Goal: Transaction & Acquisition: Purchase product/service

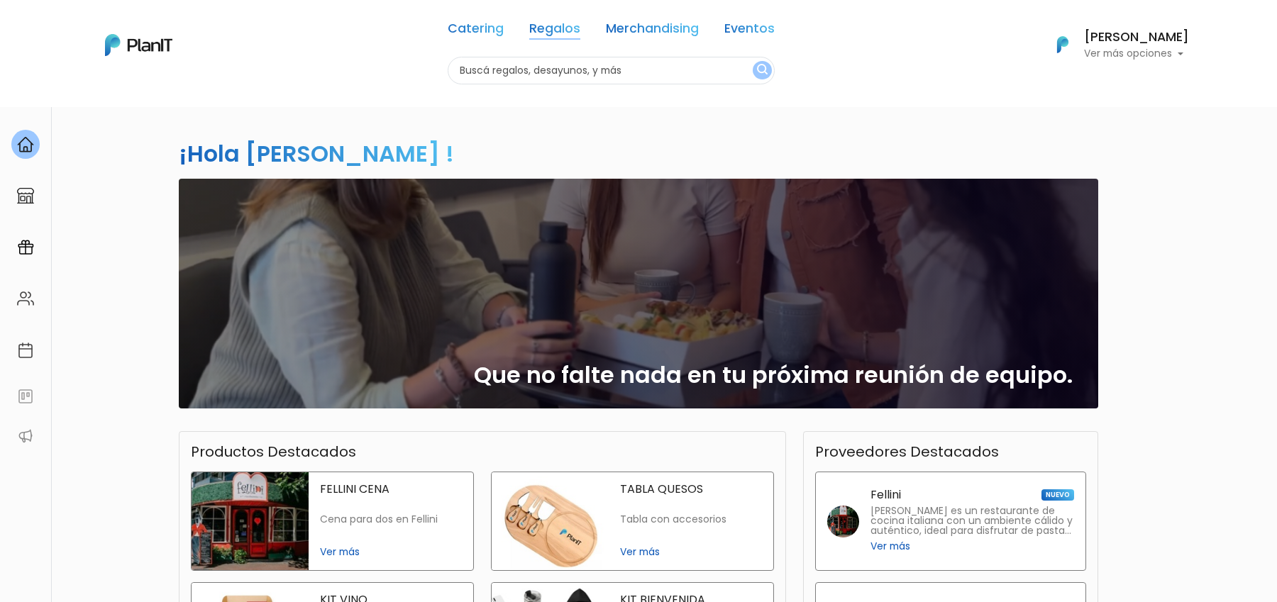
click at [567, 25] on link "Regalos" at bounding box center [554, 31] width 51 height 17
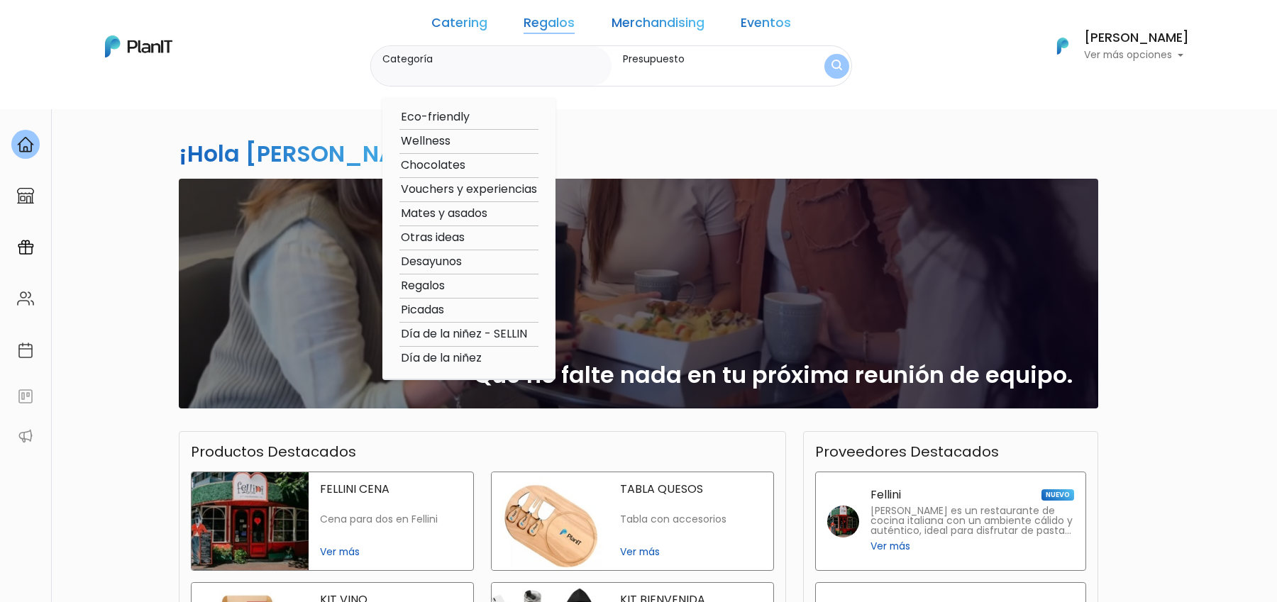
click at [478, 238] on option "Otras ideas" at bounding box center [468, 238] width 139 height 18
type input "Otras ideas"
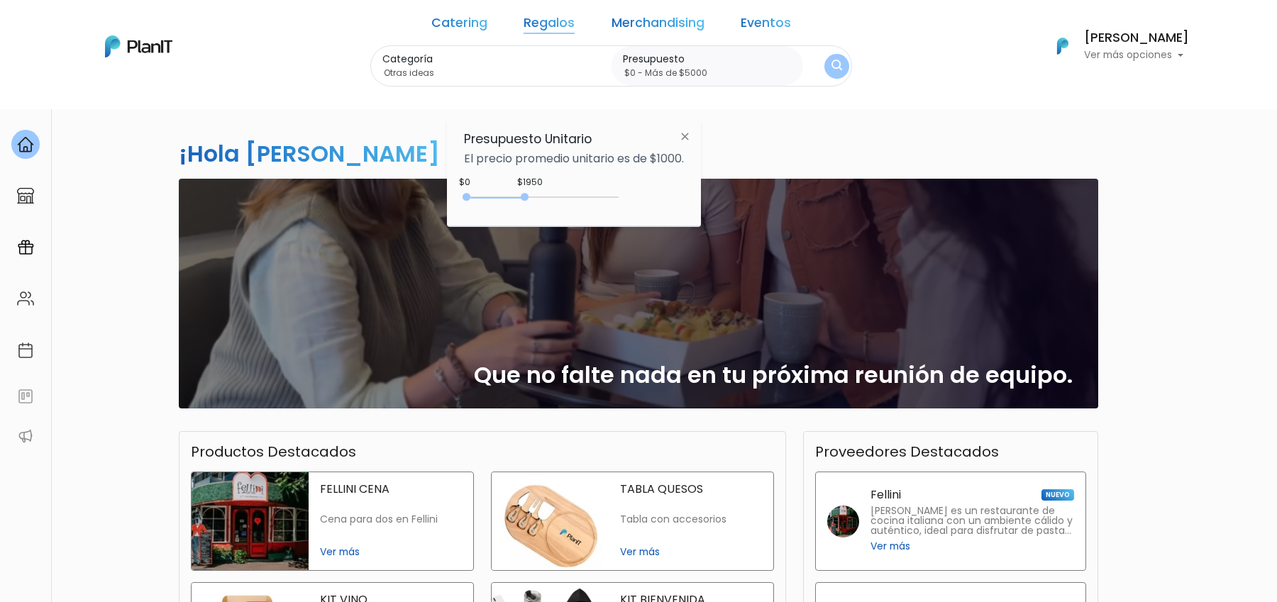
type input "$0 - Más de $5000"
drag, startPoint x: 499, startPoint y: 198, endPoint x: 636, endPoint y: 209, distance: 137.3
click at [636, 209] on div "+$5000 $0 0 : 5000 0 5000 0,5000" at bounding box center [574, 200] width 220 height 28
click at [823, 73] on button "submit" at bounding box center [837, 66] width 28 height 28
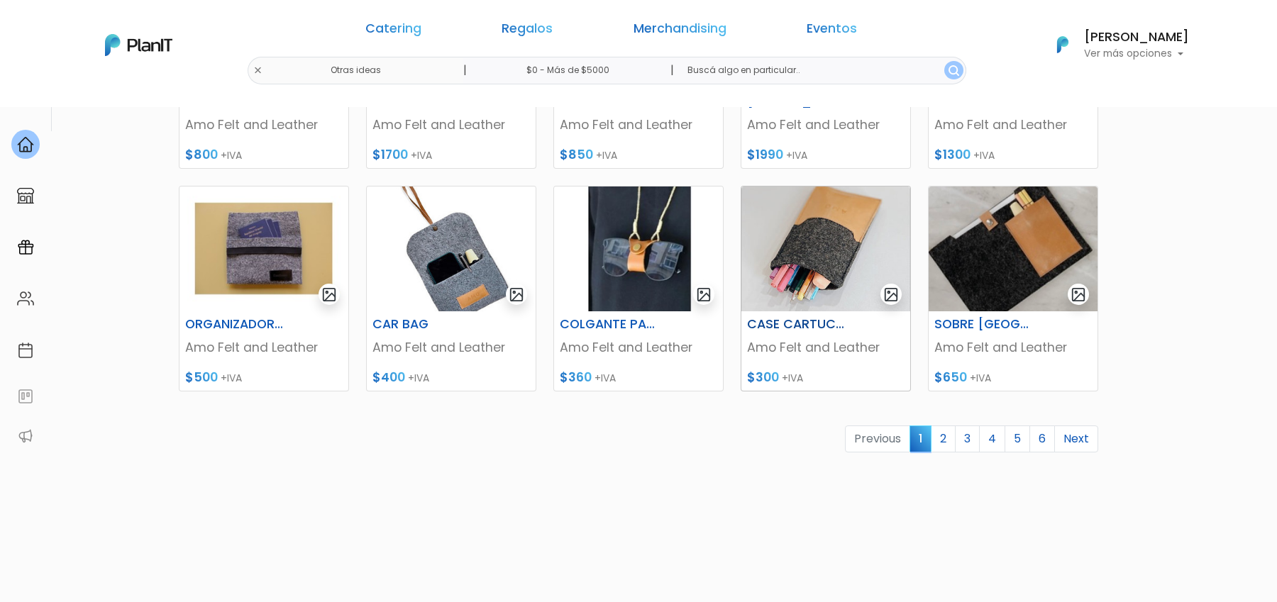
scroll to position [581, 0]
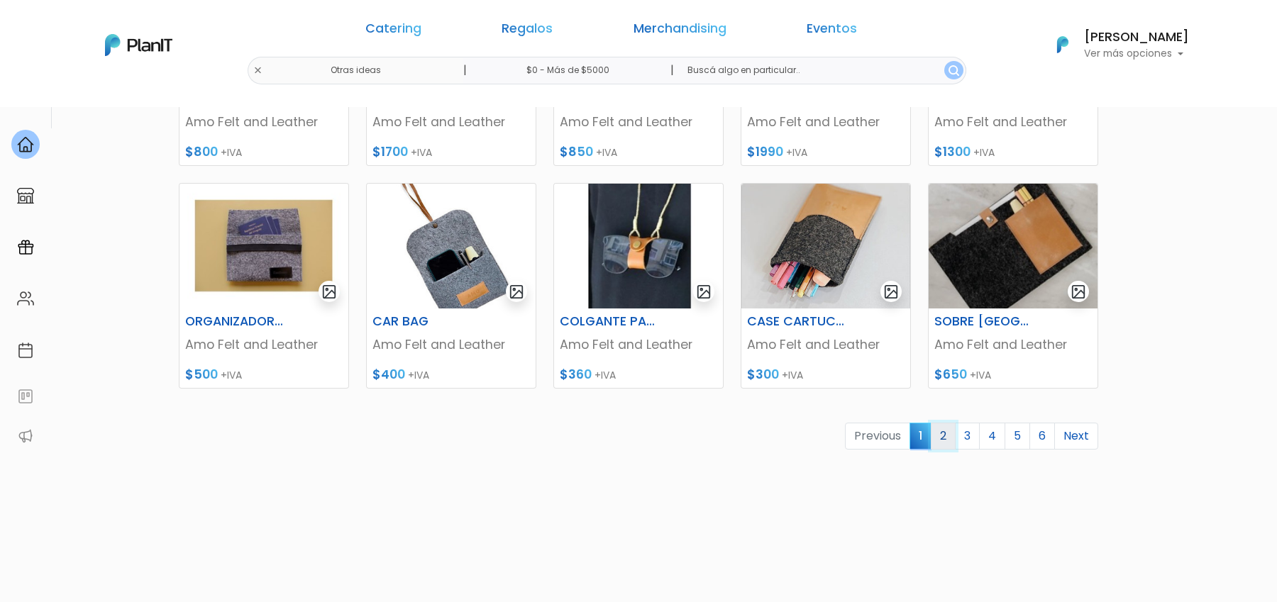
click at [945, 446] on link "2" at bounding box center [942, 436] width 25 height 27
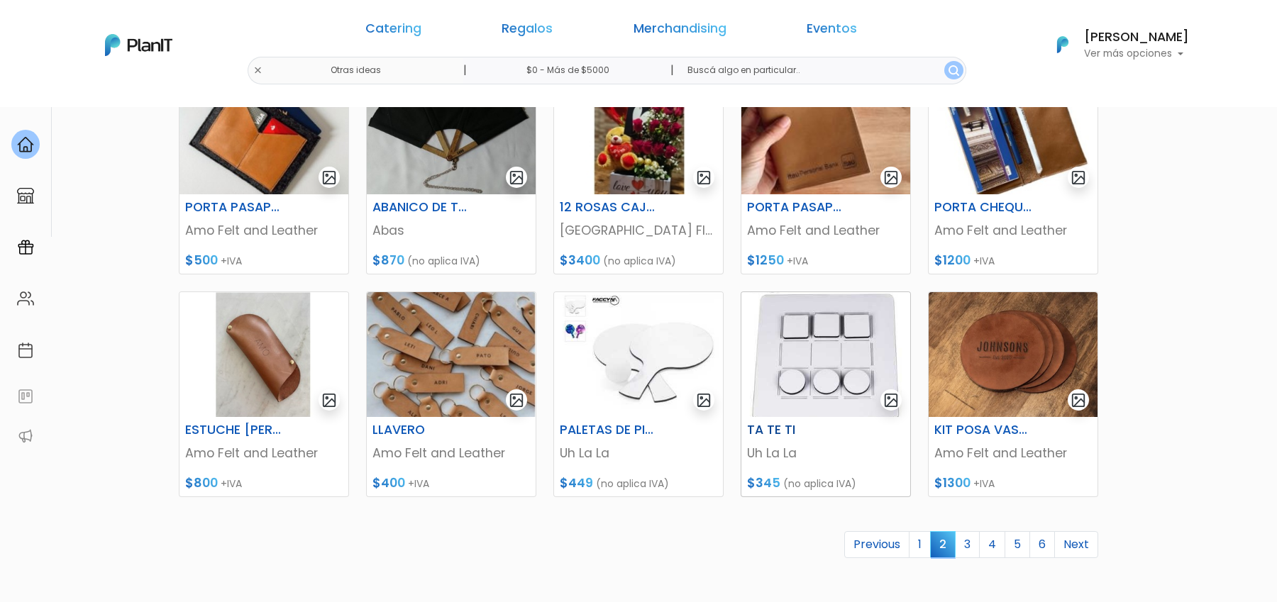
scroll to position [529, 0]
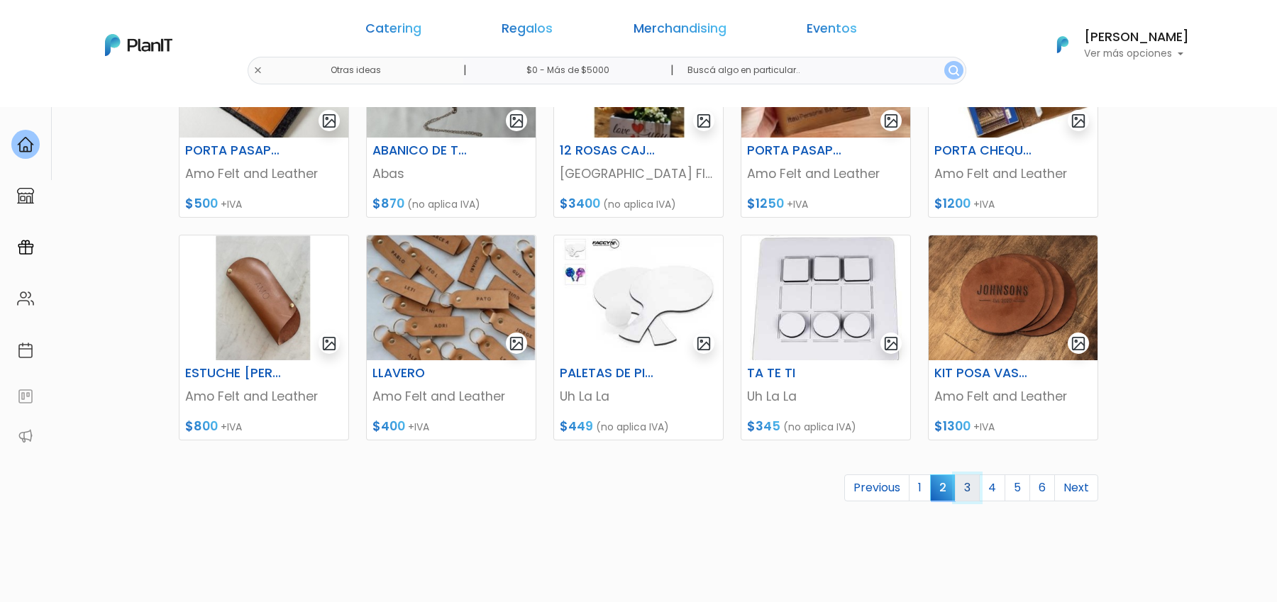
click at [972, 498] on link "3" at bounding box center [967, 487] width 25 height 27
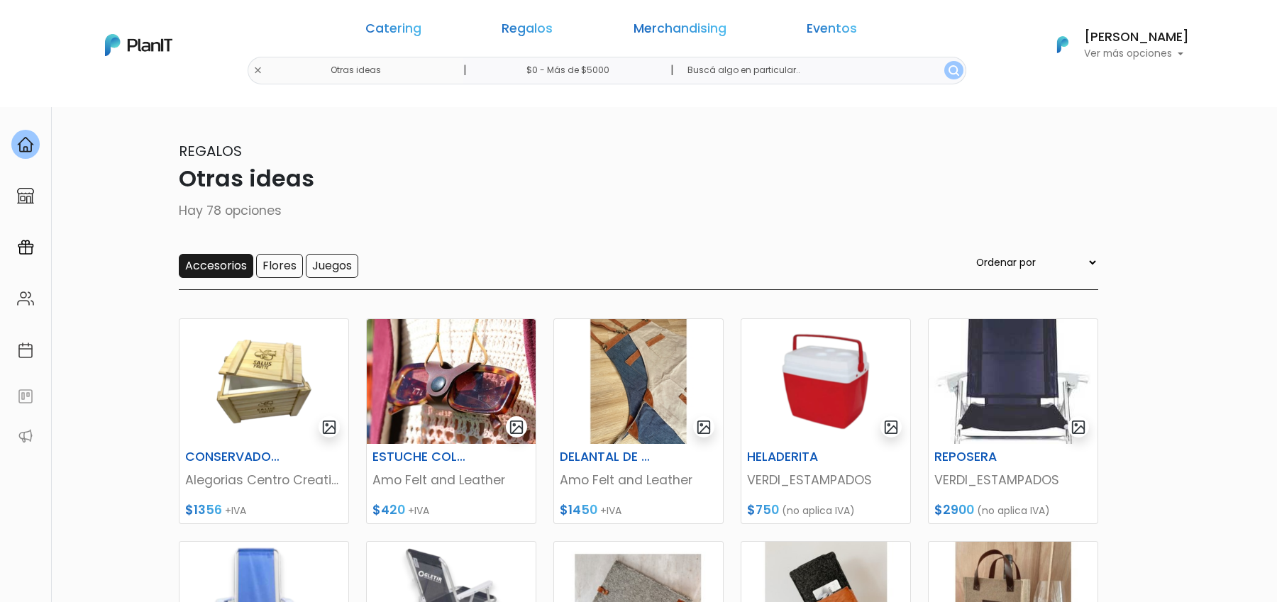
click at [221, 258] on input "Accesorios" at bounding box center [216, 266] width 74 height 24
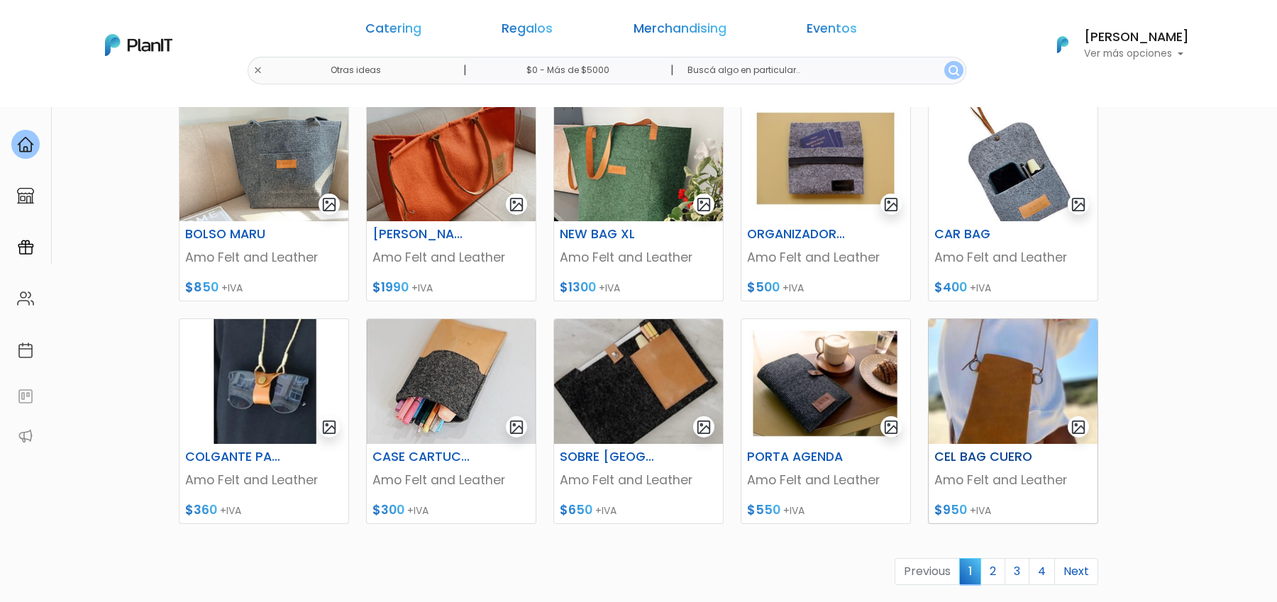
scroll to position [635, 0]
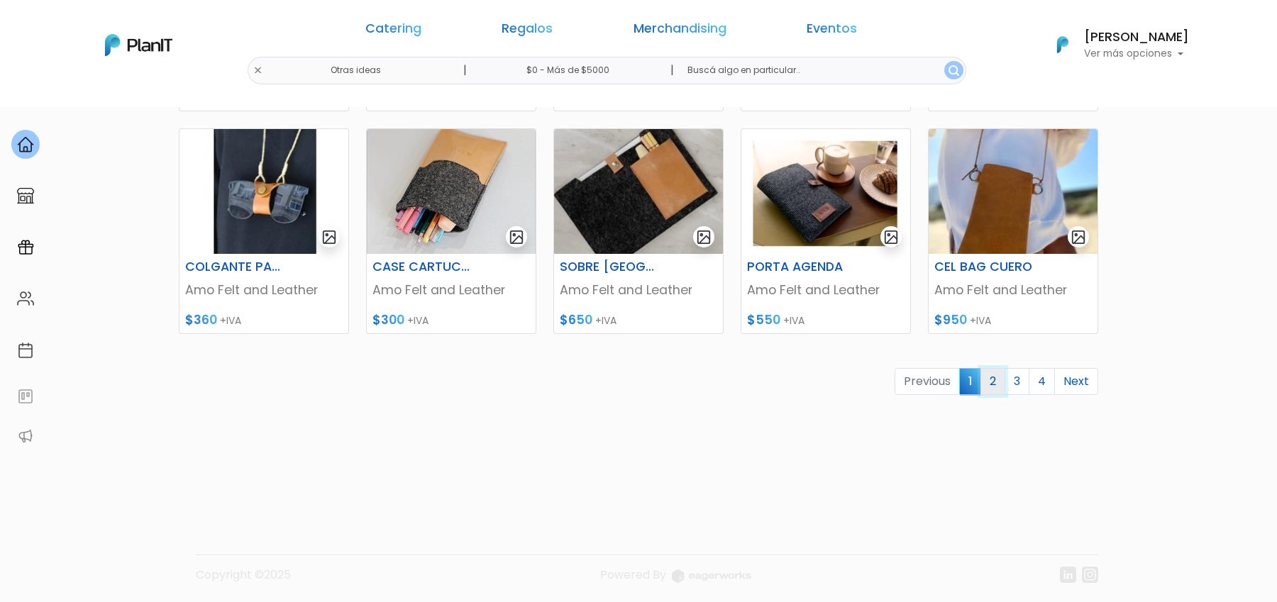
click at [991, 388] on link "2" at bounding box center [992, 381] width 25 height 27
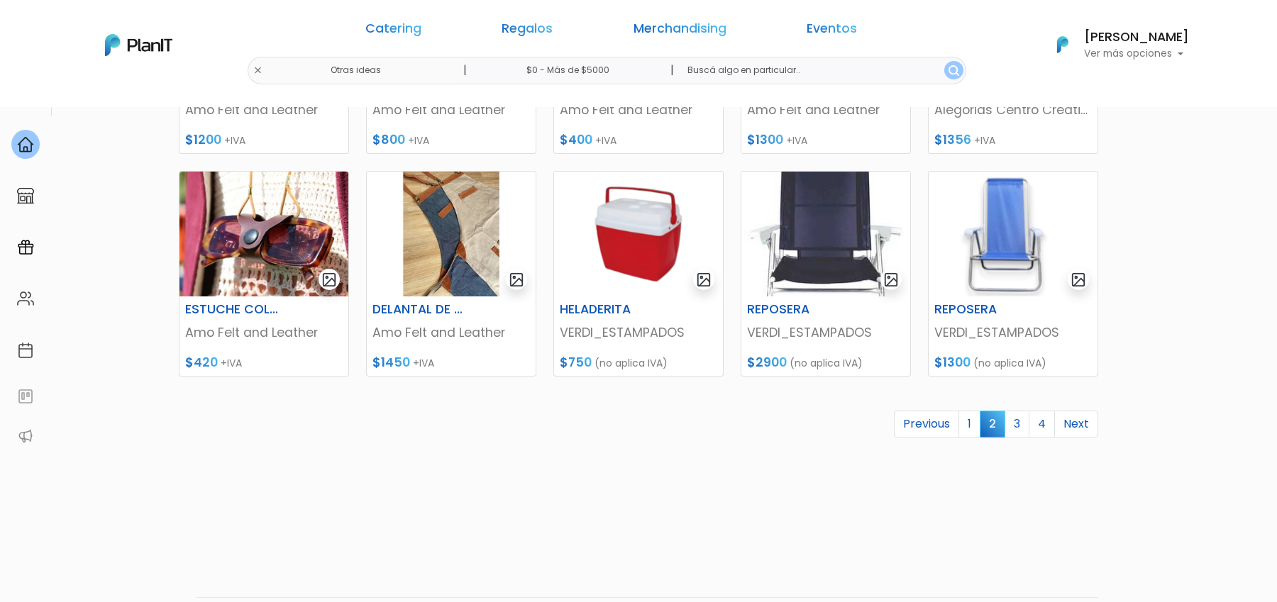
scroll to position [606, 0]
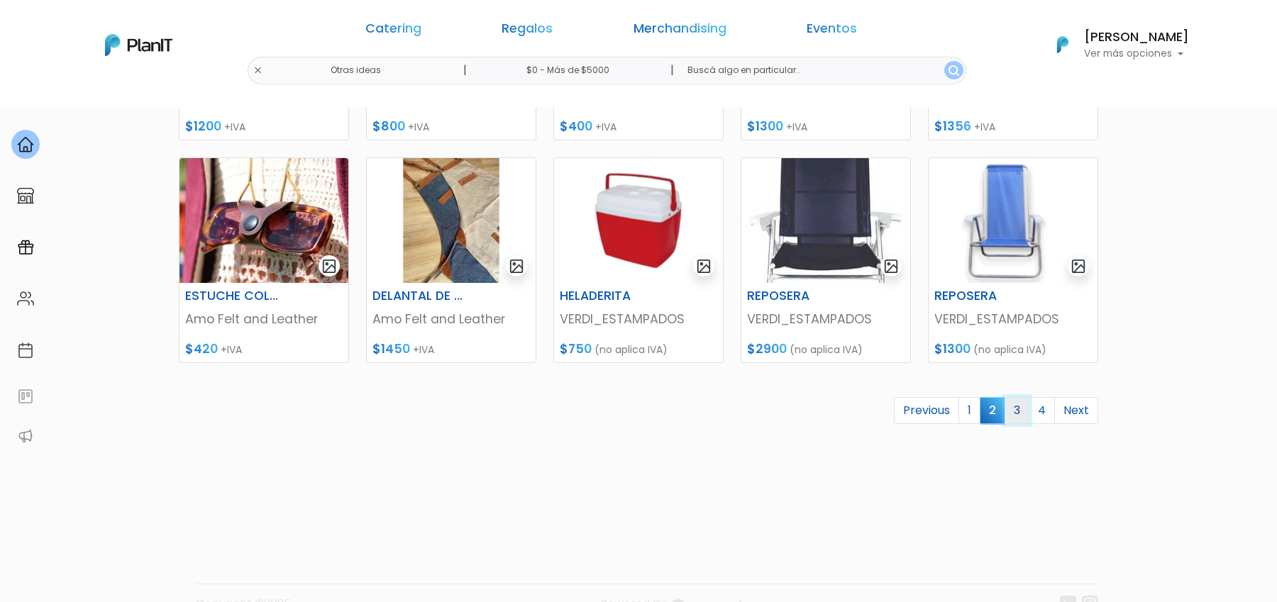
click at [1017, 421] on link "3" at bounding box center [1016, 410] width 25 height 27
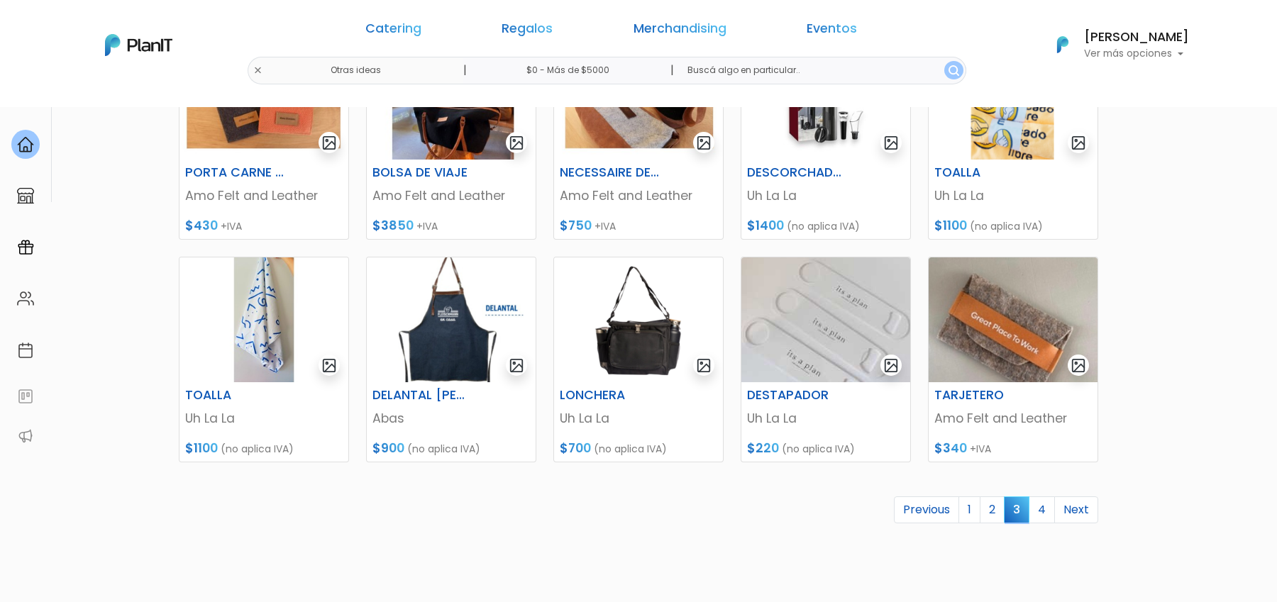
scroll to position [508, 0]
click at [1048, 511] on link "4" at bounding box center [1041, 509] width 26 height 27
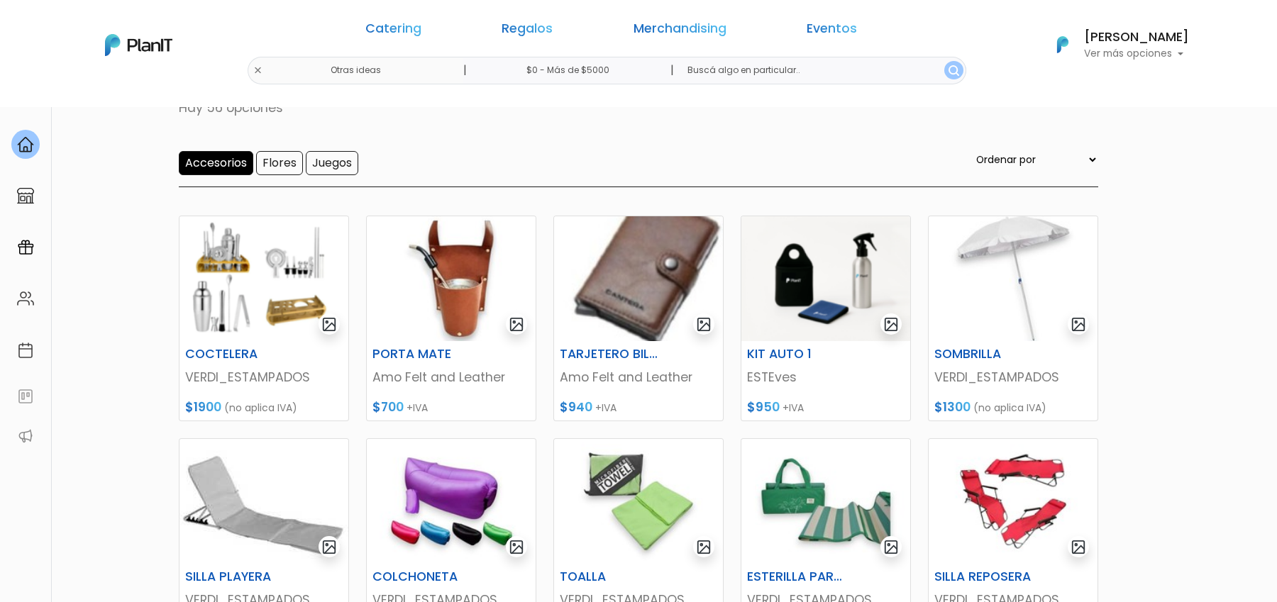
scroll to position [90, 0]
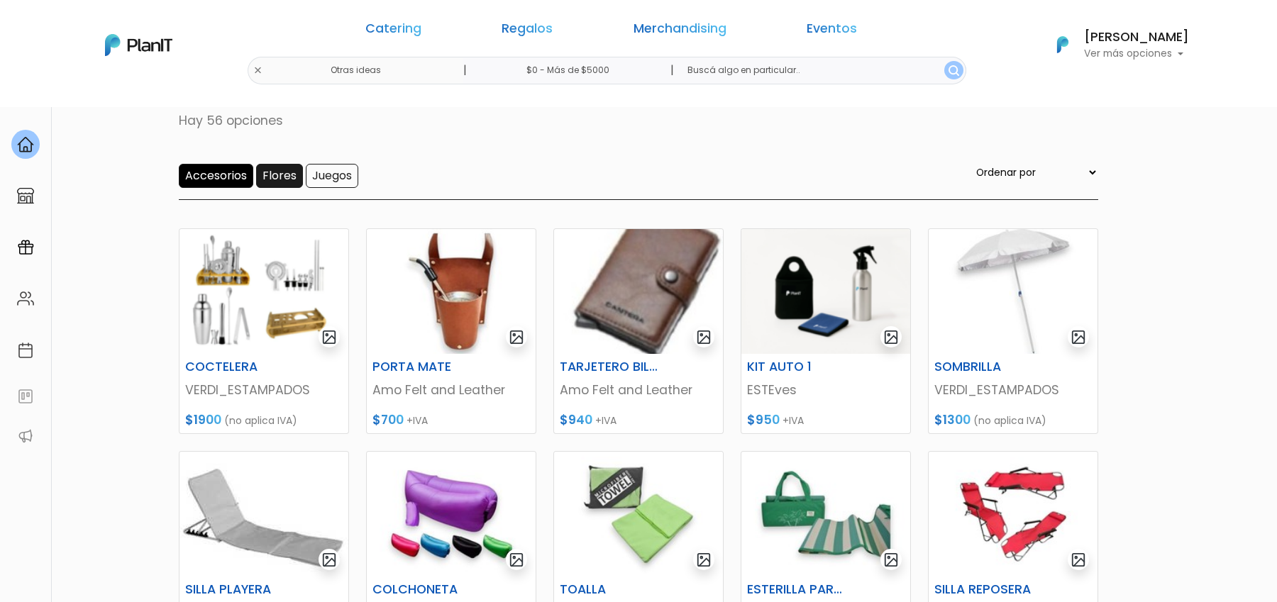
click at [282, 174] on input "Flores" at bounding box center [279, 176] width 47 height 24
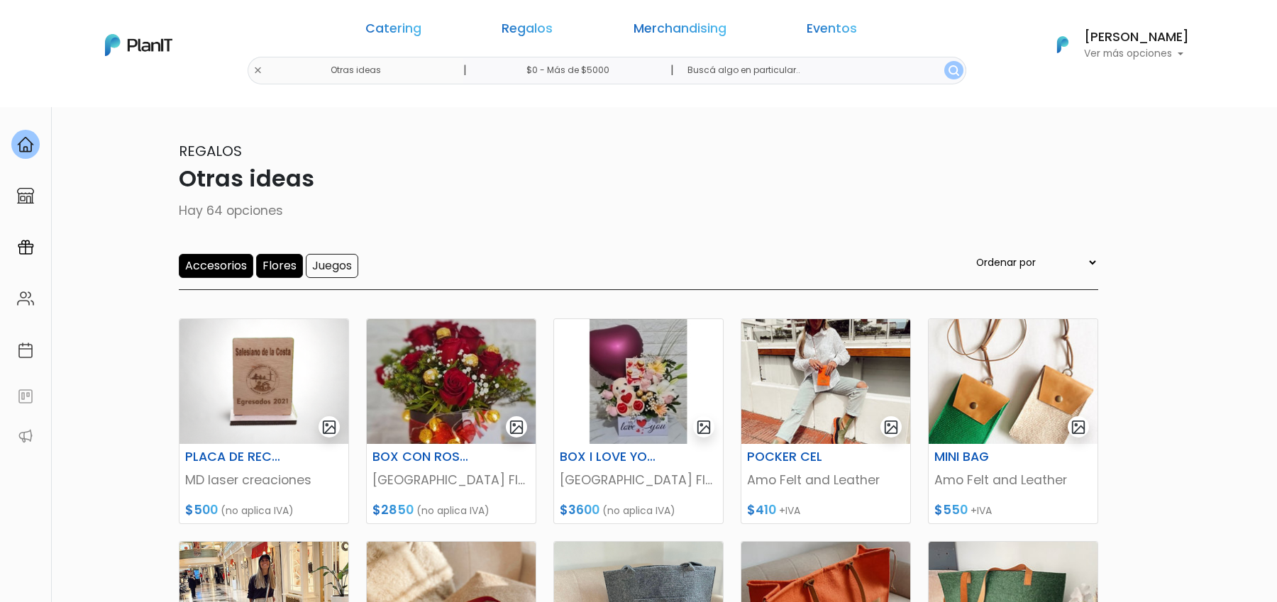
click at [233, 269] on input "Accesorios" at bounding box center [216, 266] width 74 height 24
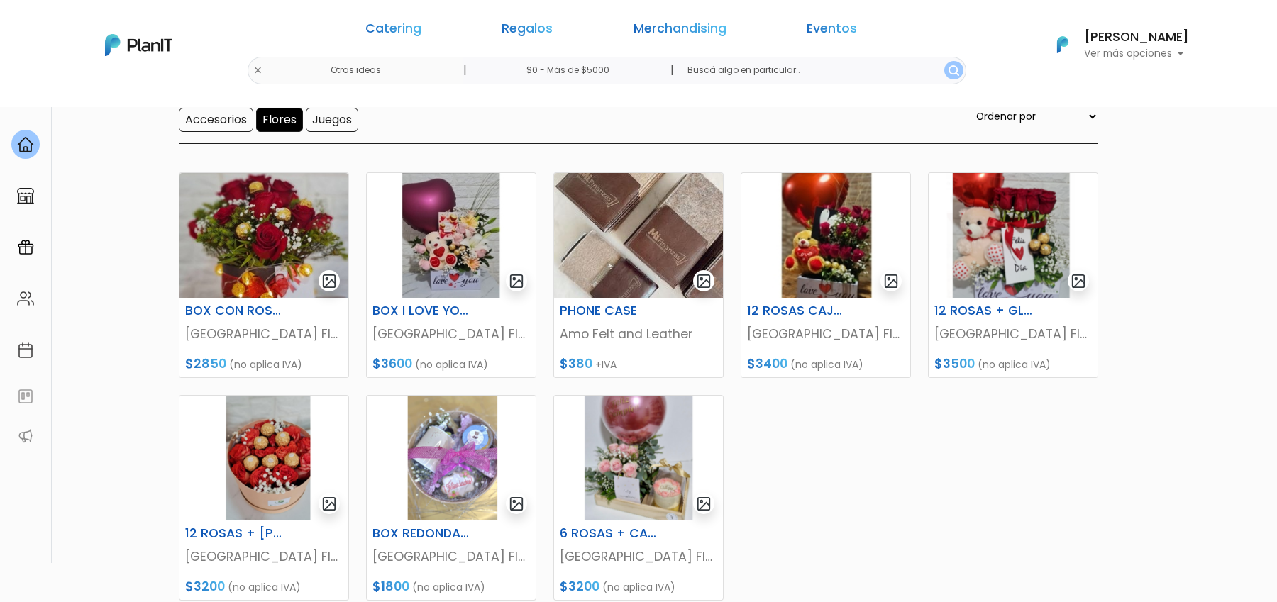
scroll to position [148, 0]
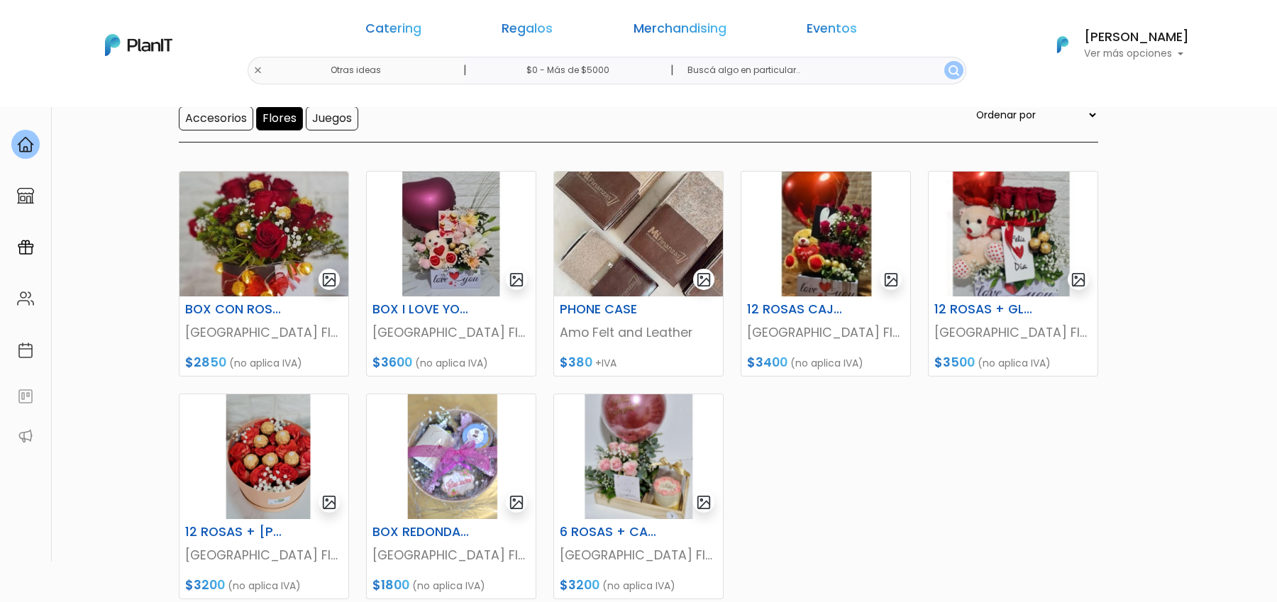
click at [108, 94] on nav "Catering Regalos Merchandising Eventos Otras ideas | $0 - Más de $5000 | Cateri…" at bounding box center [638, 53] width 1277 height 107
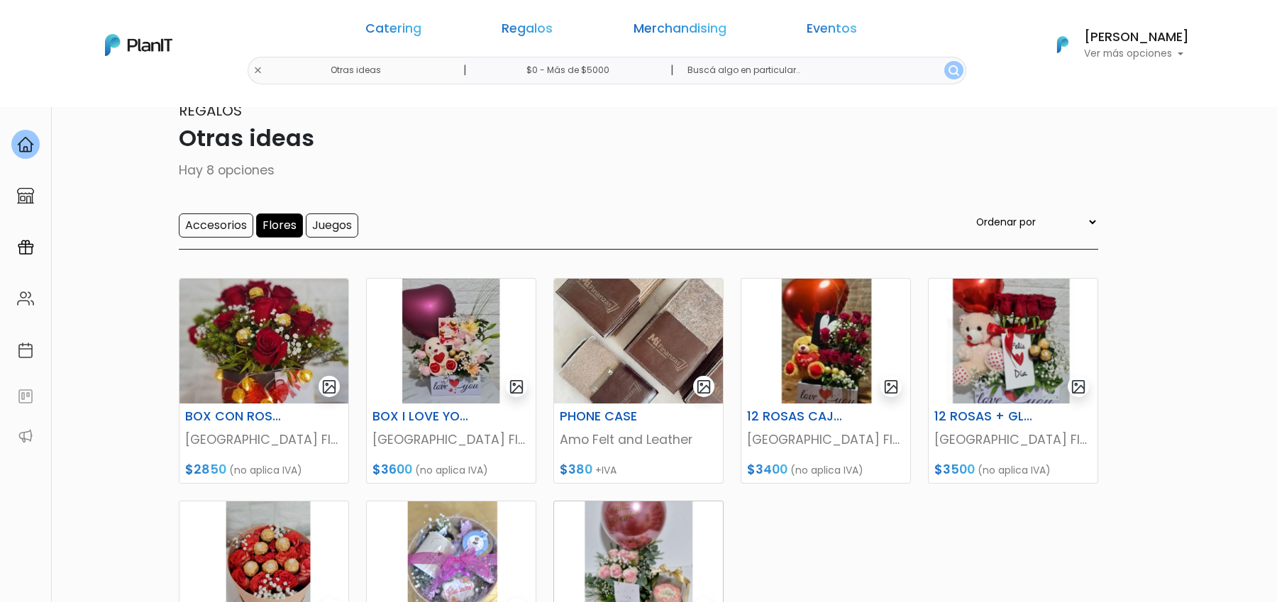
scroll to position [36, 0]
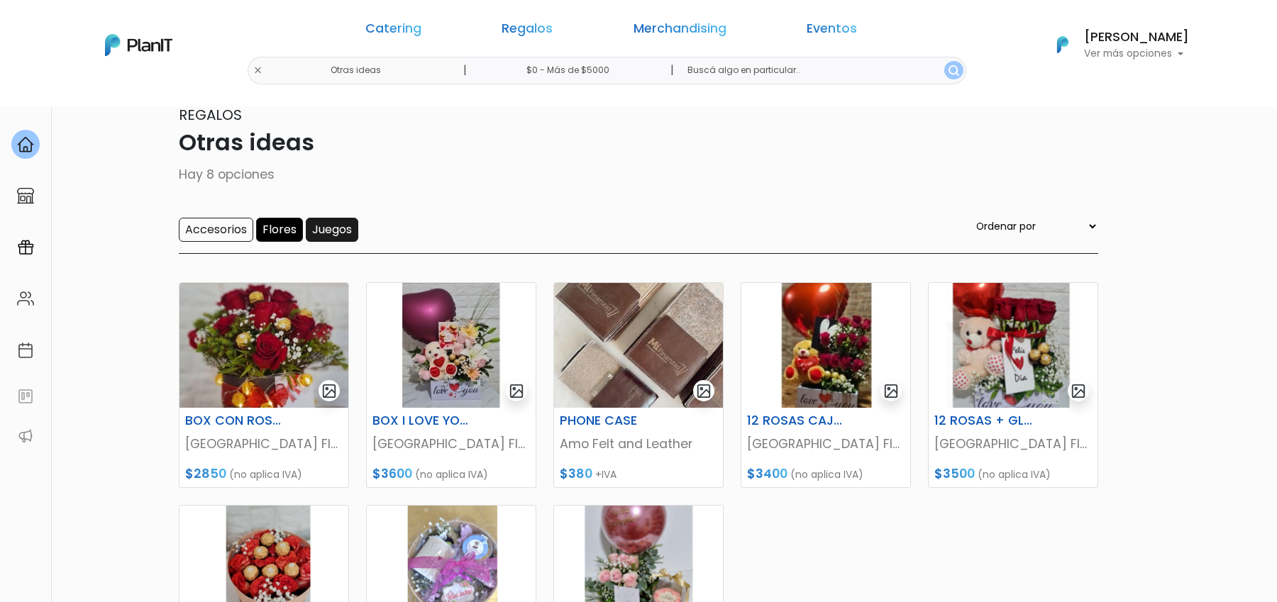
click at [338, 230] on input "Juegos" at bounding box center [332, 230] width 52 height 24
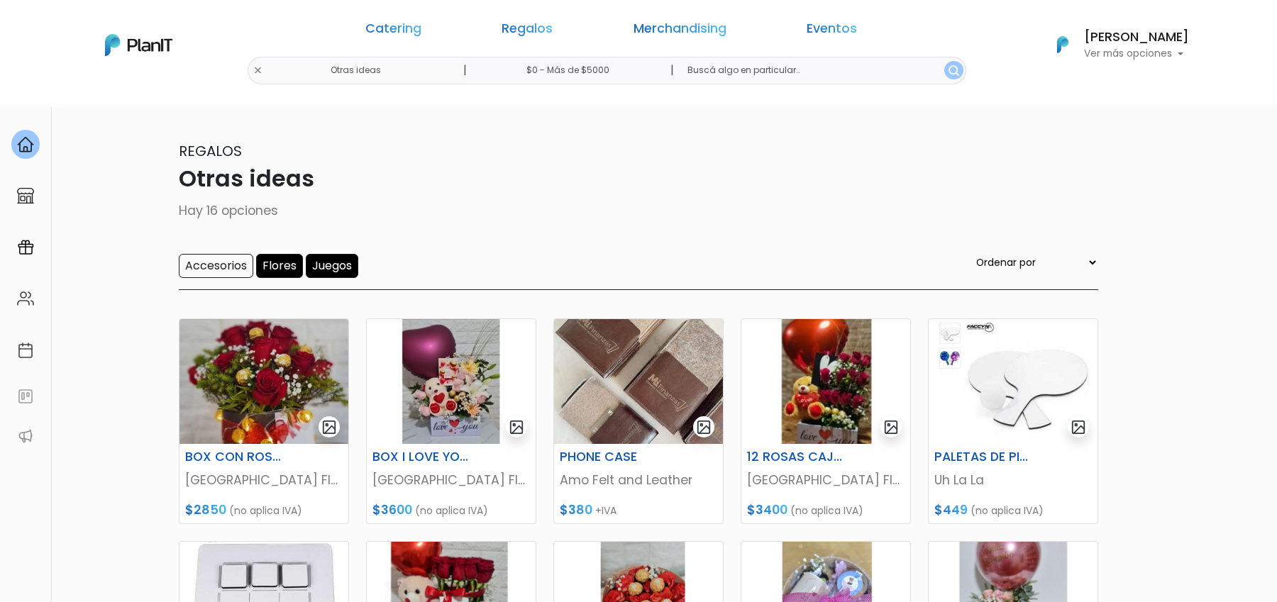
click at [287, 270] on input "Flores" at bounding box center [279, 266] width 47 height 24
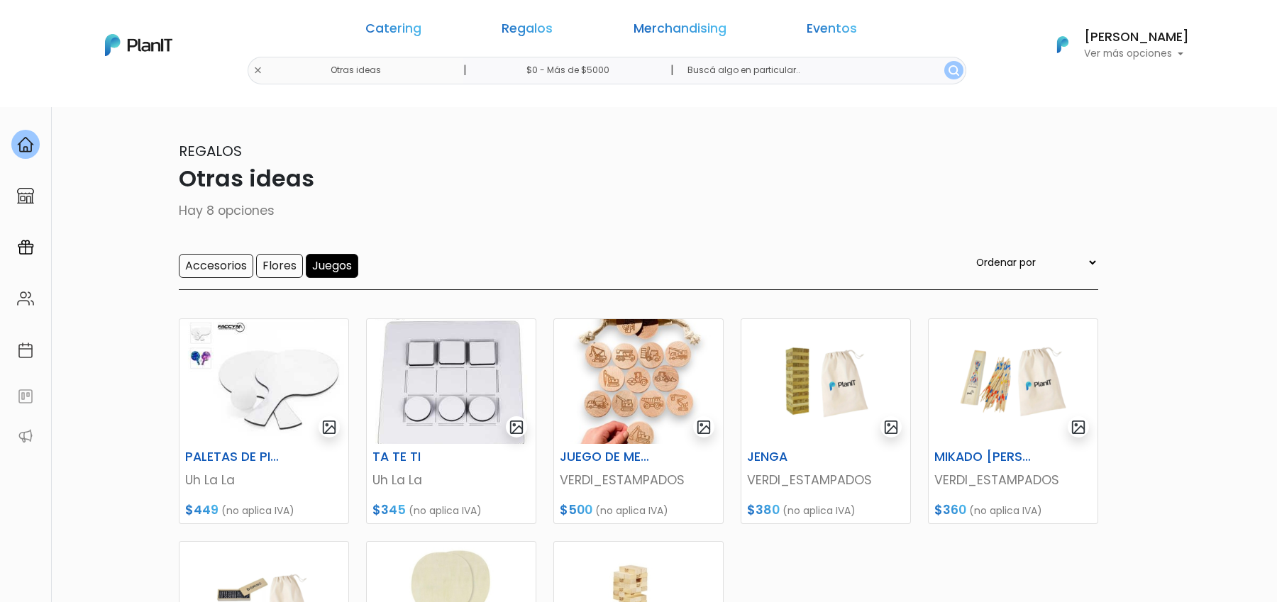
click at [330, 265] on input "Juegos" at bounding box center [332, 266] width 52 height 24
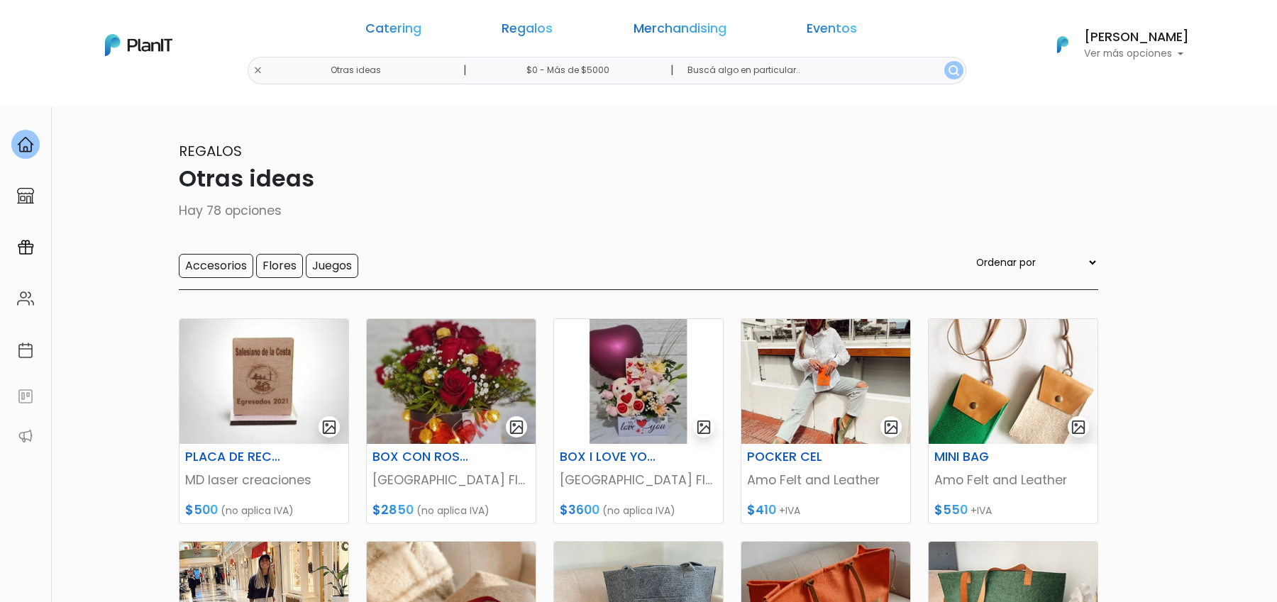
click at [209, 270] on input "Accesorios" at bounding box center [216, 266] width 74 height 24
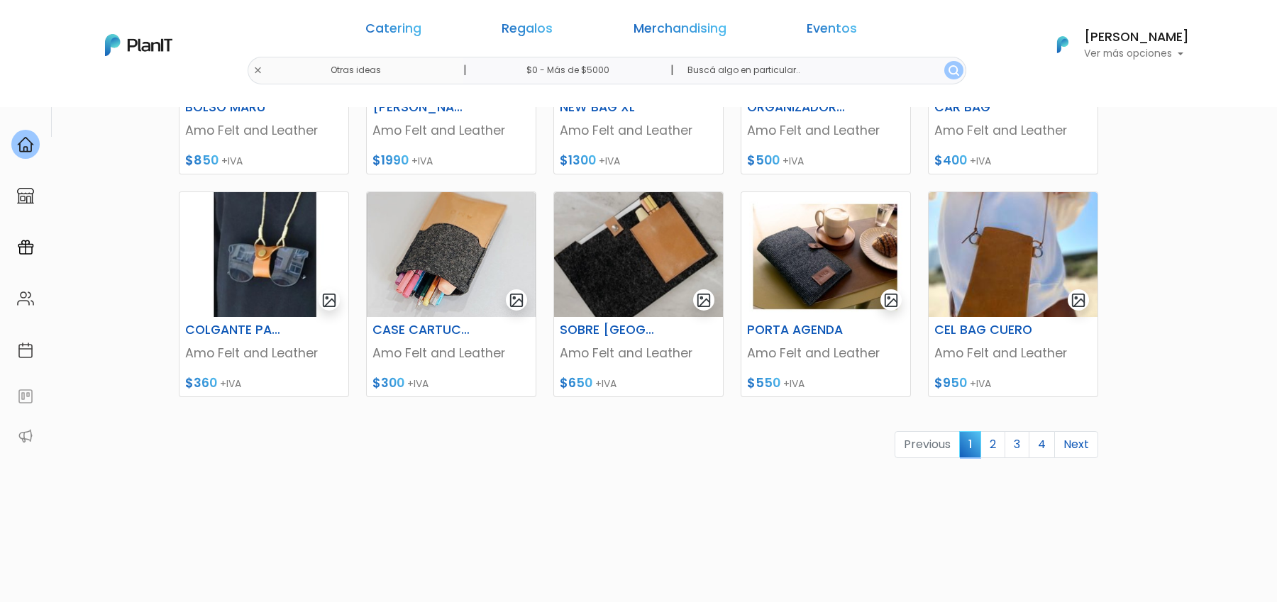
scroll to position [579, 0]
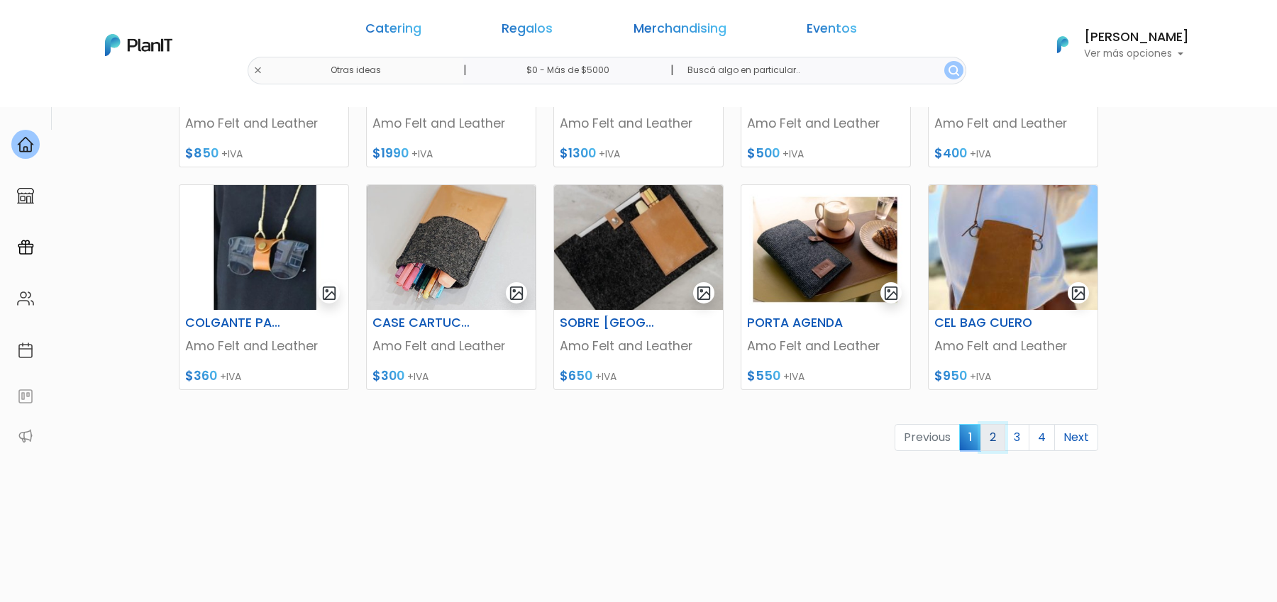
click at [1003, 441] on link "2" at bounding box center [992, 437] width 25 height 27
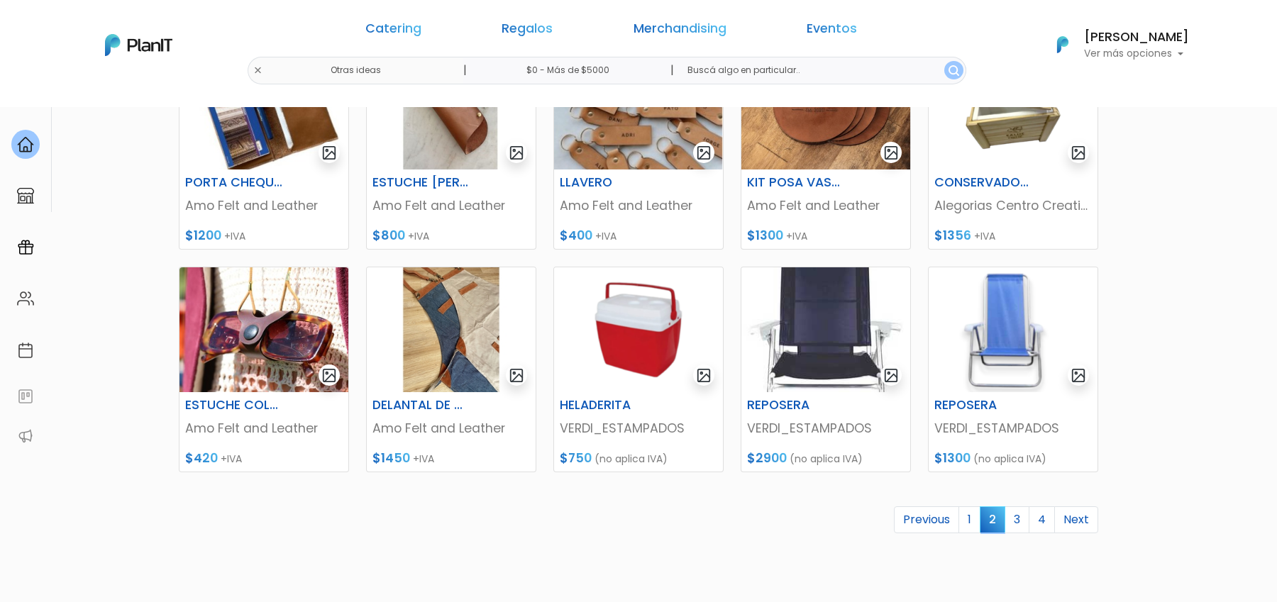
scroll to position [516, 0]
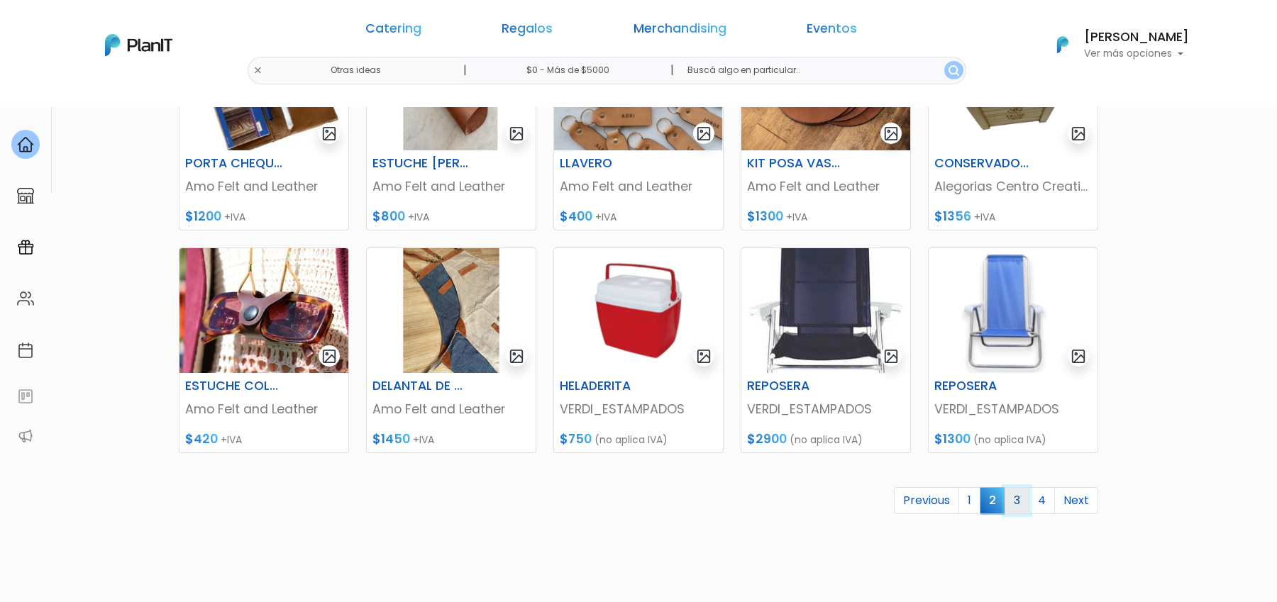
click at [1014, 511] on link "3" at bounding box center [1016, 500] width 25 height 27
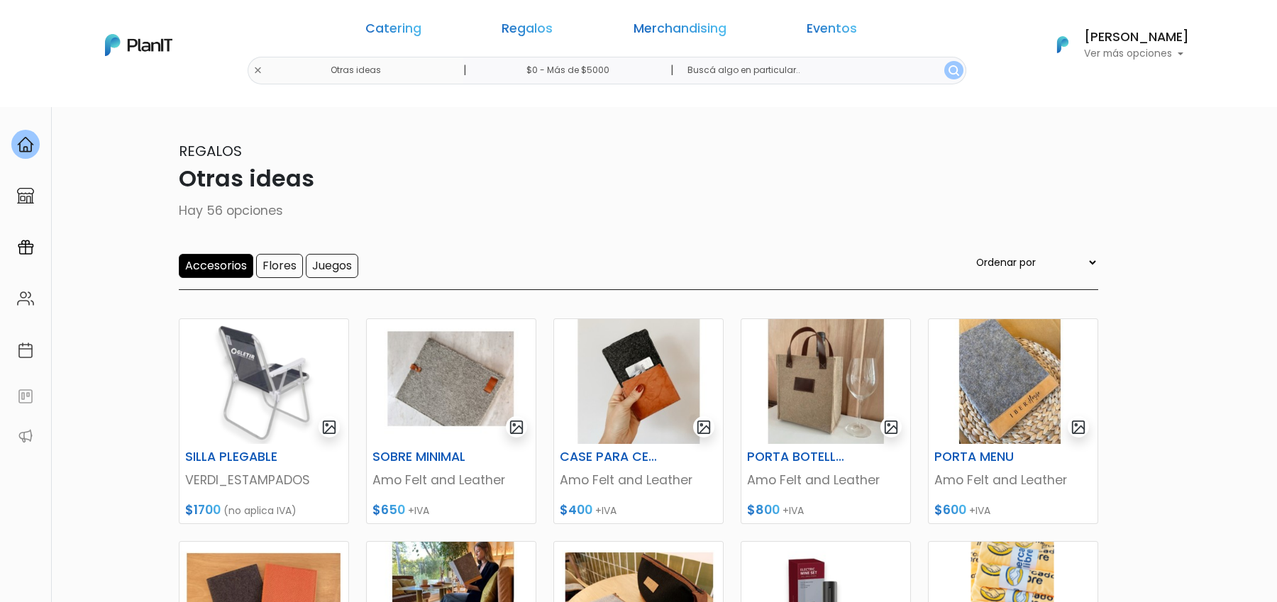
click at [400, 67] on div "Catering Regalos Merchandising Eventos Otras ideas | $0 - Más de $5000 | Cateri…" at bounding box center [638, 45] width 1135 height 79
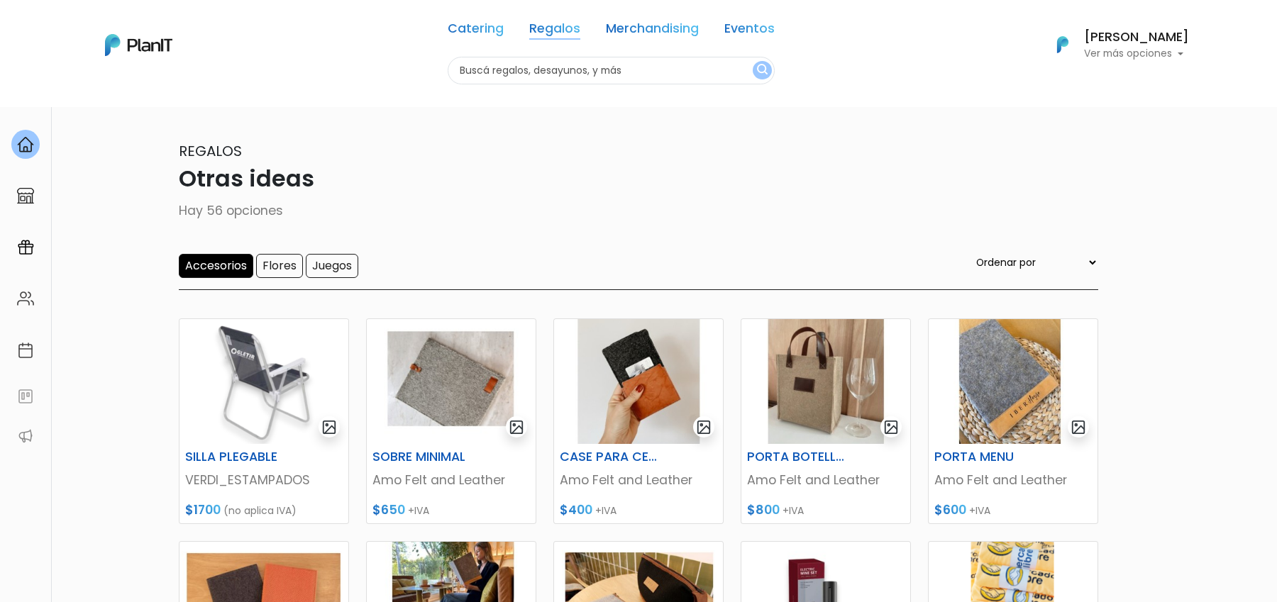
click at [563, 35] on link "Regalos" at bounding box center [554, 31] width 51 height 17
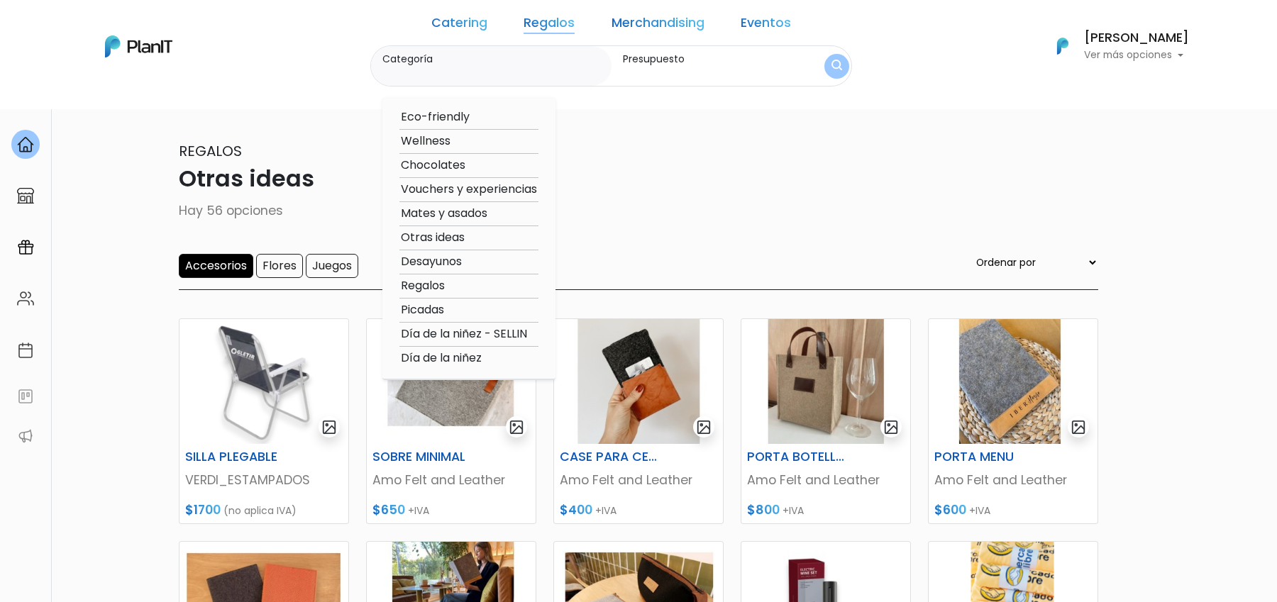
click at [470, 263] on option "Desayunos" at bounding box center [468, 262] width 139 height 18
type input "Desayunos"
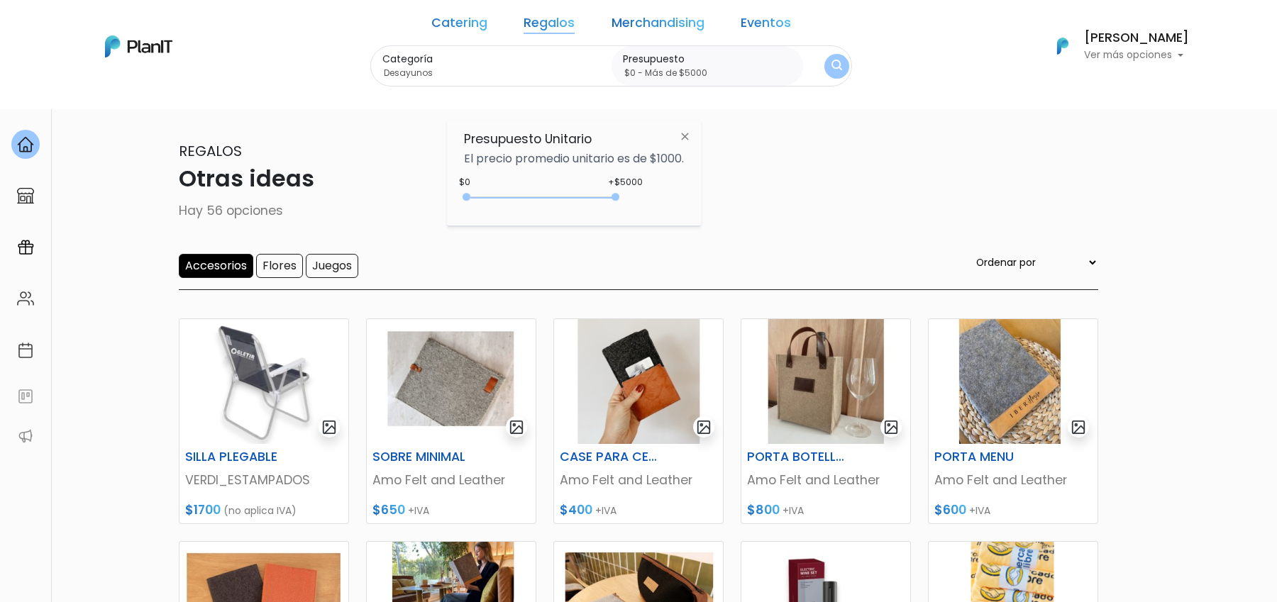
drag, startPoint x: 496, startPoint y: 196, endPoint x: 707, endPoint y: 195, distance: 210.6
click at [707, 195] on body "Catering Regalos Merchandising Eventos Otras ideas | $0 - Más de $5000 | Cateri…" at bounding box center [638, 301] width 1277 height 602
type input "$0 - Más de $5000"
click at [824, 62] on button "submit" at bounding box center [836, 66] width 25 height 25
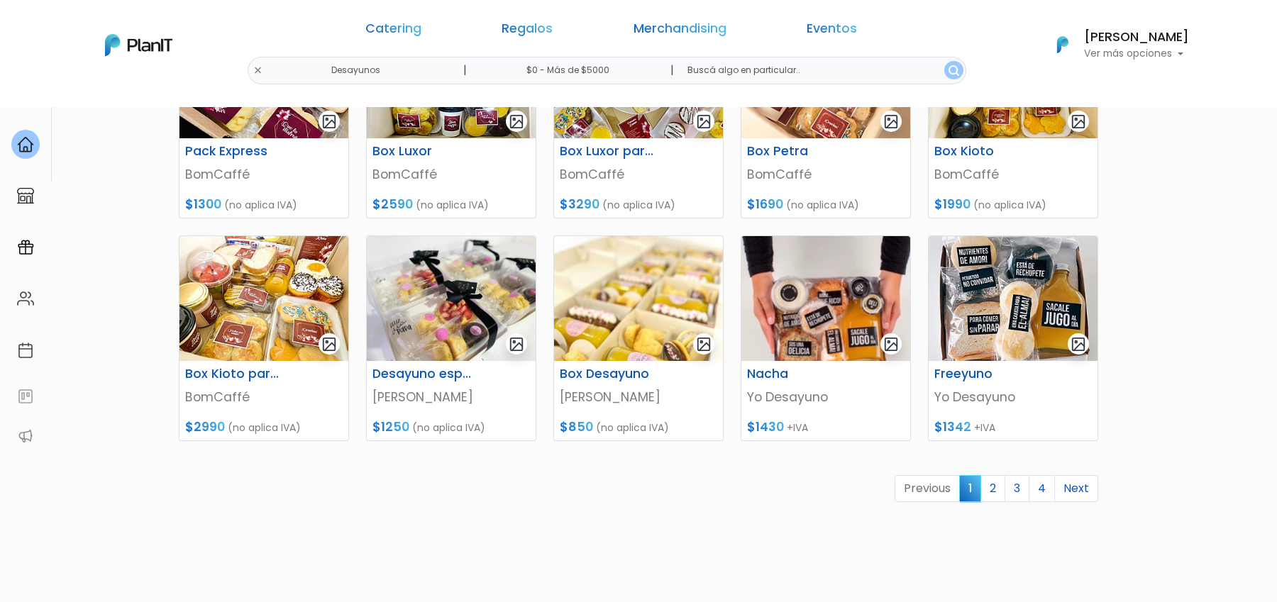
scroll to position [536, 0]
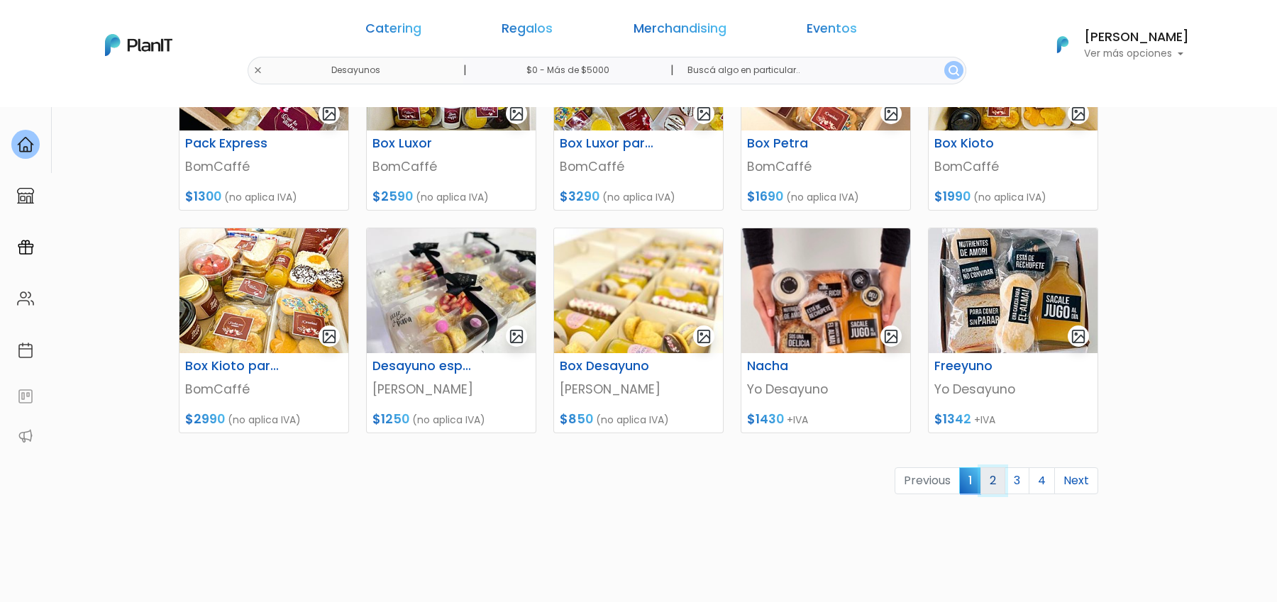
click at [1000, 485] on link "2" at bounding box center [992, 480] width 25 height 27
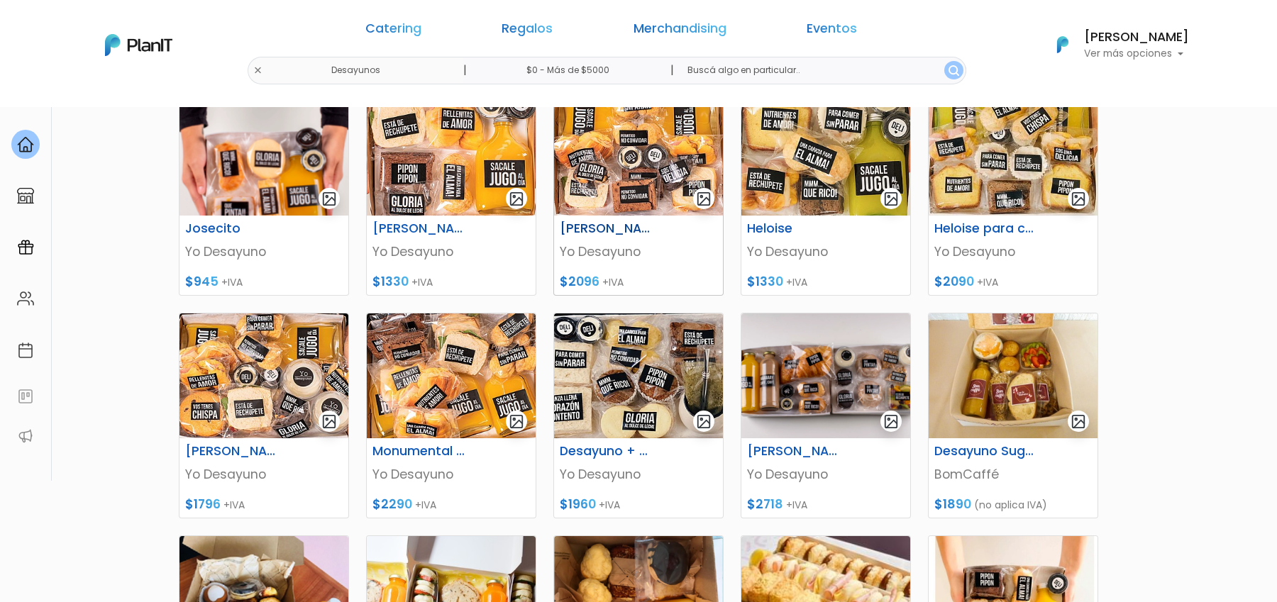
scroll to position [303, 0]
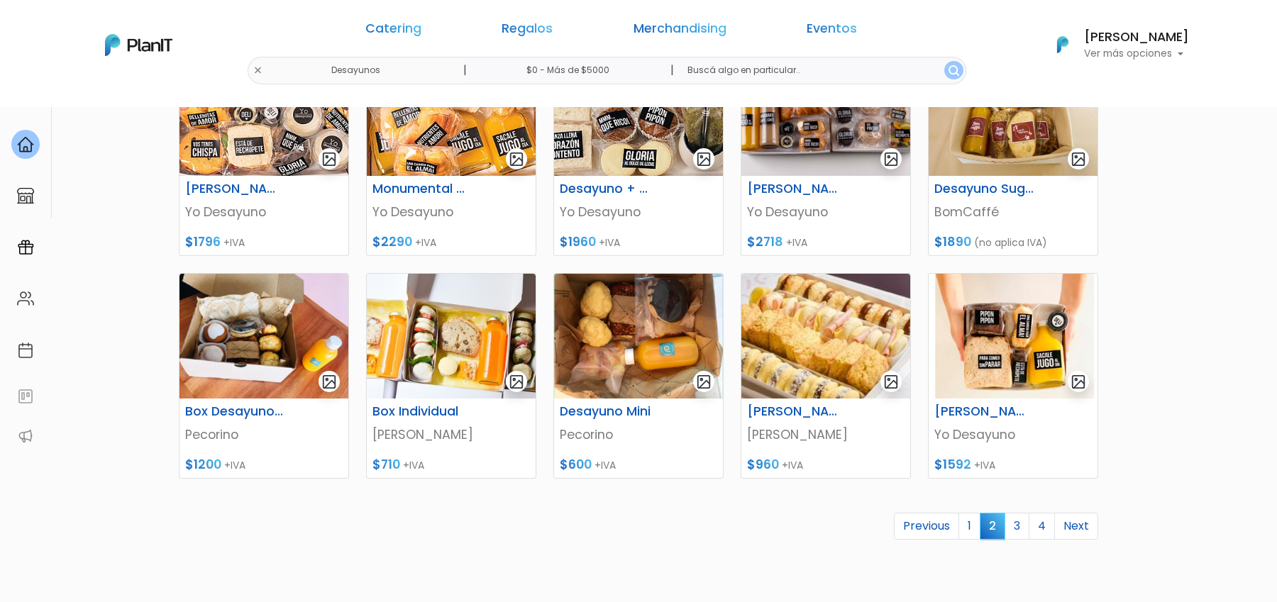
scroll to position [491, 0]
click at [1025, 527] on link "3" at bounding box center [1016, 525] width 25 height 27
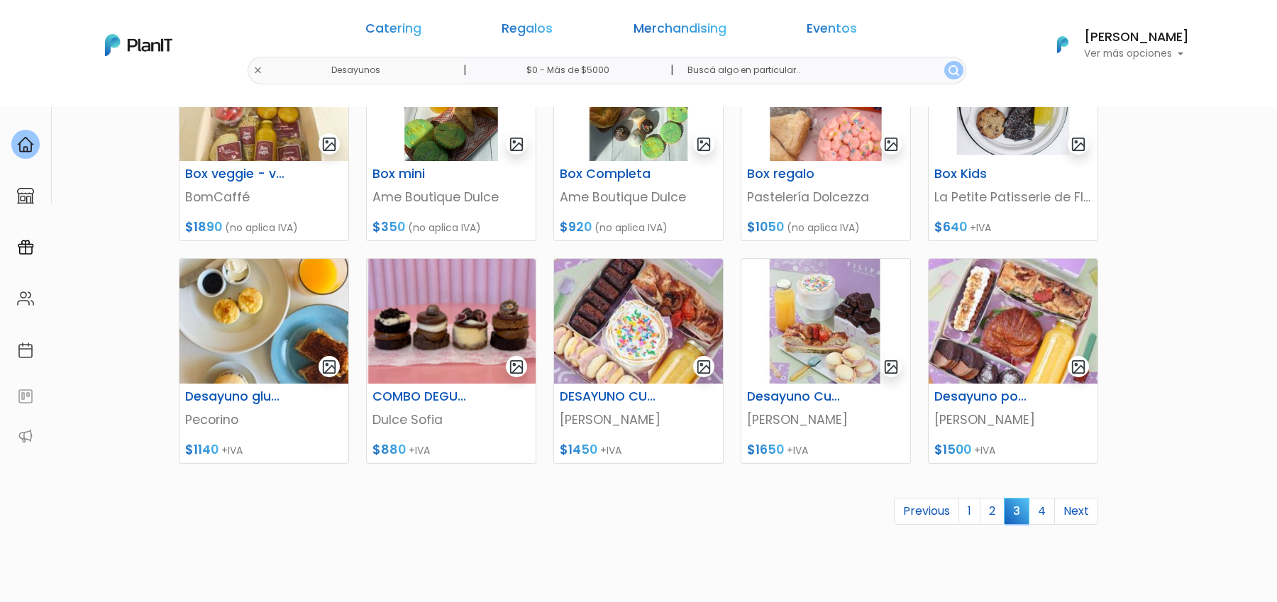
scroll to position [513, 0]
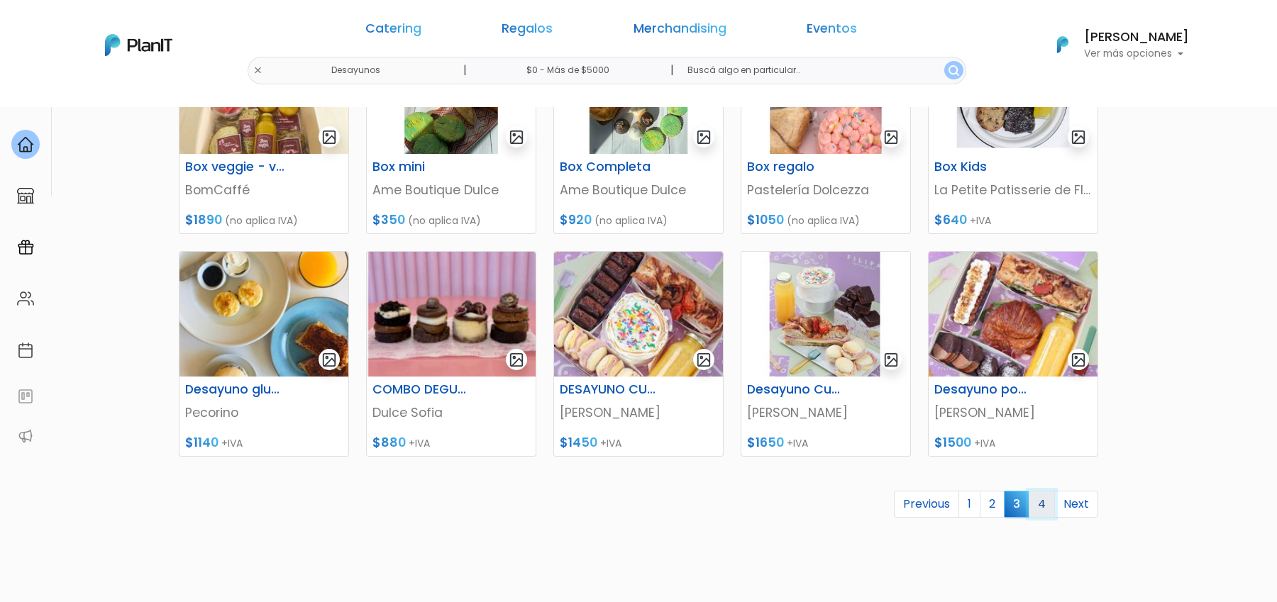
click at [1047, 507] on link "4" at bounding box center [1041, 504] width 26 height 27
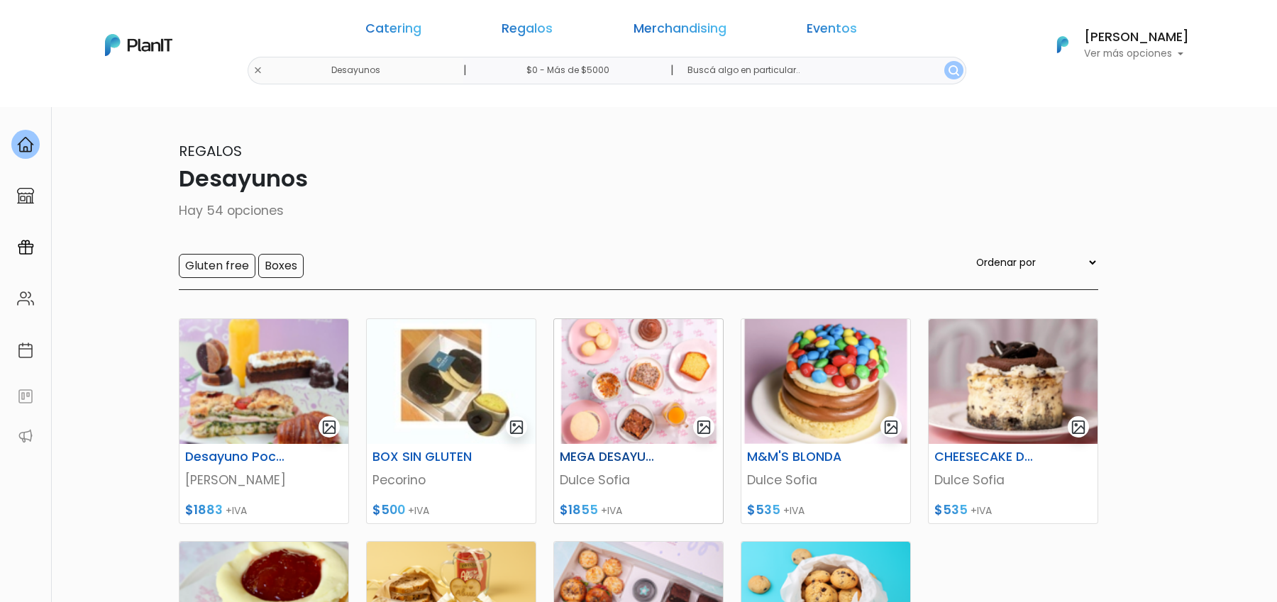
scroll to position [234, 0]
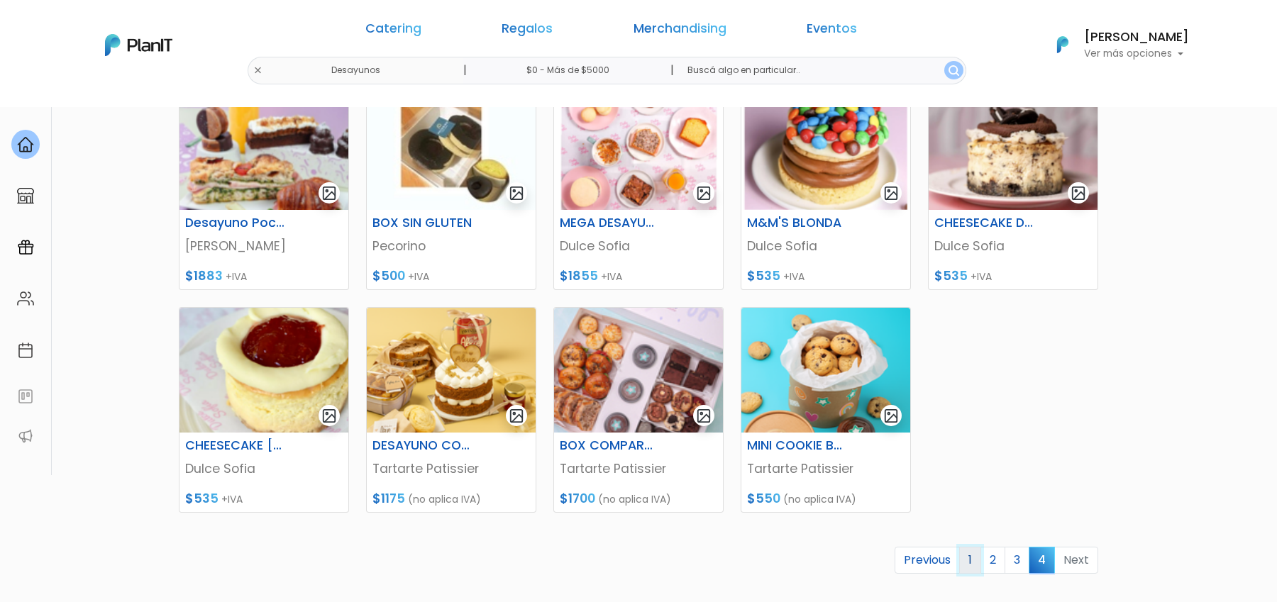
click at [981, 564] on link "1" at bounding box center [970, 560] width 22 height 27
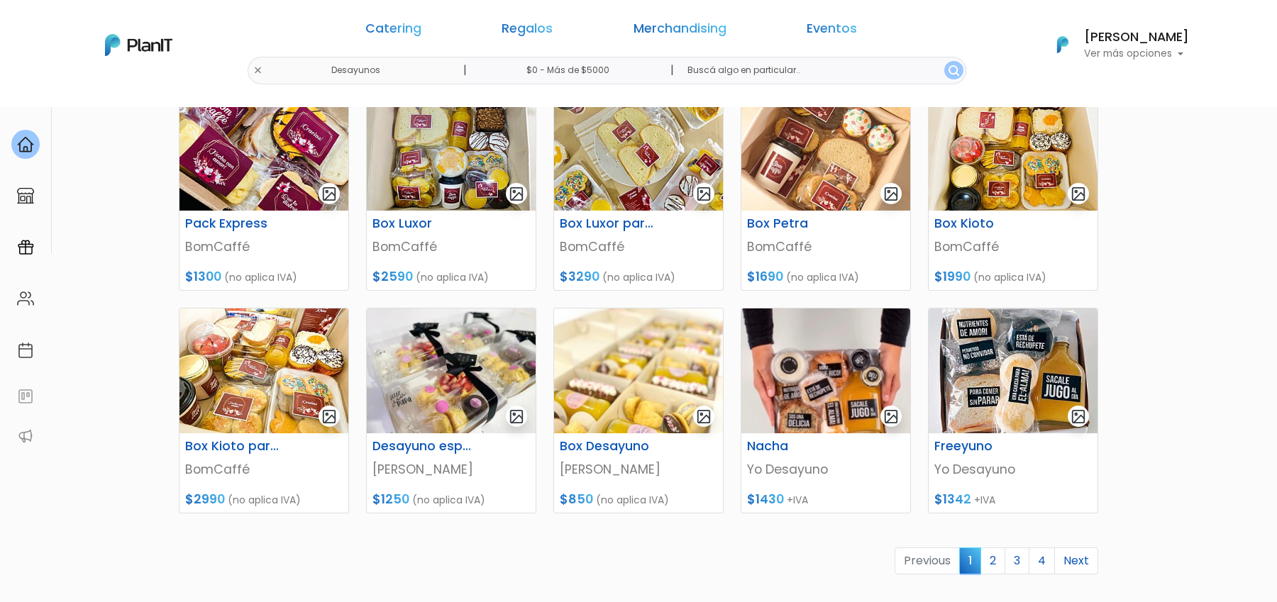
scroll to position [476, 0]
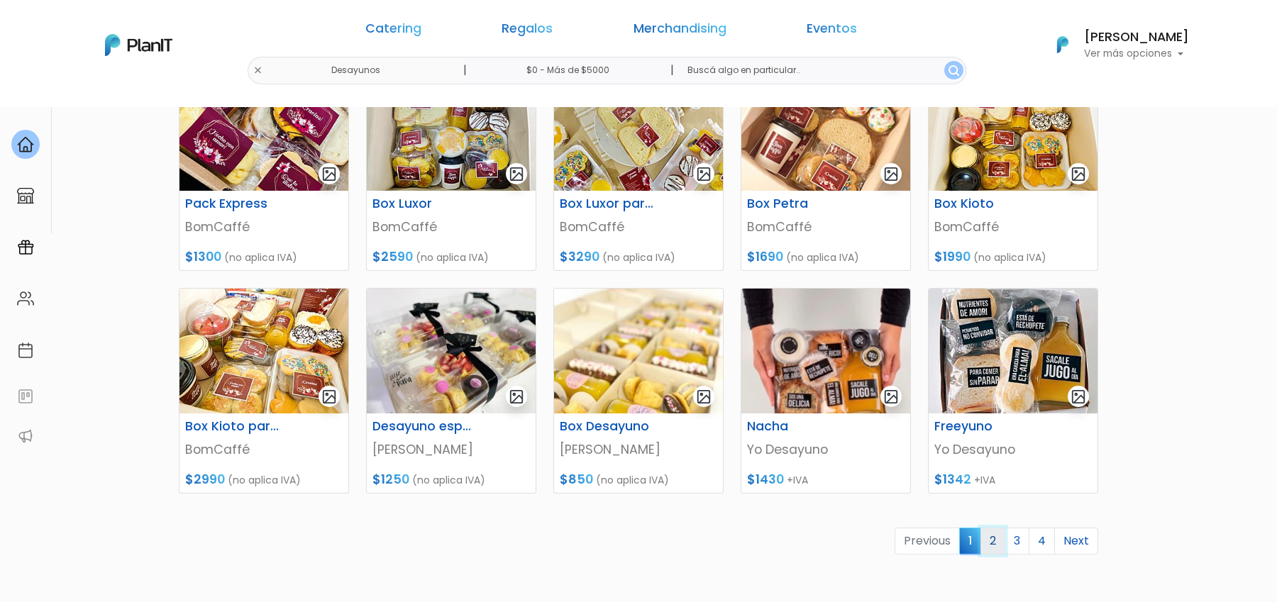
click at [992, 538] on link "2" at bounding box center [992, 541] width 25 height 27
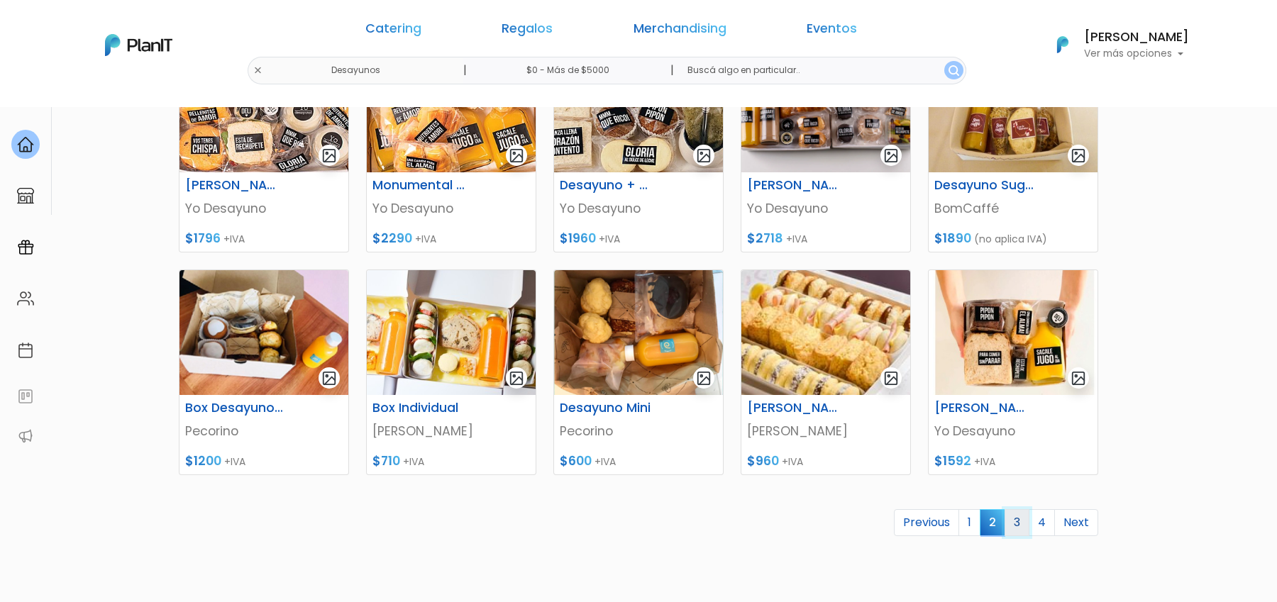
click at [1017, 518] on link "3" at bounding box center [1016, 522] width 25 height 27
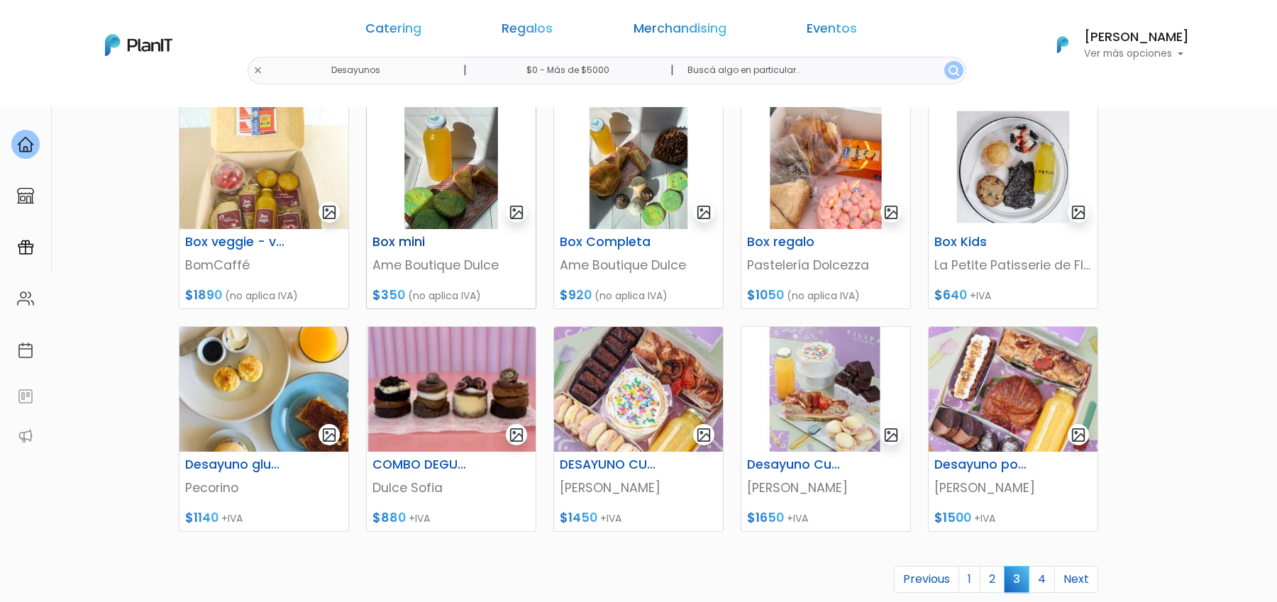
scroll to position [440, 0]
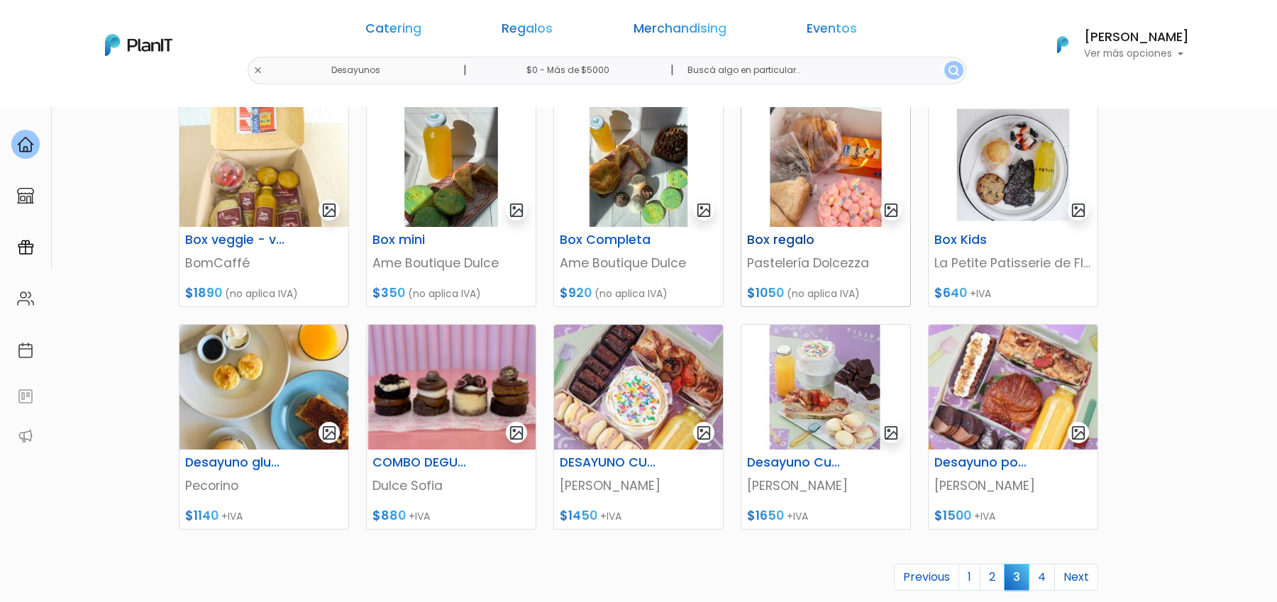
click at [791, 179] on img at bounding box center [825, 164] width 169 height 125
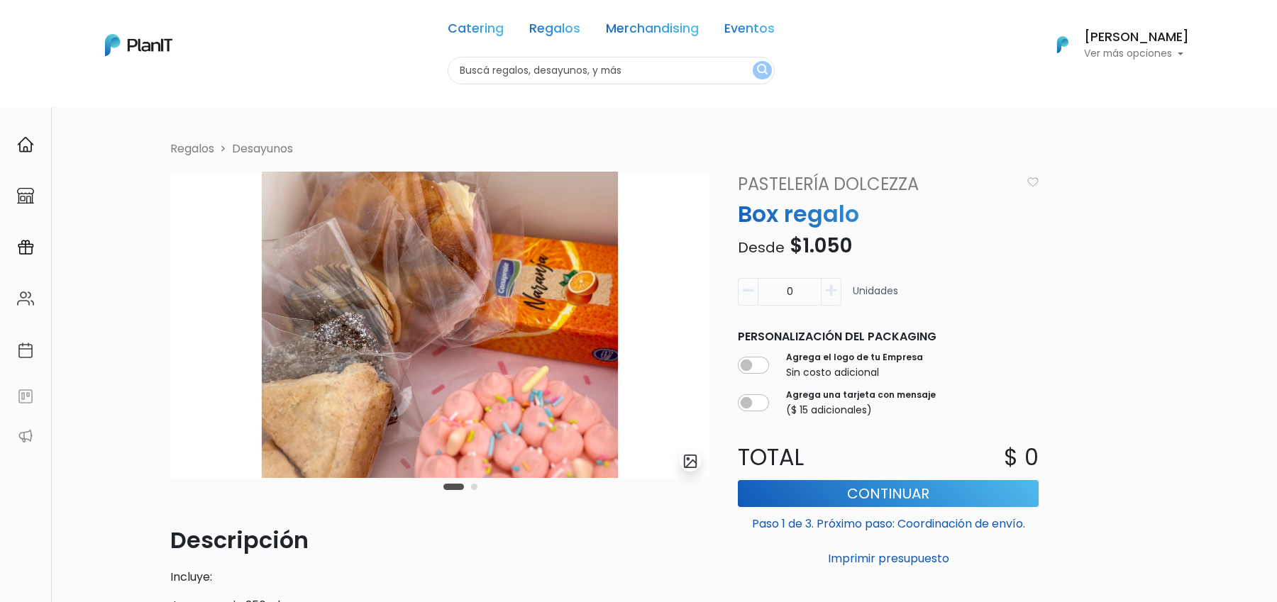
click at [692, 462] on img "submit" at bounding box center [690, 461] width 16 height 16
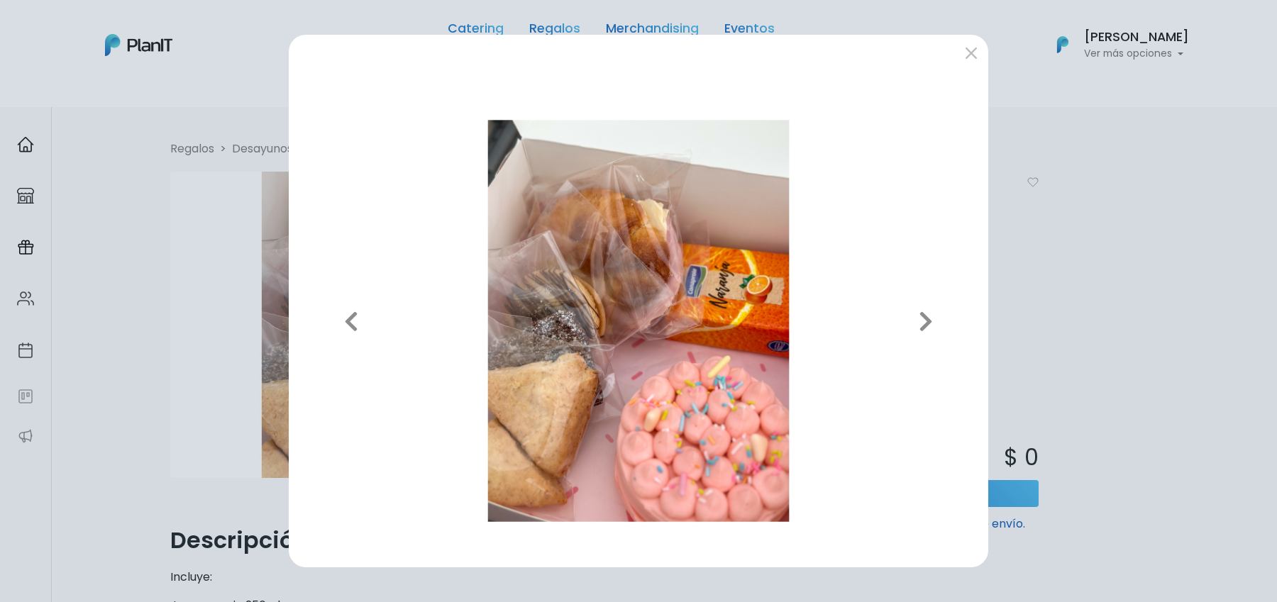
click at [1008, 287] on div "Previous Next" at bounding box center [638, 301] width 1277 height 602
click at [270, 387] on div "Previous Next" at bounding box center [638, 301] width 1277 height 602
click at [974, 54] on button "submit" at bounding box center [971, 52] width 23 height 23
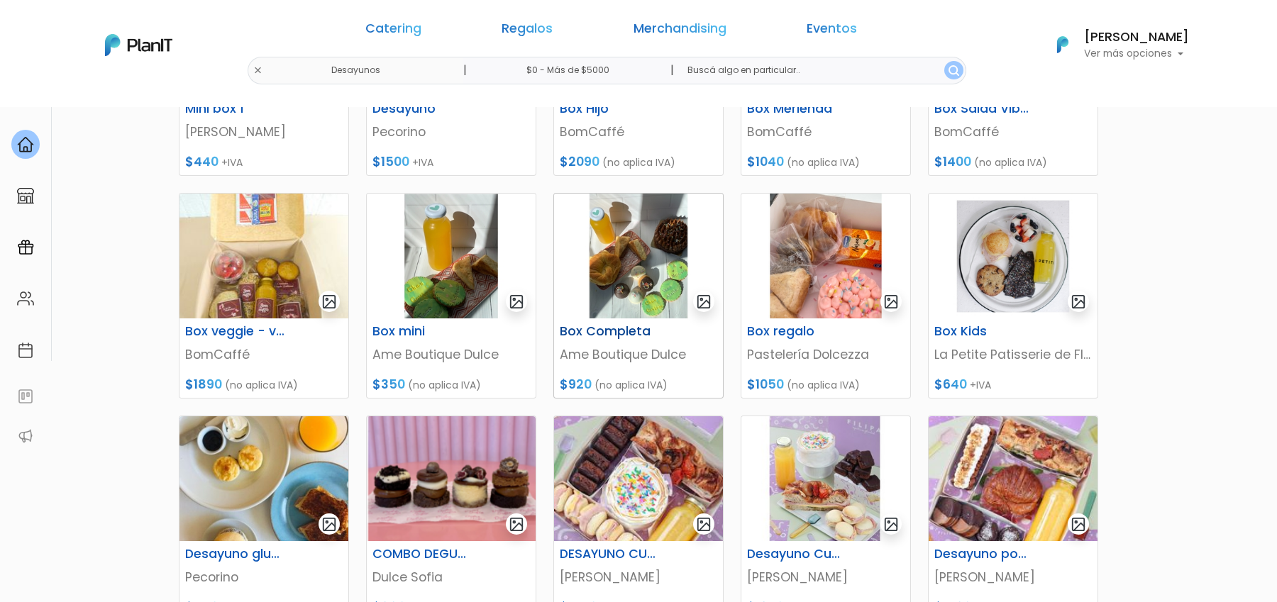
scroll to position [320, 0]
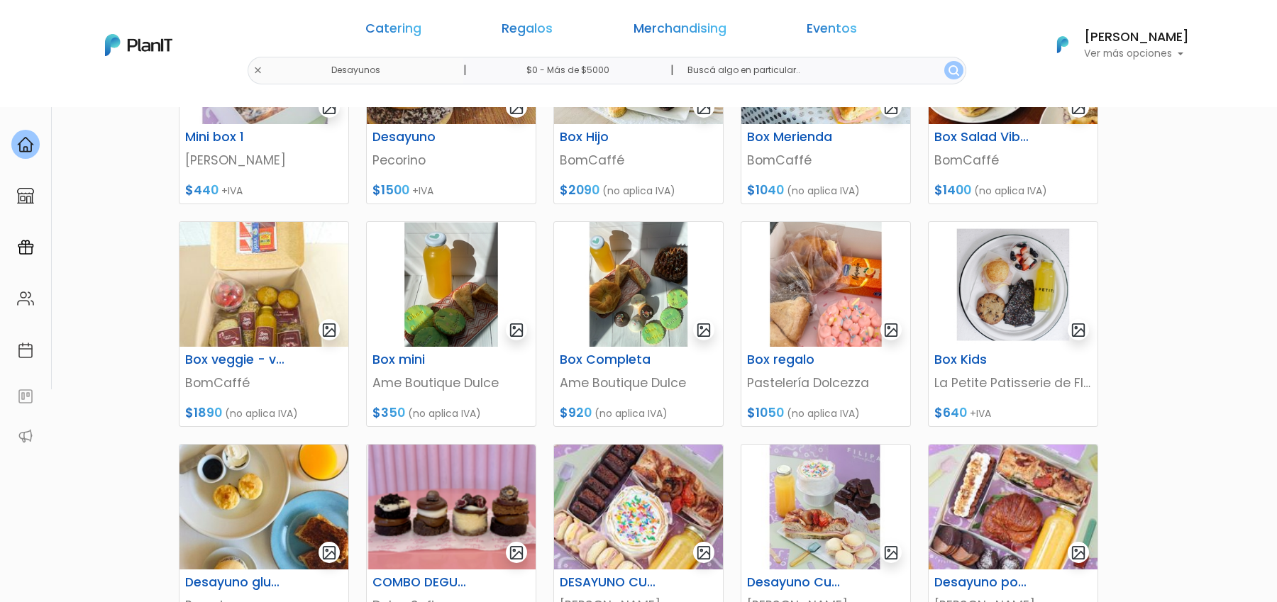
click at [502, 33] on div "Catering Regalos Merchandising Eventos" at bounding box center [611, 31] width 546 height 51
click at [550, 31] on link "Regalos" at bounding box center [526, 31] width 51 height 17
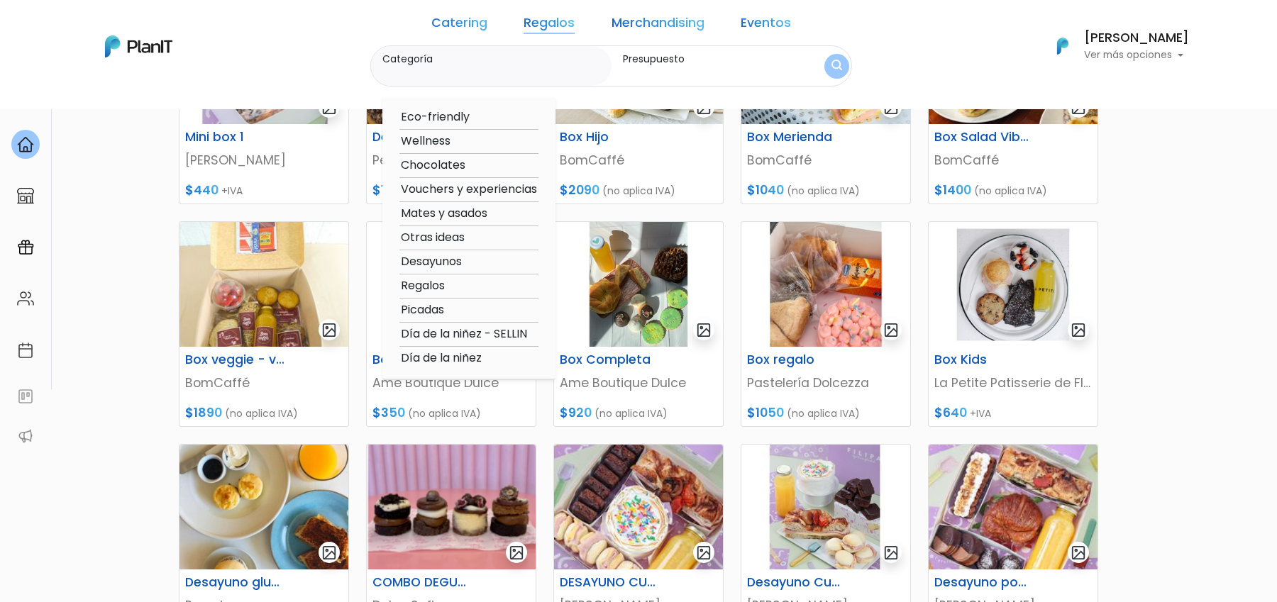
click at [471, 238] on option "Otras ideas" at bounding box center [468, 238] width 139 height 18
type input "Otras ideas"
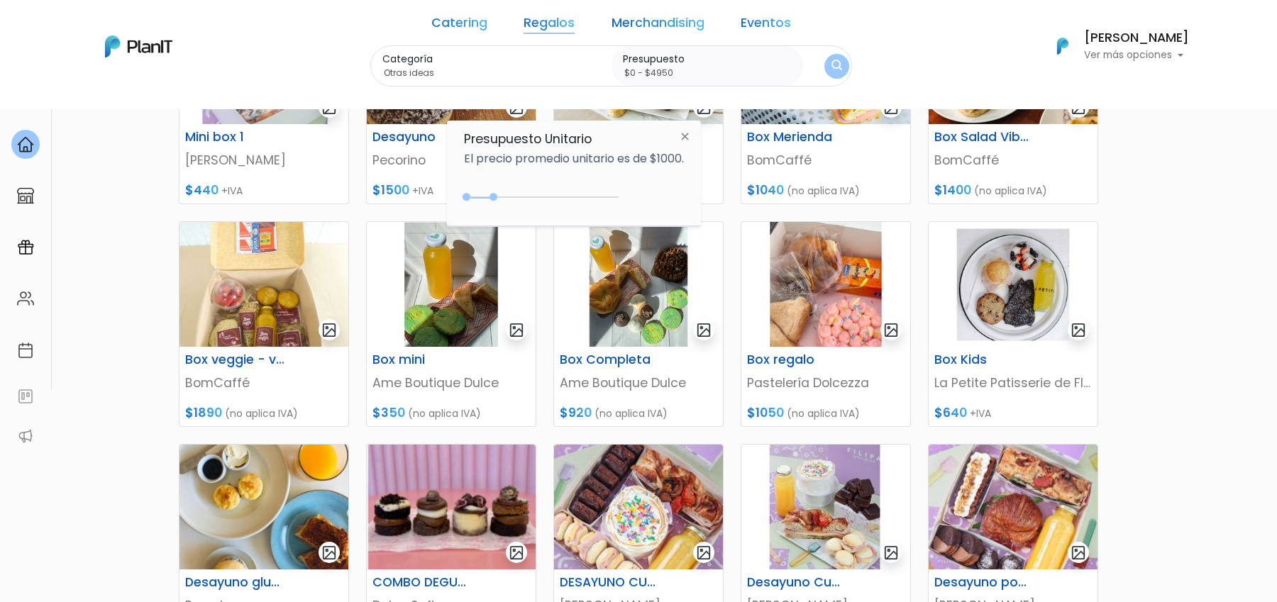
drag, startPoint x: 496, startPoint y: 199, endPoint x: 642, endPoint y: 196, distance: 145.4
click at [642, 196] on div "$900 $0 0 : 900 0 900 0,4950" at bounding box center [574, 200] width 220 height 28
type input "$0 - Más de $5000"
click at [828, 53] on div "Catering Regalos Merchandising Eventos Desayunos | $0 - Más de $5000 | Catering…" at bounding box center [638, 46] width 1135 height 81
click at [823, 58] on button "submit" at bounding box center [837, 66] width 28 height 28
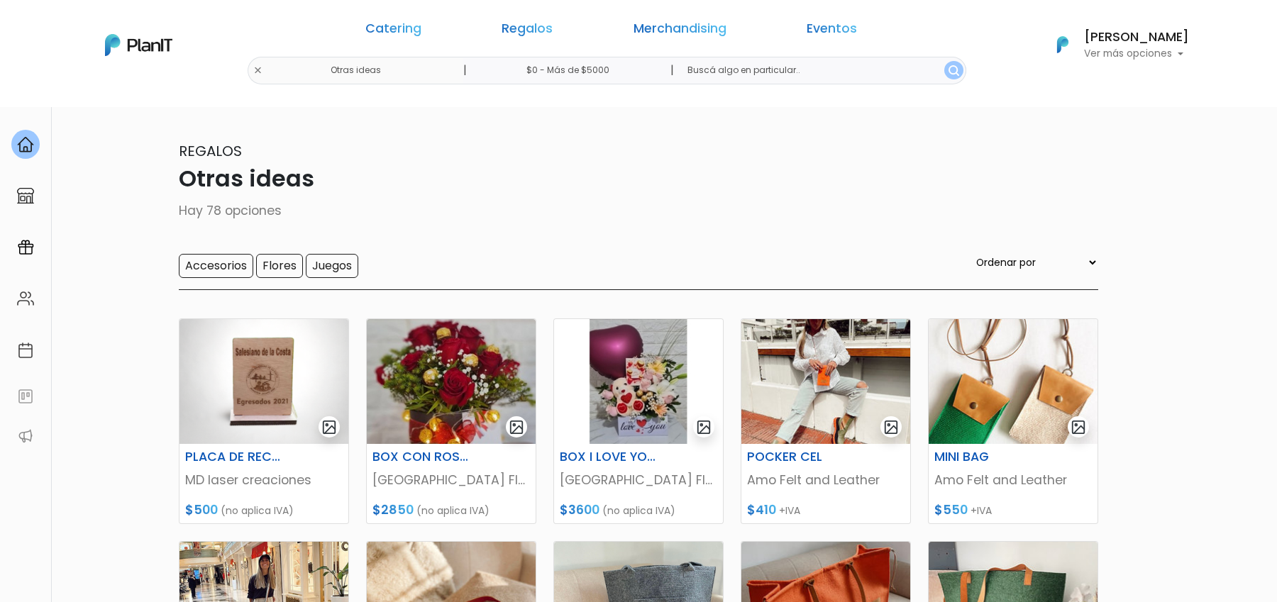
click at [399, 70] on div "Catering Regalos Merchandising Eventos Otras ideas | $0 - Más de $5000 | Cateri…" at bounding box center [638, 45] width 1135 height 79
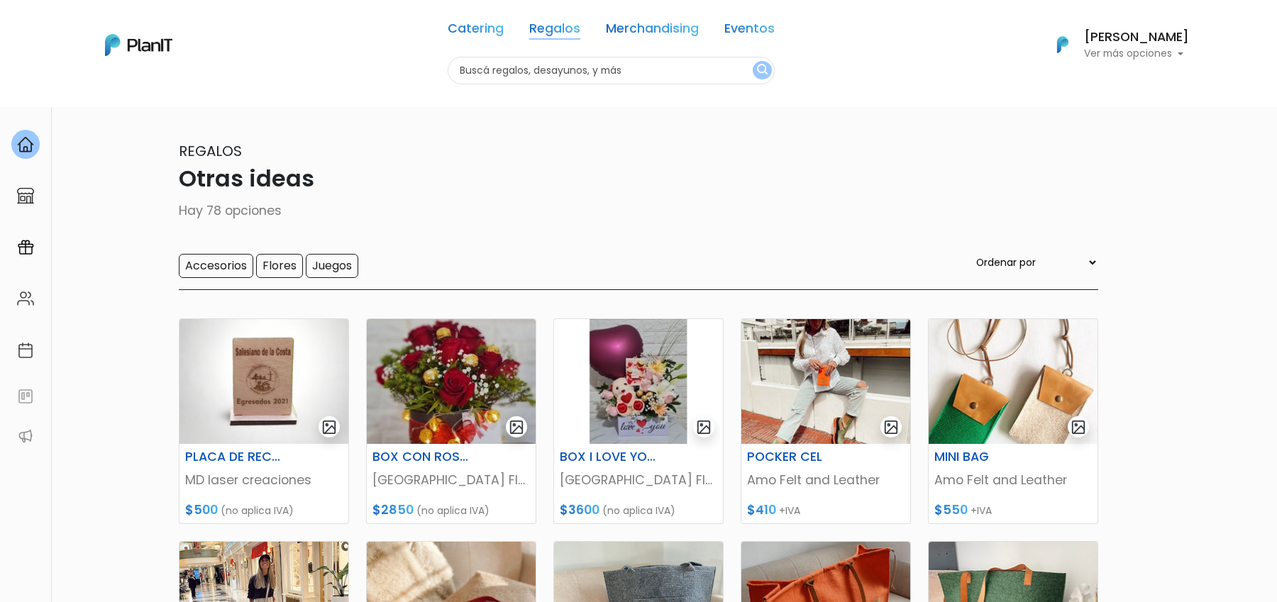
click at [548, 37] on link "Regalos" at bounding box center [554, 31] width 51 height 17
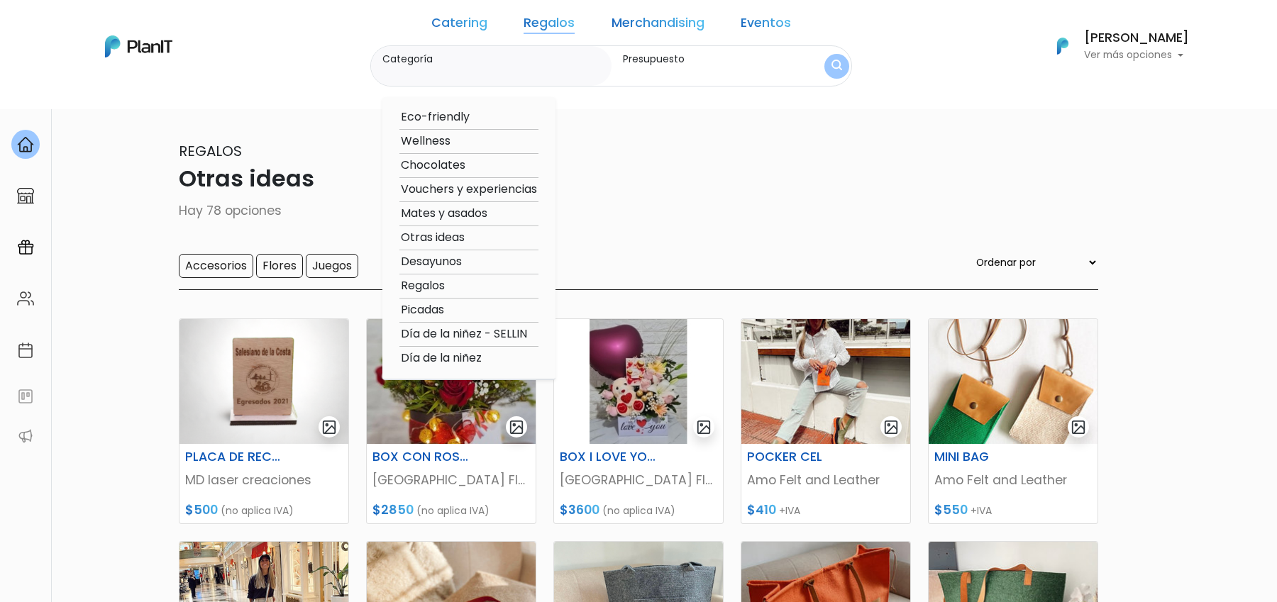
click at [450, 288] on option "Regalos" at bounding box center [468, 286] width 139 height 18
type input "Regalos"
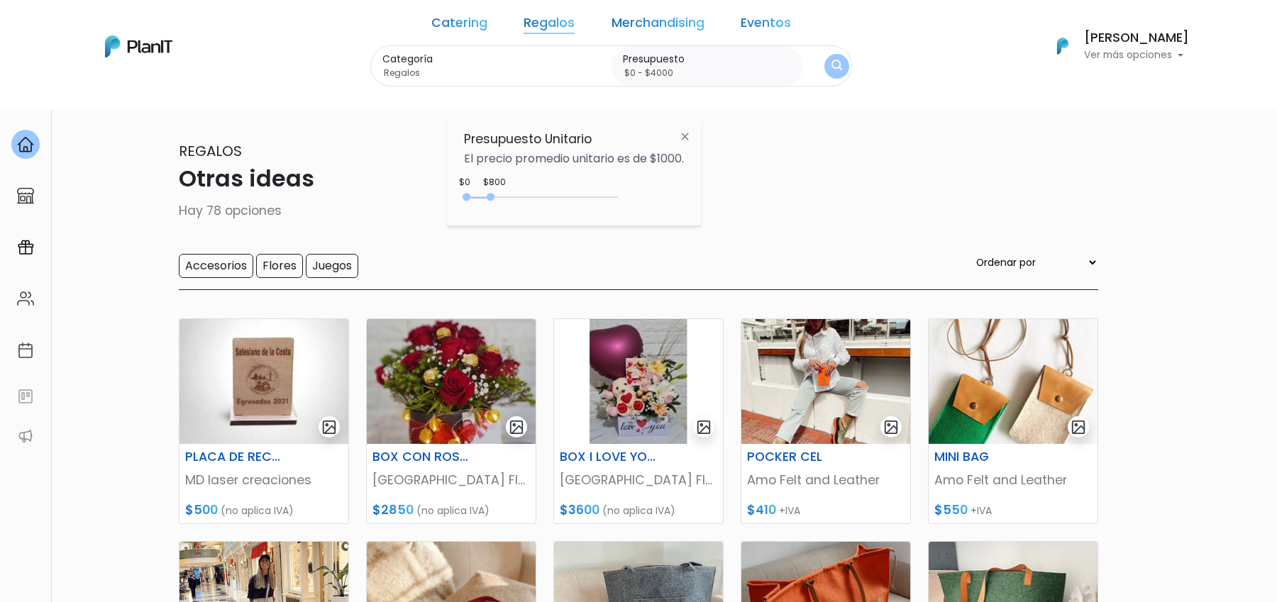
type input "$0 - $4250"
drag, startPoint x: 494, startPoint y: 196, endPoint x: 596, endPoint y: 193, distance: 102.9
click at [596, 193] on div "0 : 800 0 800" at bounding box center [544, 200] width 149 height 14
click at [831, 66] on img "submit" at bounding box center [836, 66] width 11 height 13
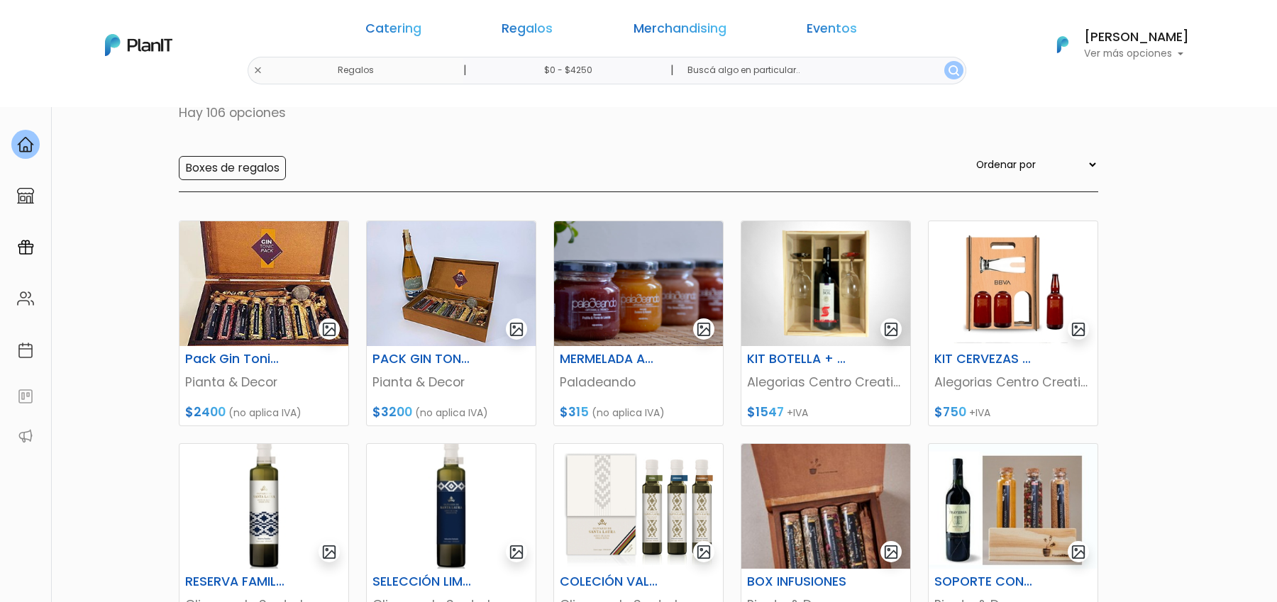
scroll to position [149, 0]
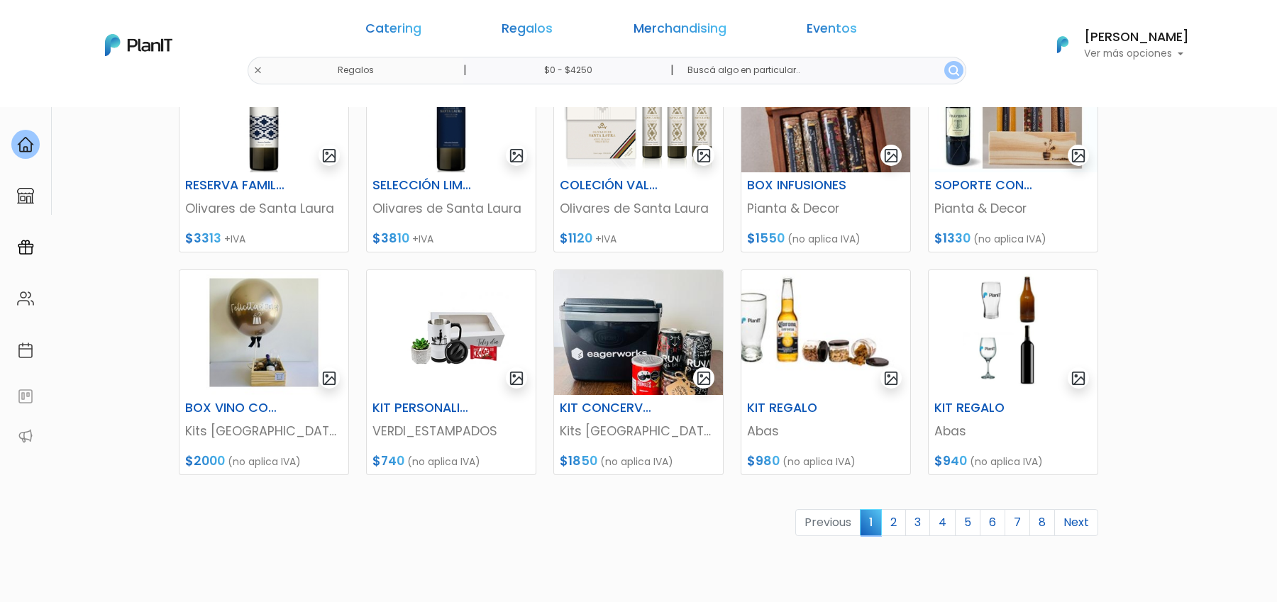
scroll to position [493, 0]
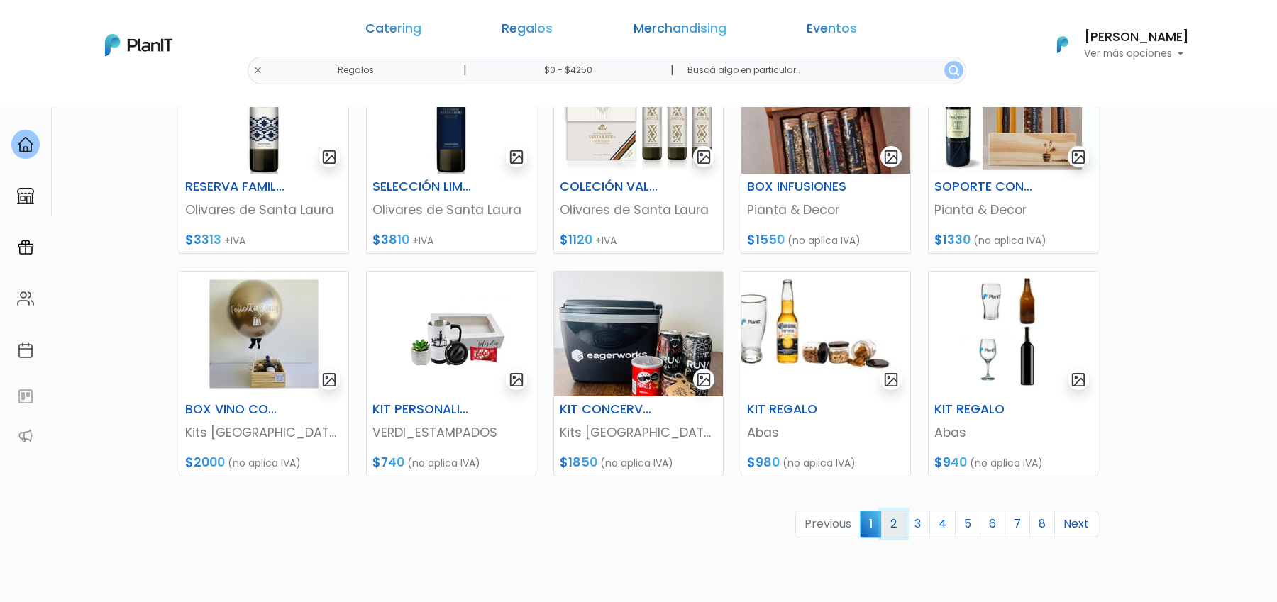
click at [899, 528] on link "2" at bounding box center [893, 524] width 25 height 27
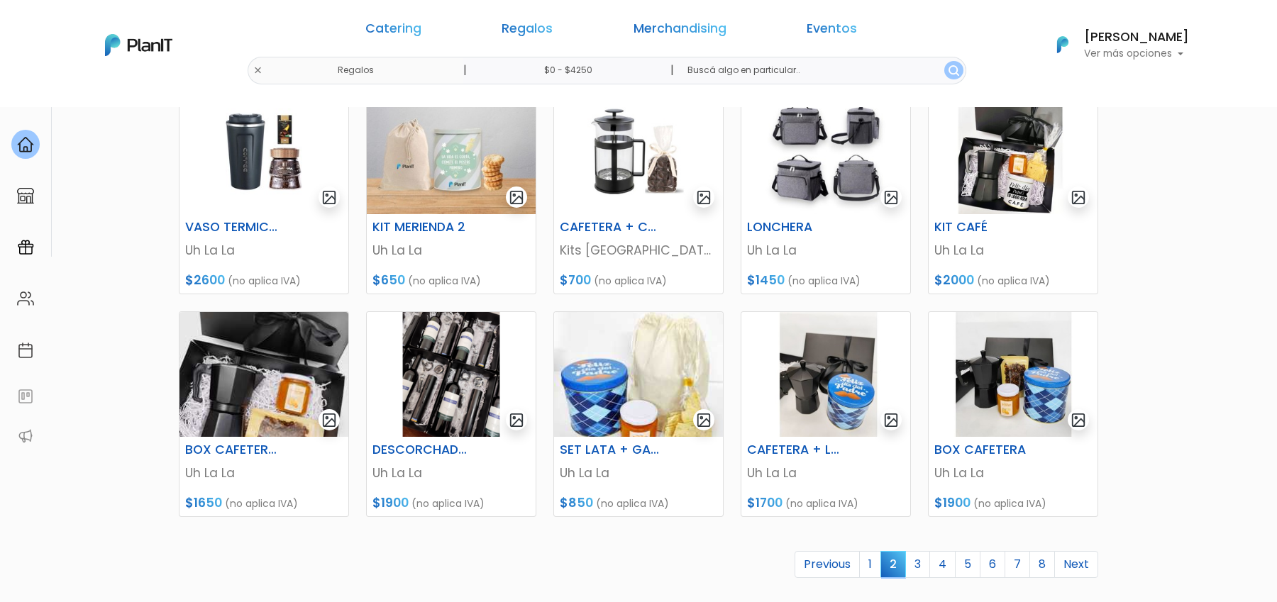
scroll to position [455, 0]
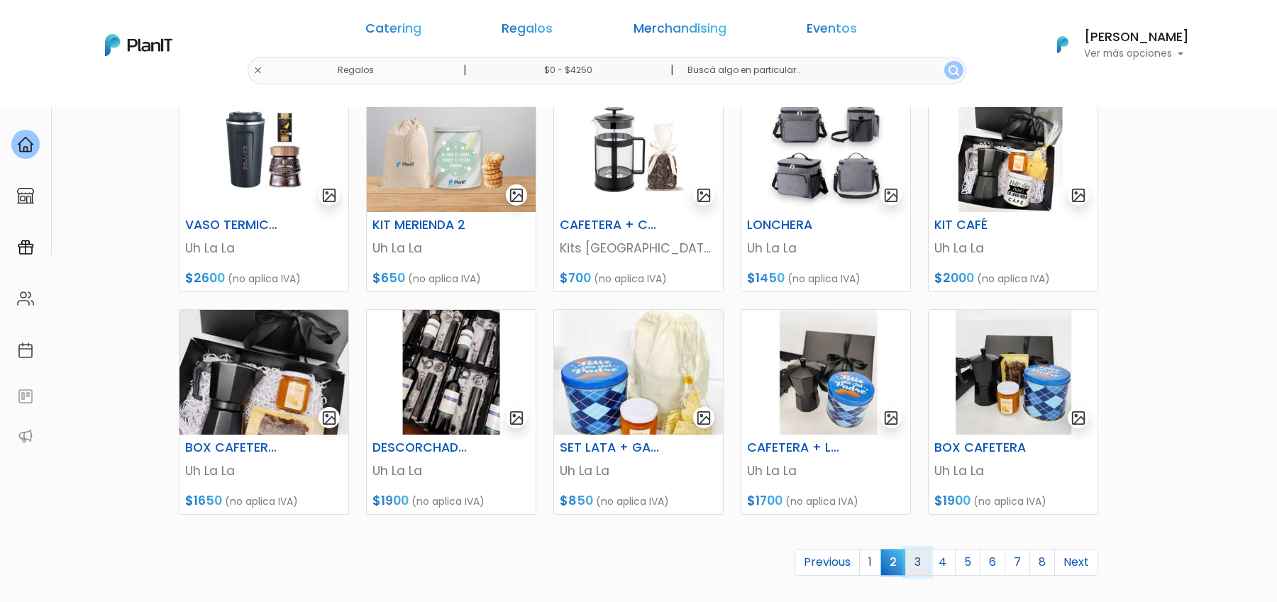
click at [926, 564] on link "3" at bounding box center [917, 562] width 25 height 27
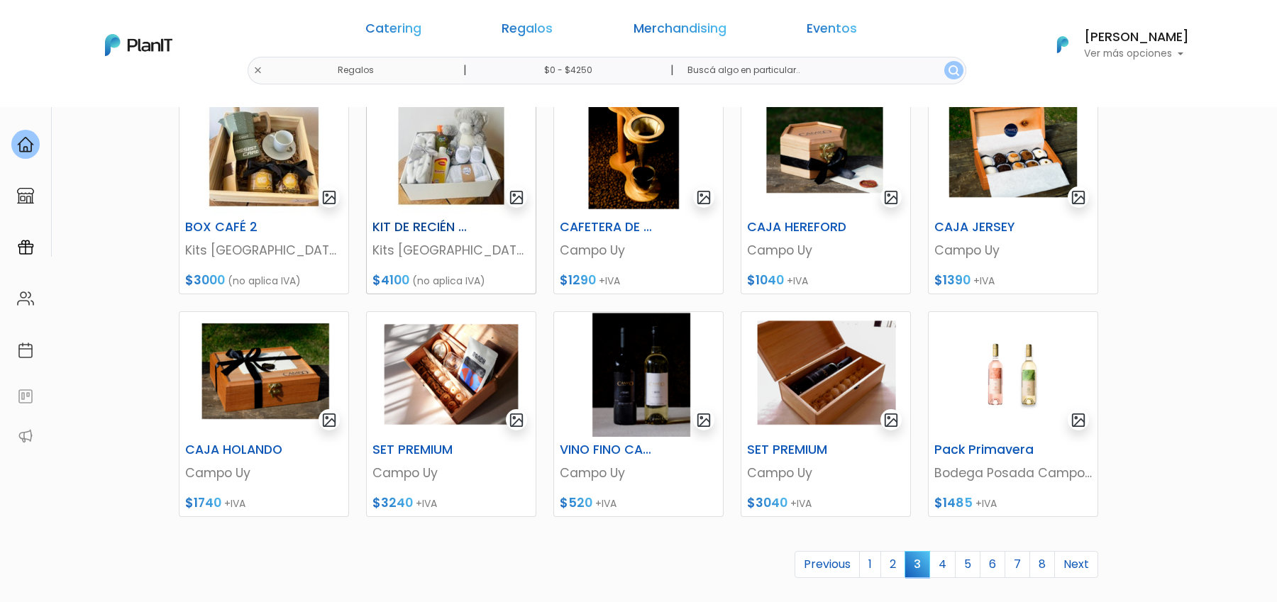
scroll to position [633, 0]
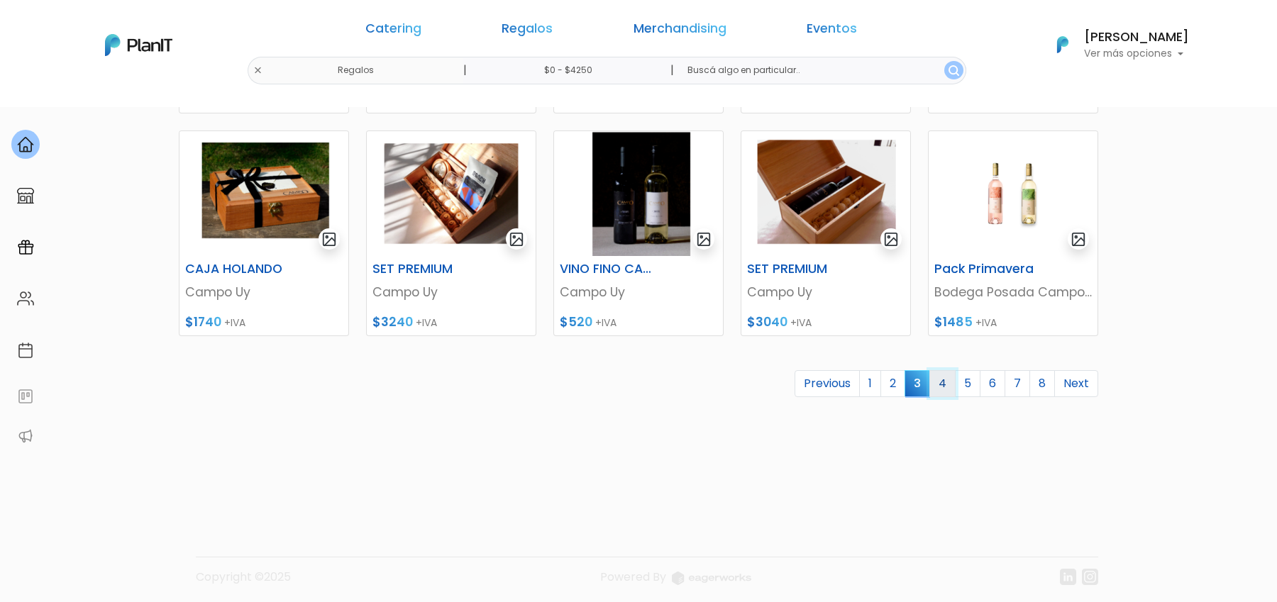
click at [947, 391] on link "4" at bounding box center [942, 383] width 26 height 27
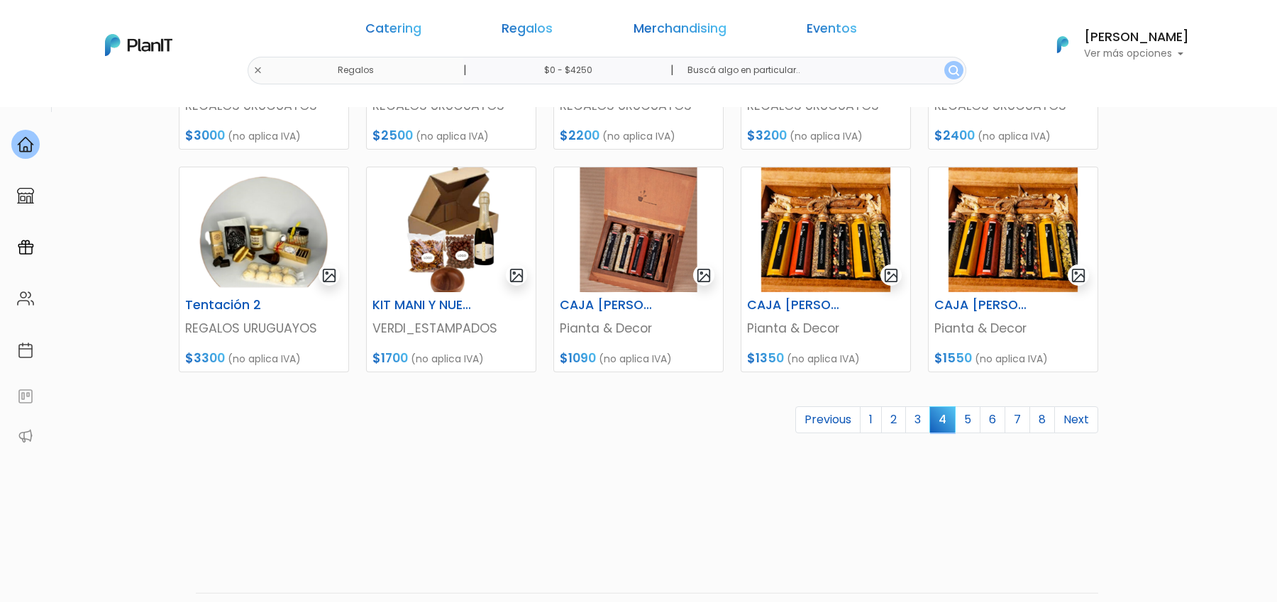
scroll to position [621, 0]
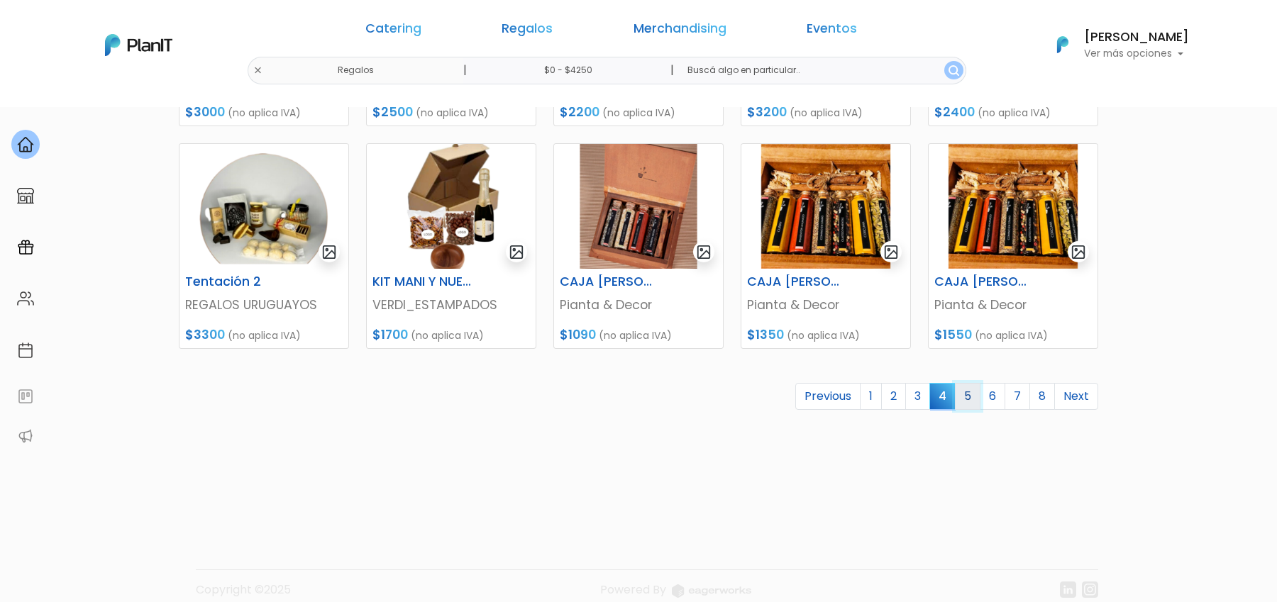
click at [972, 400] on link "5" at bounding box center [968, 396] width 26 height 27
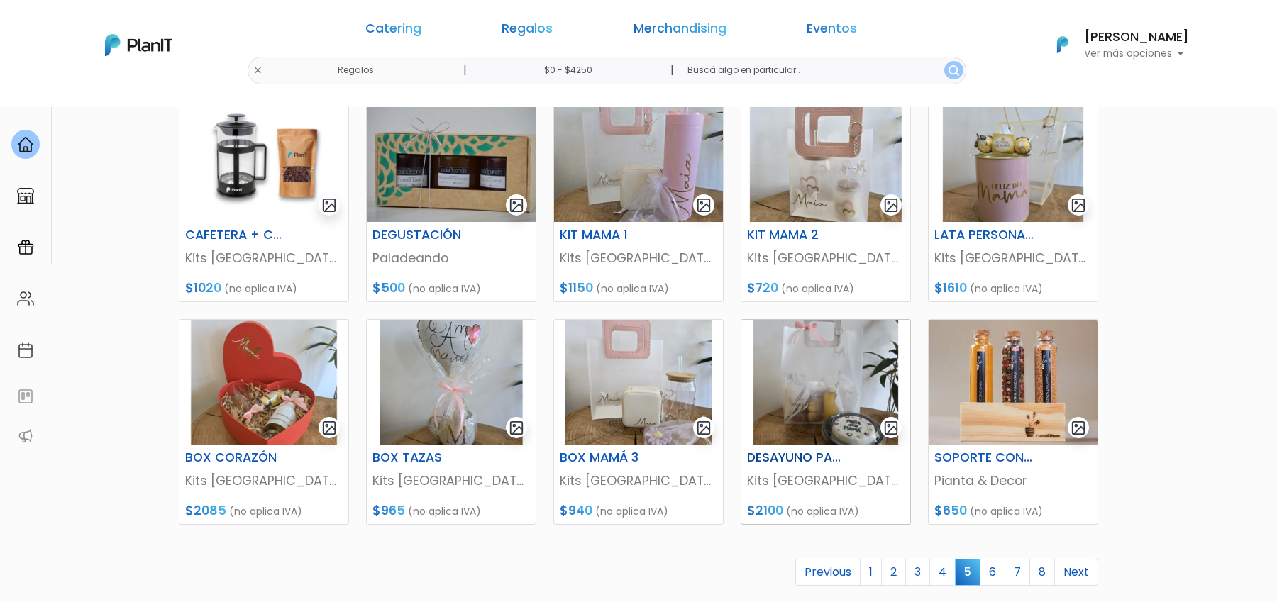
scroll to position [474, 0]
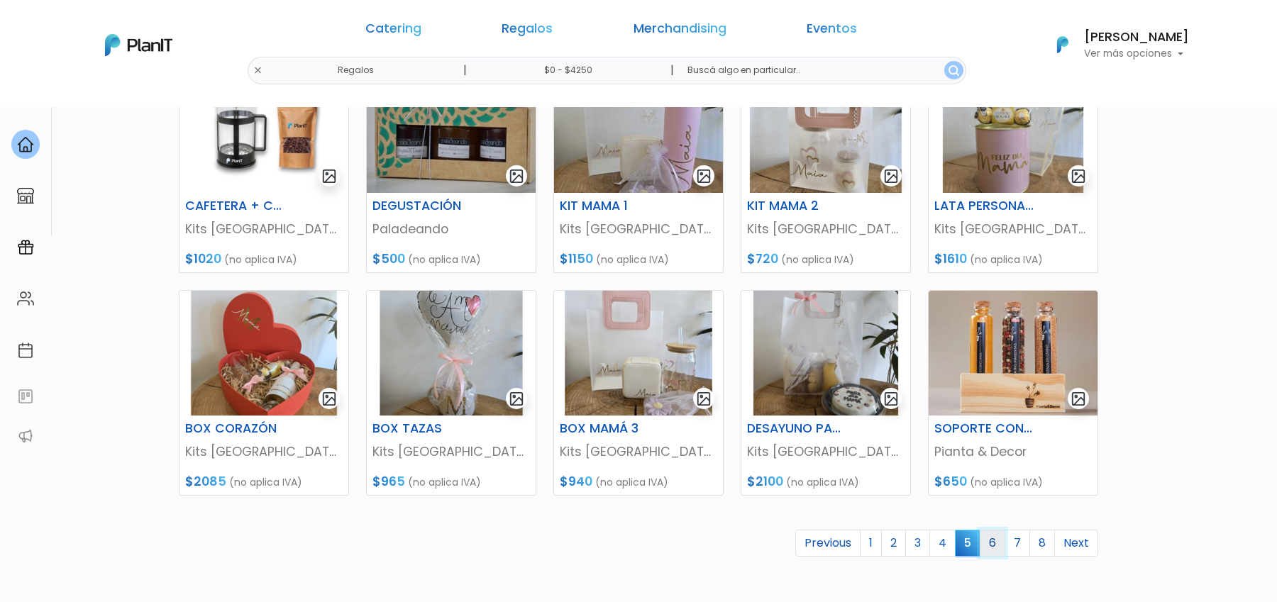
click at [1000, 549] on link "6" at bounding box center [992, 543] width 26 height 27
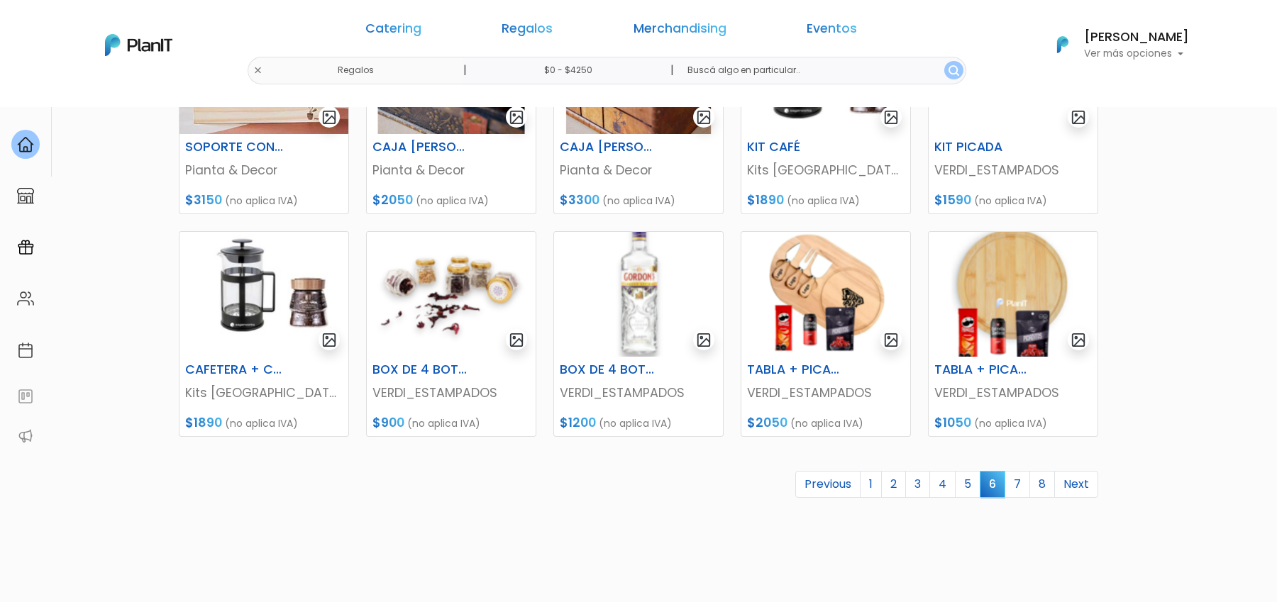
scroll to position [537, 0]
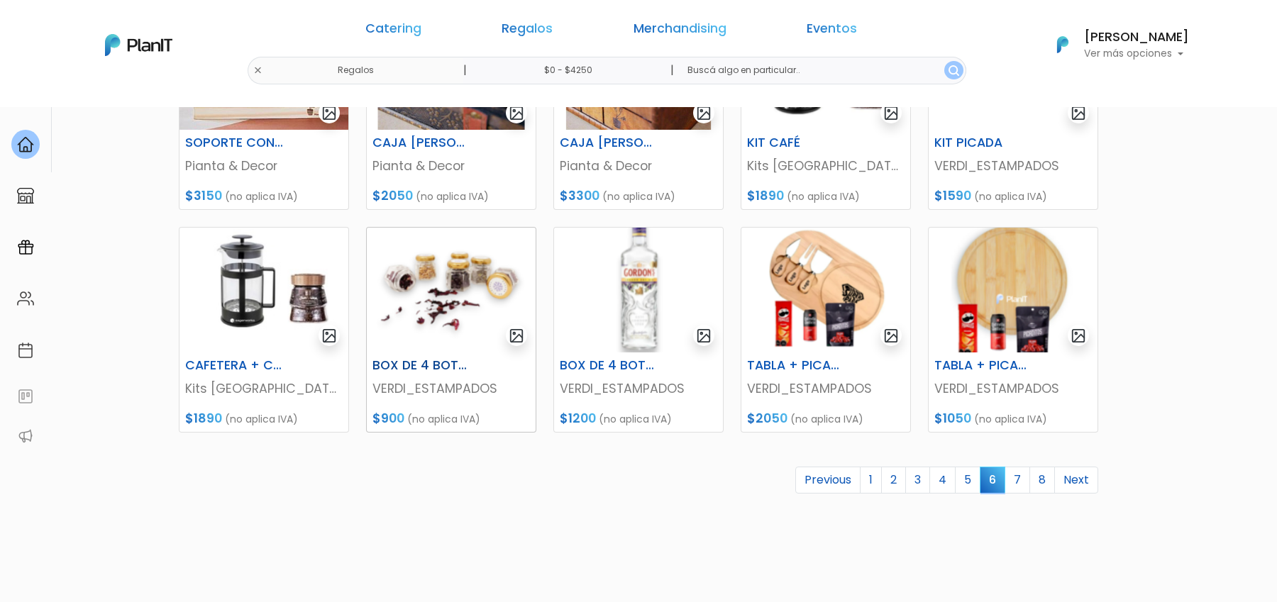
click at [448, 287] on img at bounding box center [451, 290] width 169 height 125
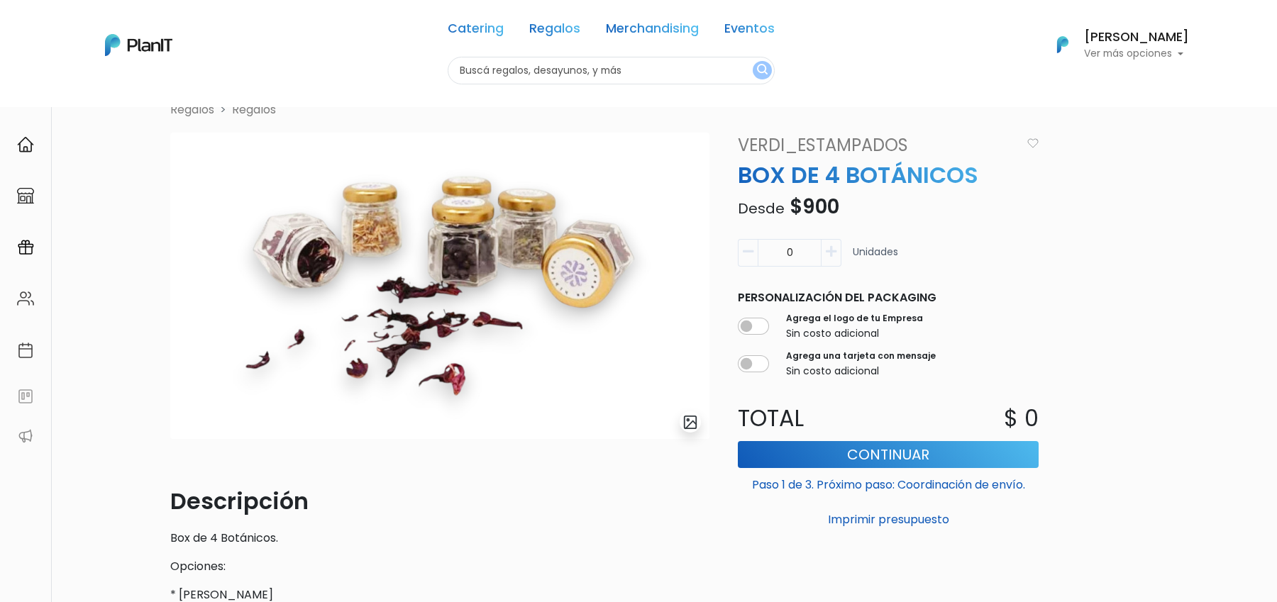
scroll to position [35, 0]
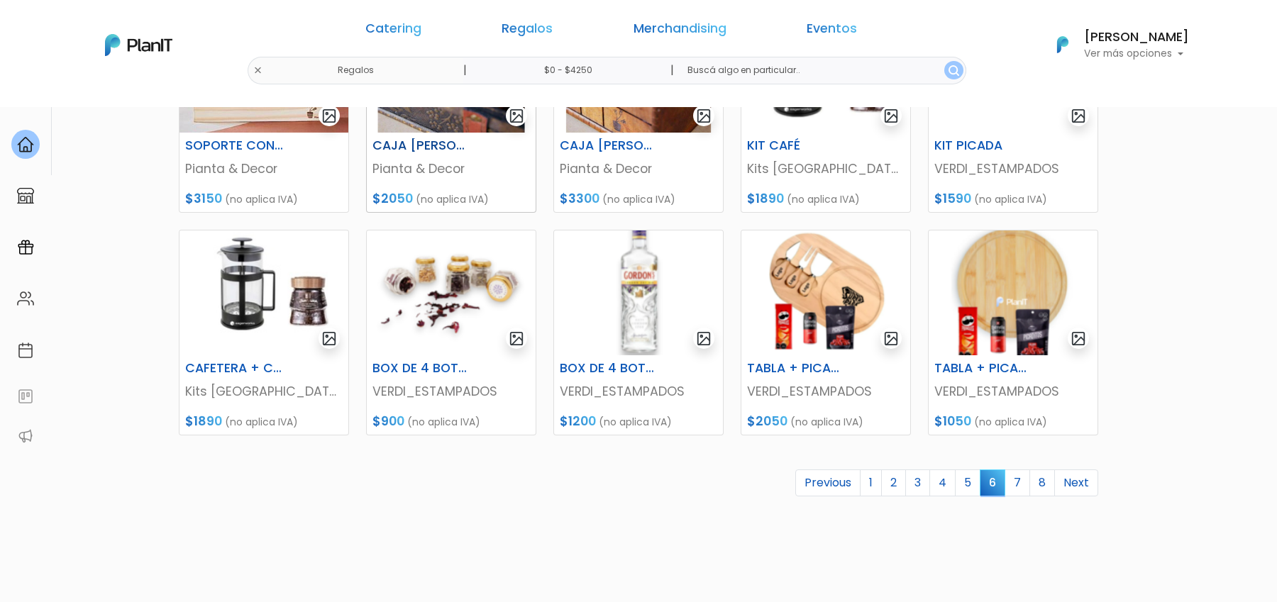
scroll to position [537, 0]
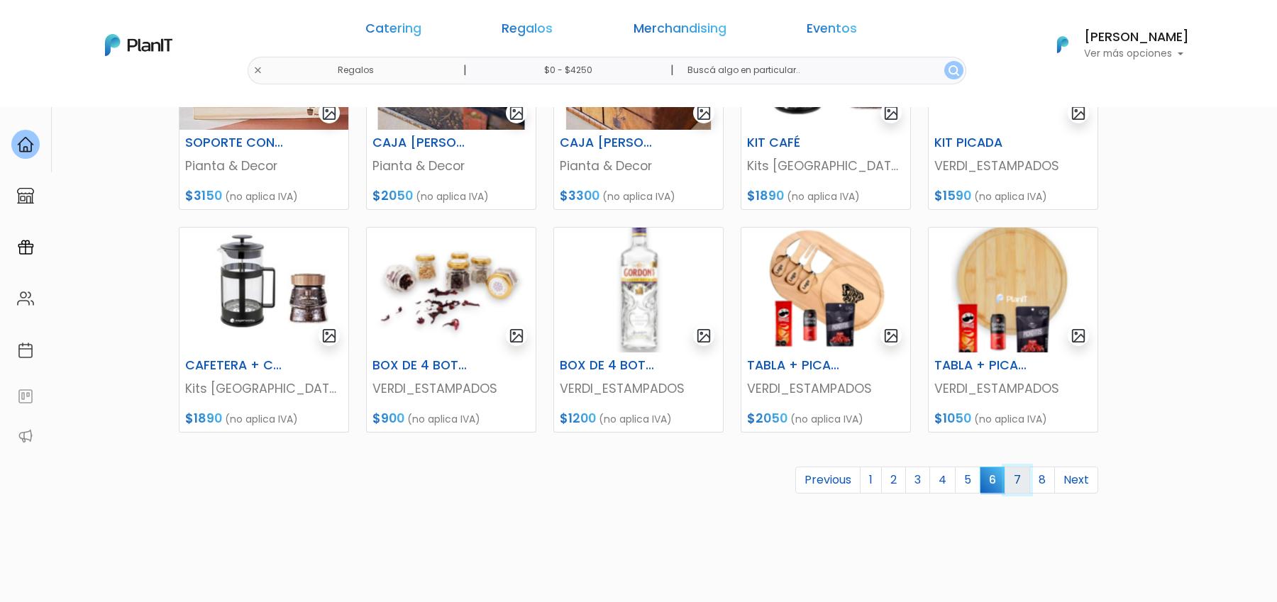
click at [1025, 482] on link "7" at bounding box center [1017, 480] width 26 height 27
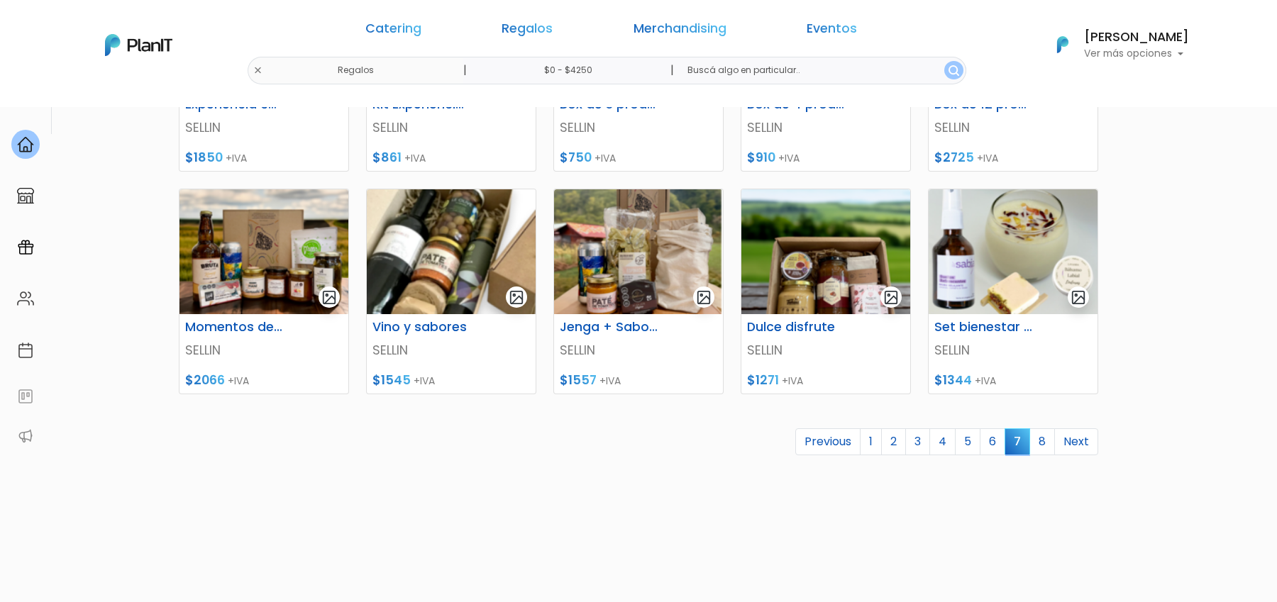
scroll to position [579, 0]
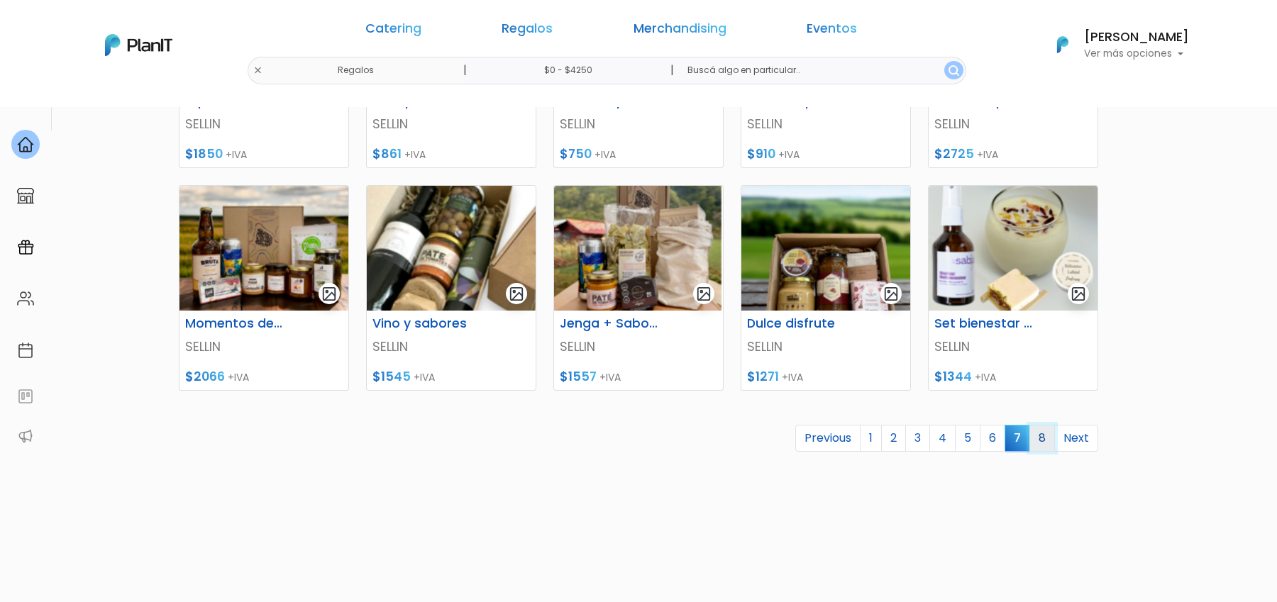
click at [1044, 438] on link "8" at bounding box center [1042, 438] width 26 height 27
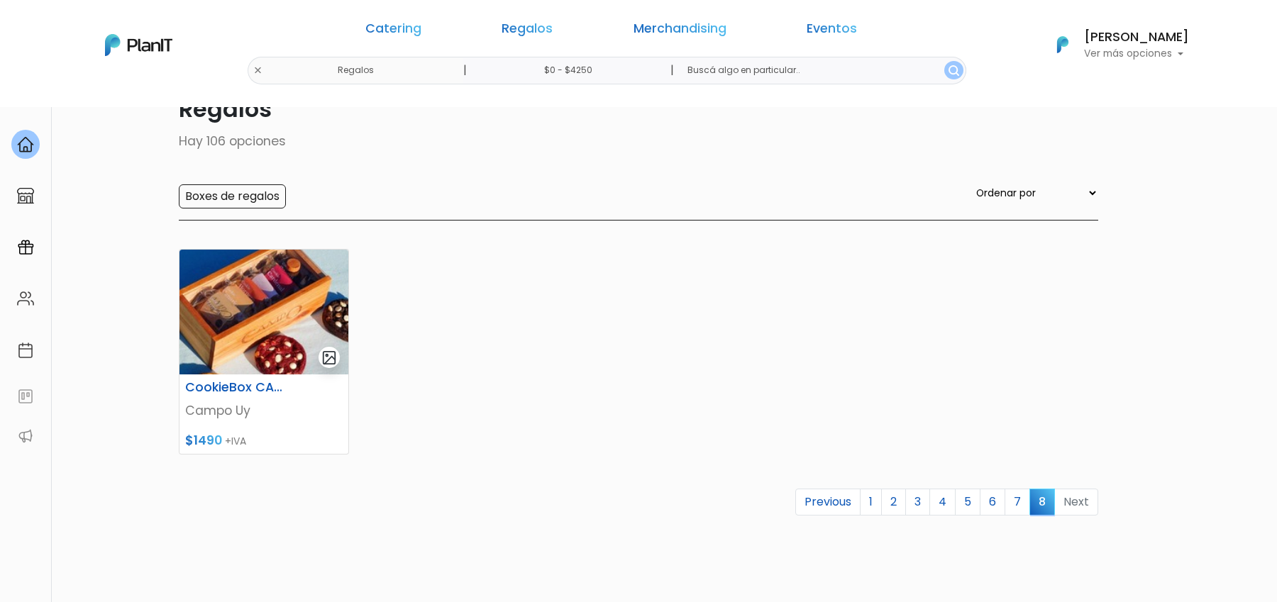
scroll to position [74, 0]
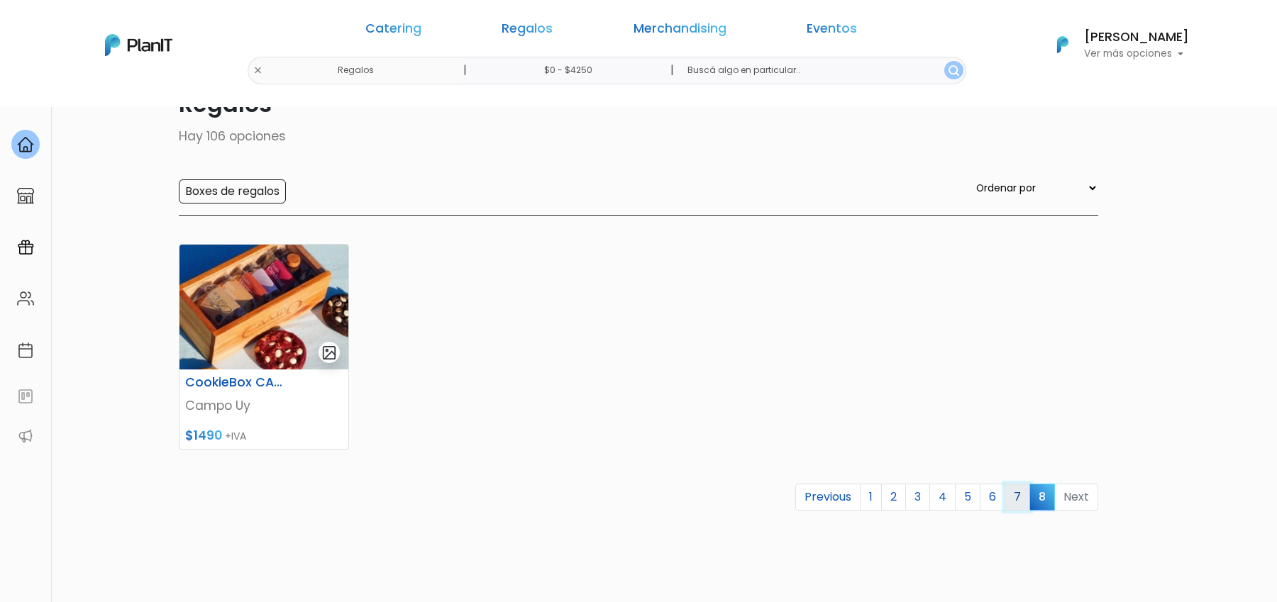
click at [1021, 496] on link "7" at bounding box center [1017, 497] width 26 height 27
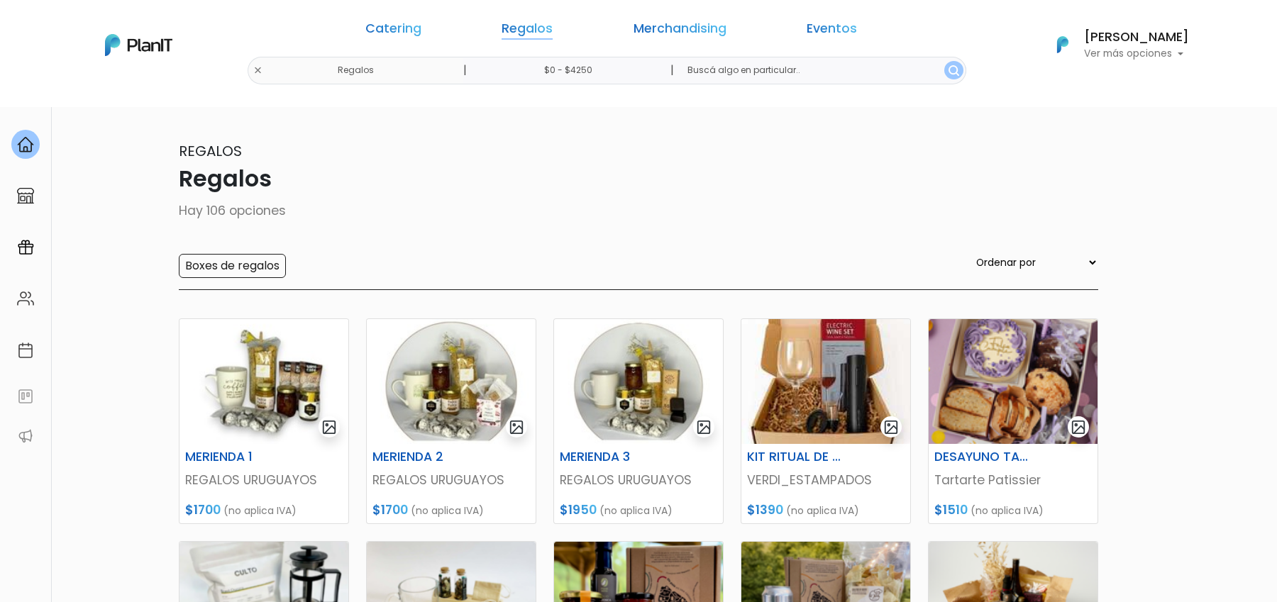
click at [552, 30] on link "Regalos" at bounding box center [526, 31] width 51 height 17
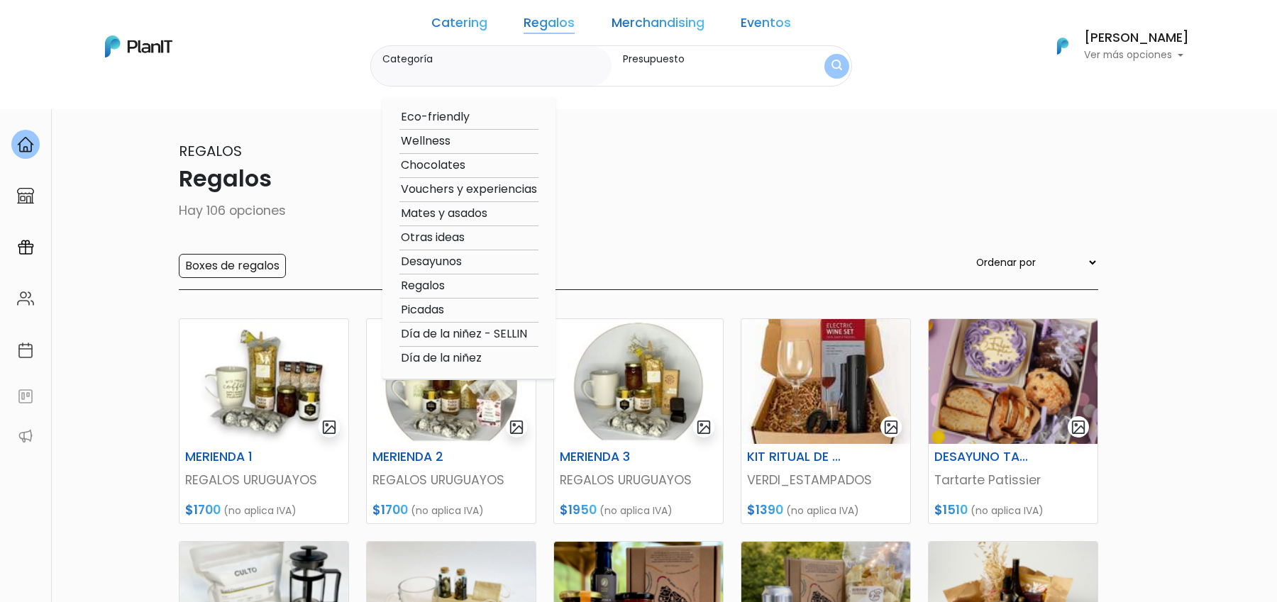
click at [459, 315] on option "Picadas" at bounding box center [468, 310] width 139 height 18
type input "Picadas"
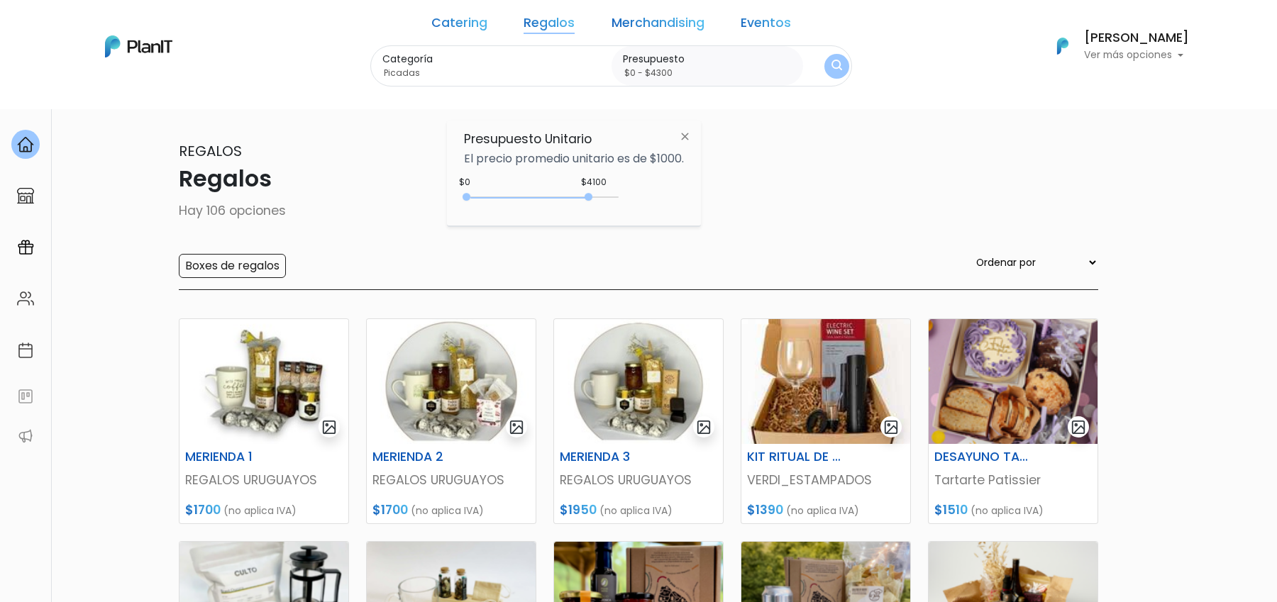
drag, startPoint x: 592, startPoint y: 196, endPoint x: 602, endPoint y: 196, distance: 9.9
click at [592, 196] on div at bounding box center [588, 197] width 8 height 8
type input "$0 - $4400"
click at [824, 76] on button "submit" at bounding box center [836, 66] width 25 height 25
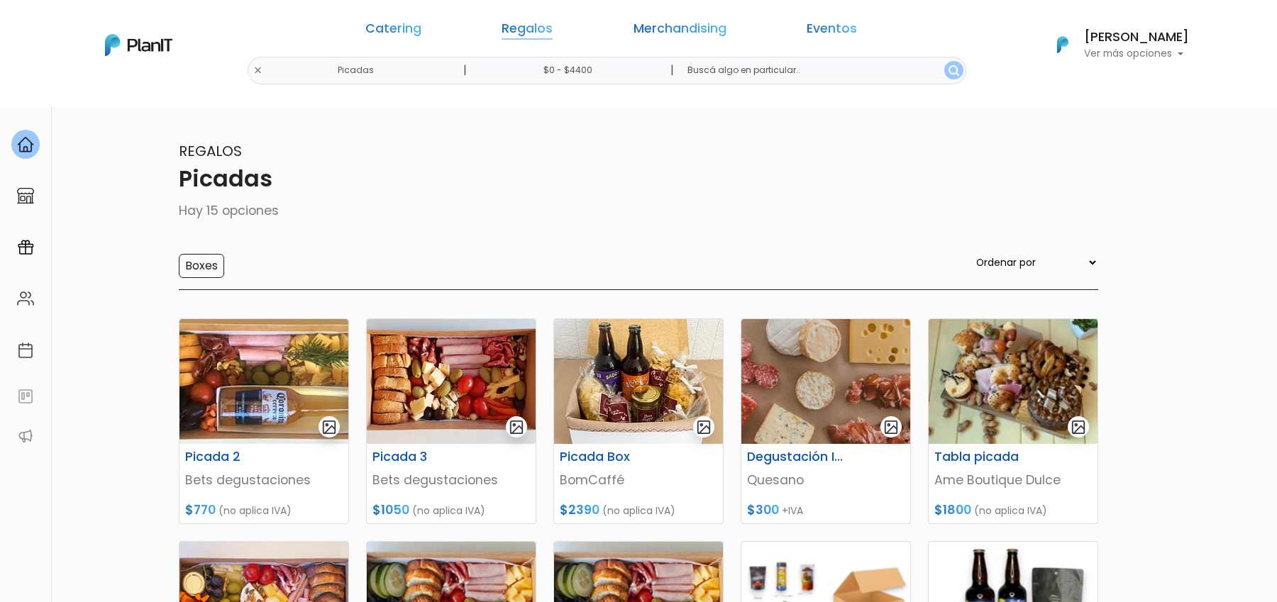
click at [547, 30] on link "Regalos" at bounding box center [526, 31] width 51 height 17
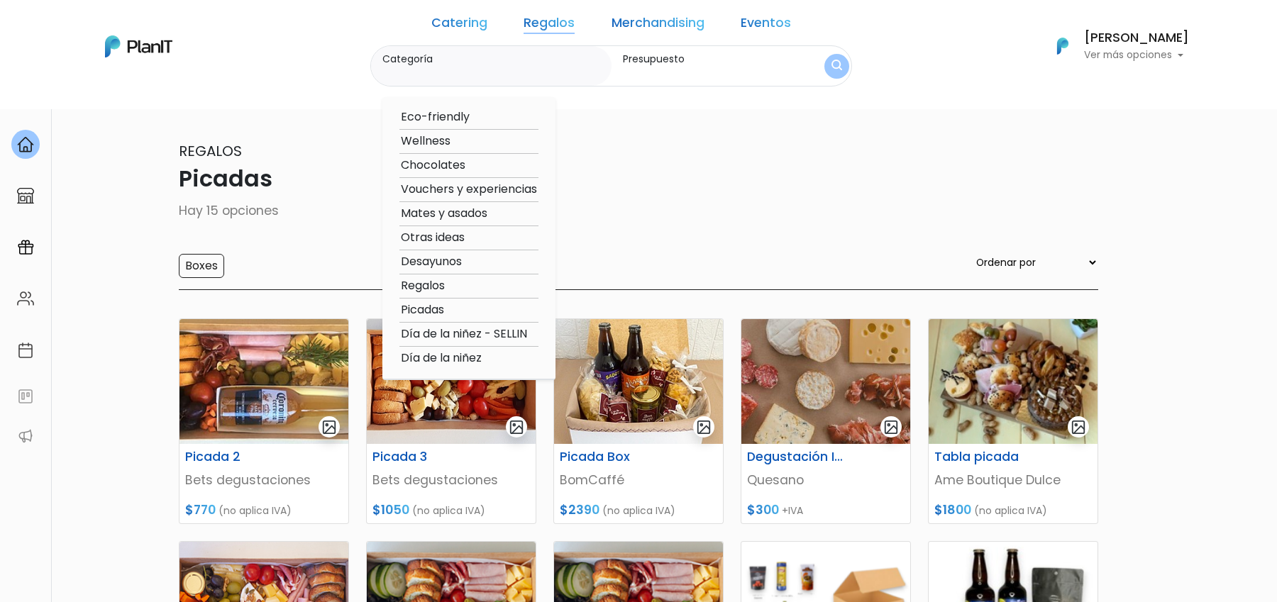
click at [467, 288] on option "Regalos" at bounding box center [468, 286] width 139 height 18
type input "Regalos"
type input "$0 - $4400"
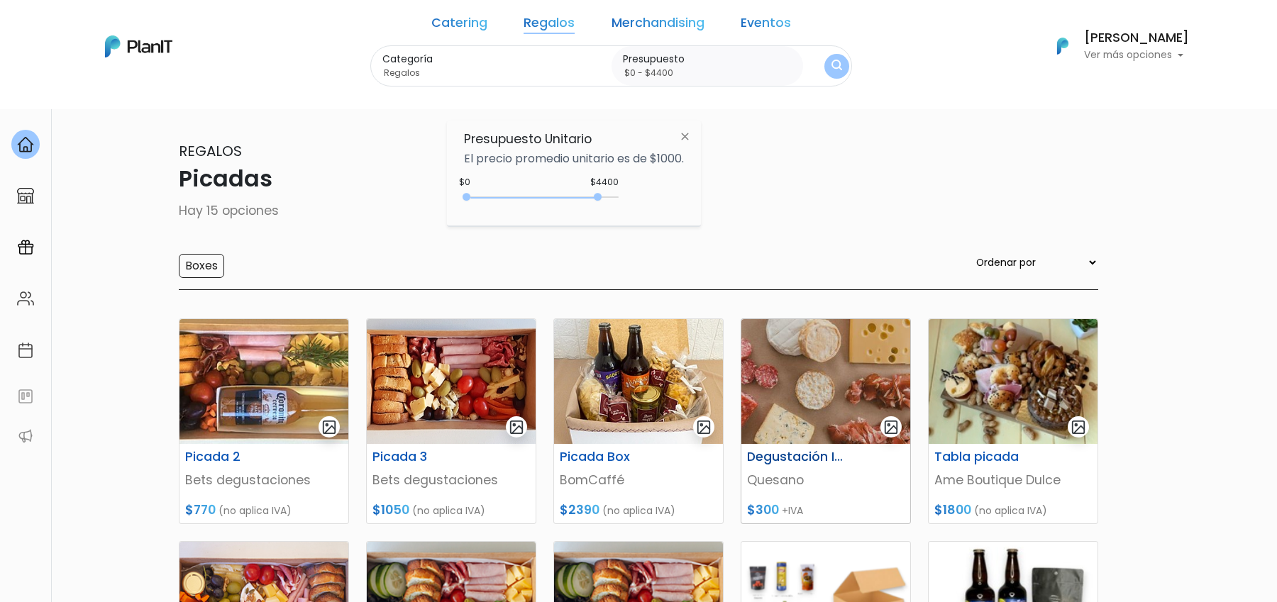
click at [864, 409] on img at bounding box center [825, 381] width 169 height 125
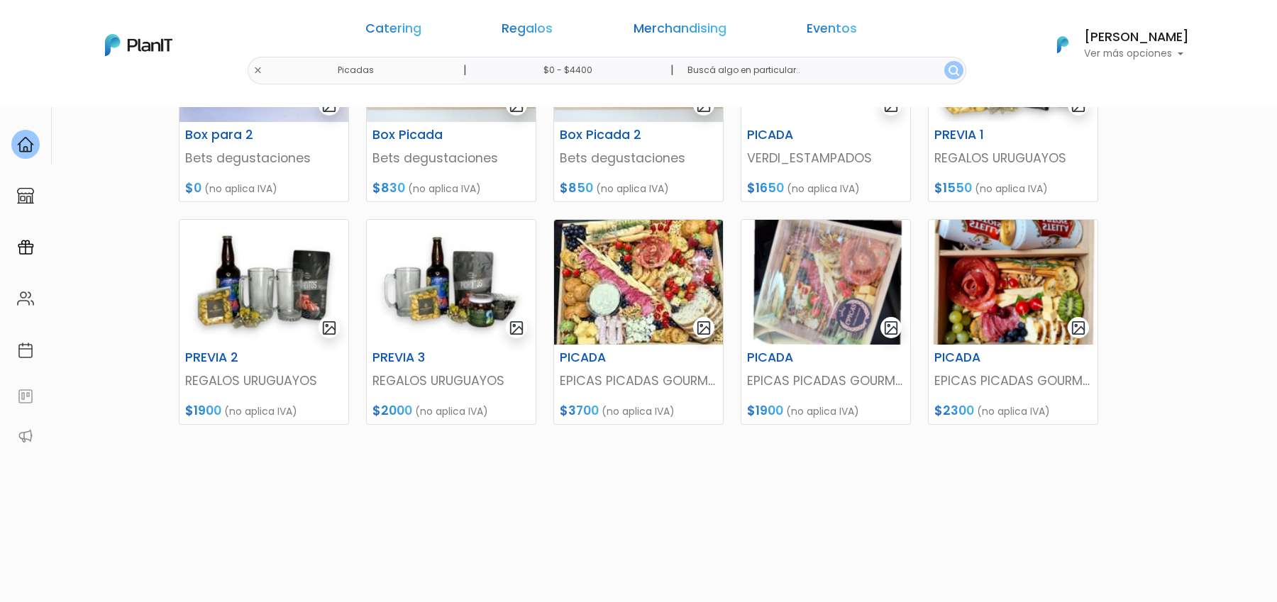
scroll to position [550, 0]
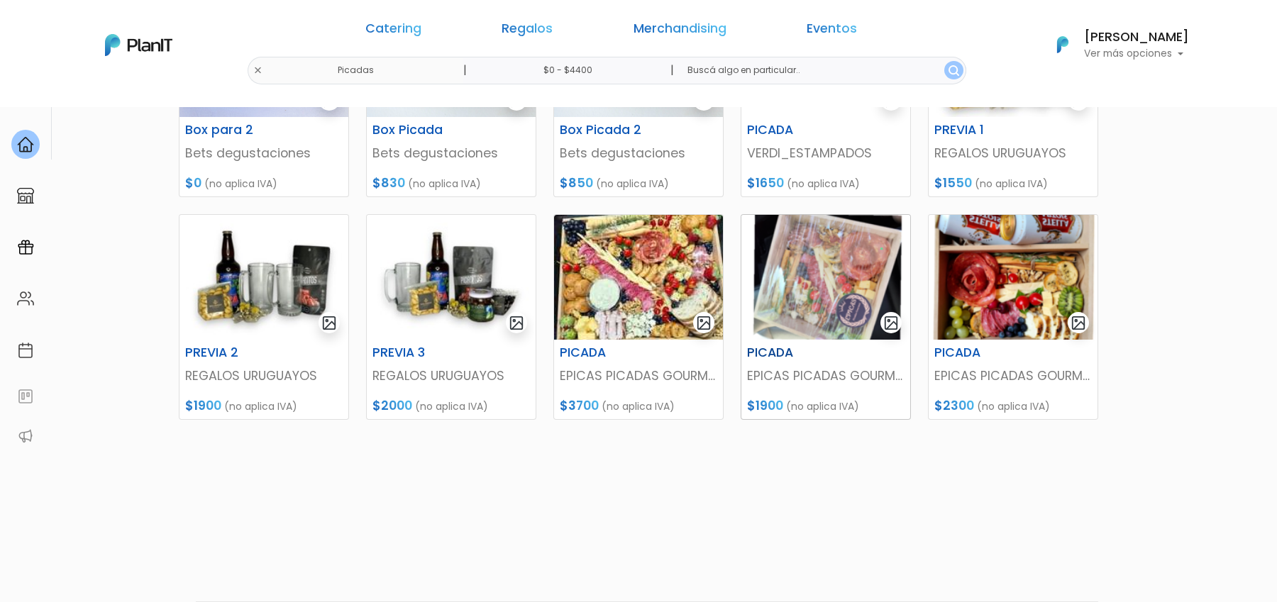
click at [823, 274] on img at bounding box center [825, 277] width 169 height 125
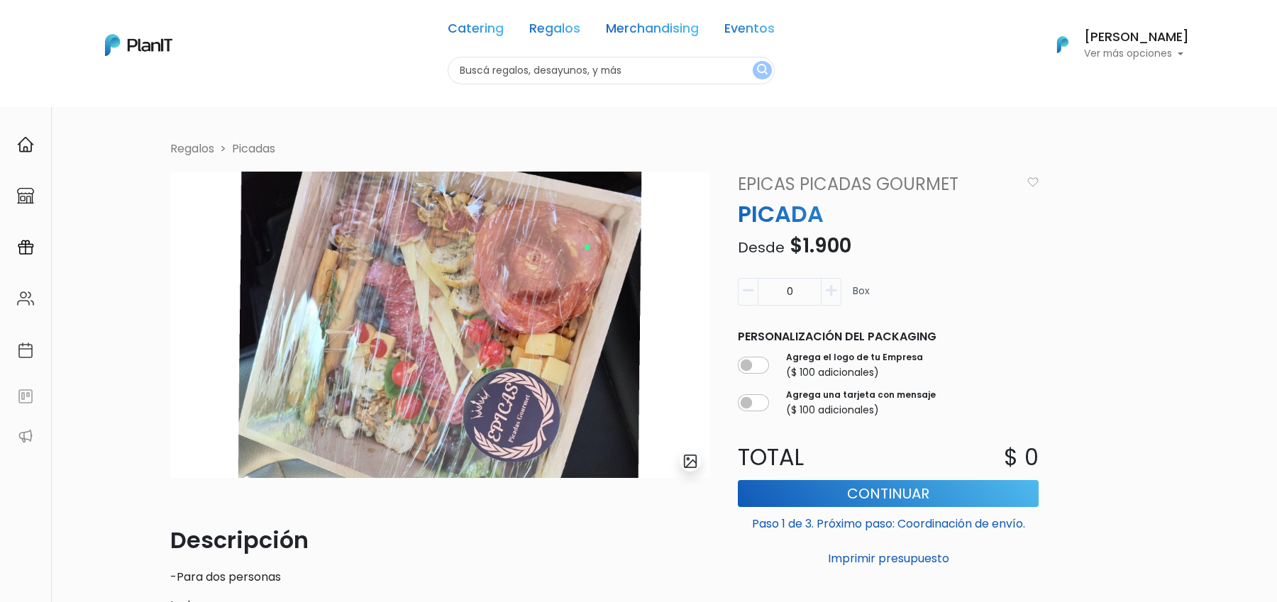
click at [850, 184] on link "EPICAS PICADAS GOURMET" at bounding box center [874, 185] width 291 height 26
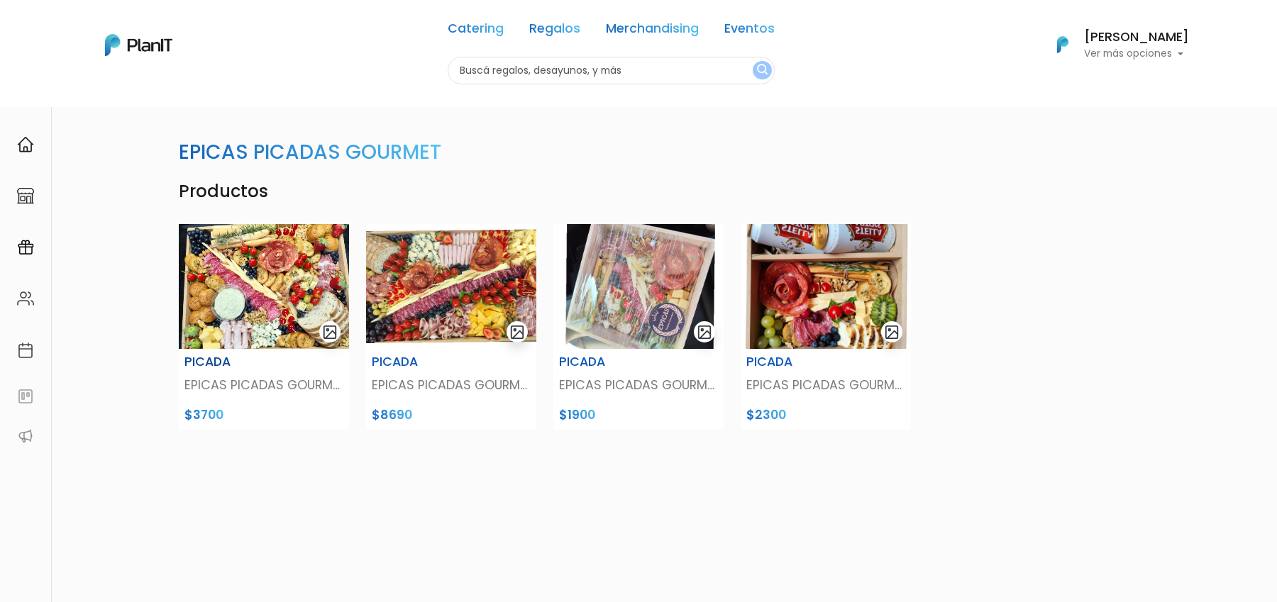
click at [290, 304] on img at bounding box center [264, 286] width 170 height 125
click at [484, 309] on img at bounding box center [451, 286] width 170 height 125
click at [646, 294] on img at bounding box center [638, 286] width 170 height 125
click at [783, 274] on img at bounding box center [825, 286] width 170 height 125
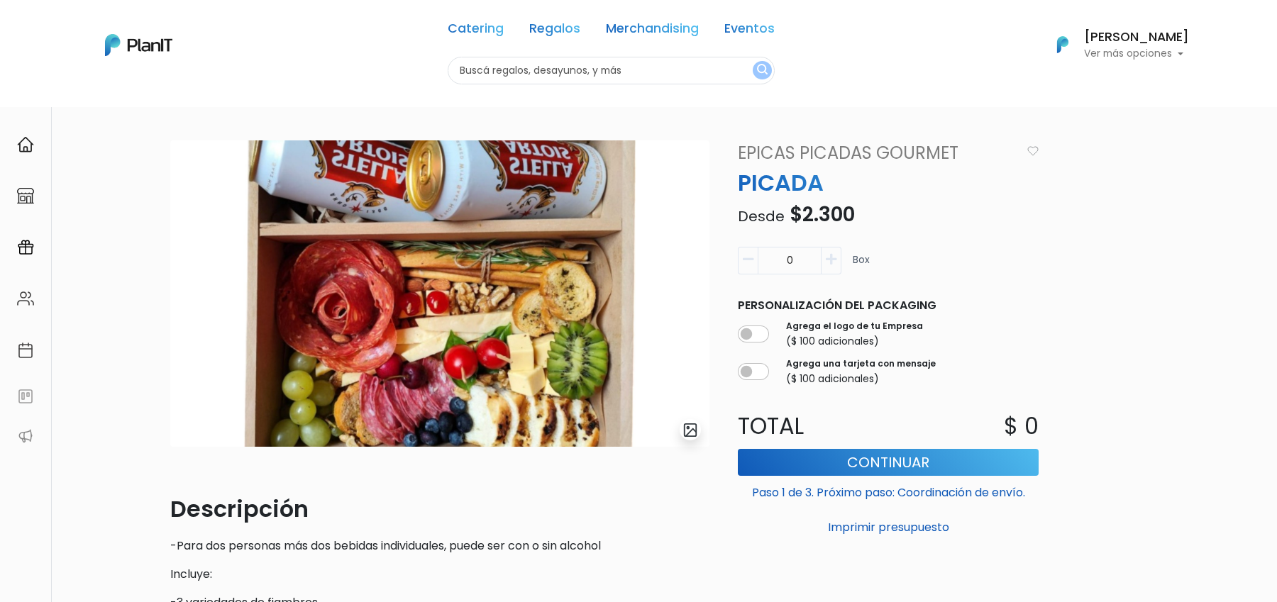
click at [686, 422] on img "submit" at bounding box center [690, 430] width 16 height 16
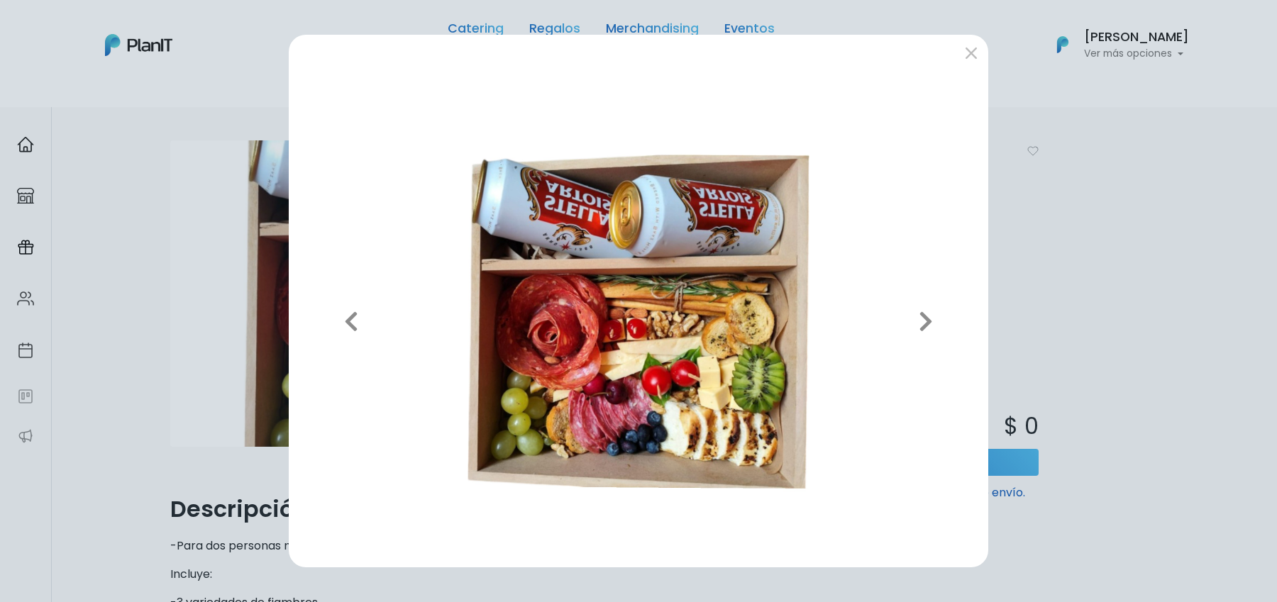
click at [694, 429] on img at bounding box center [638, 321] width 677 height 470
click at [1053, 276] on div "Previous Next" at bounding box center [638, 301] width 1277 height 602
click at [218, 127] on div "Previous Next" at bounding box center [638, 301] width 1277 height 602
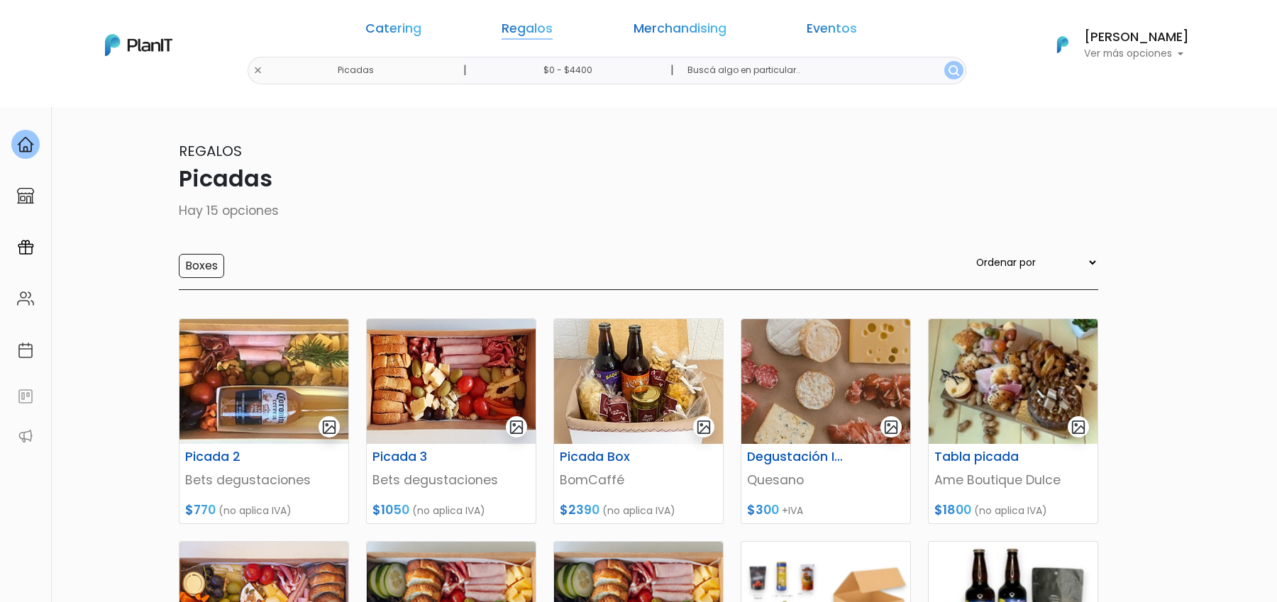
click at [545, 34] on link "Regalos" at bounding box center [526, 31] width 51 height 17
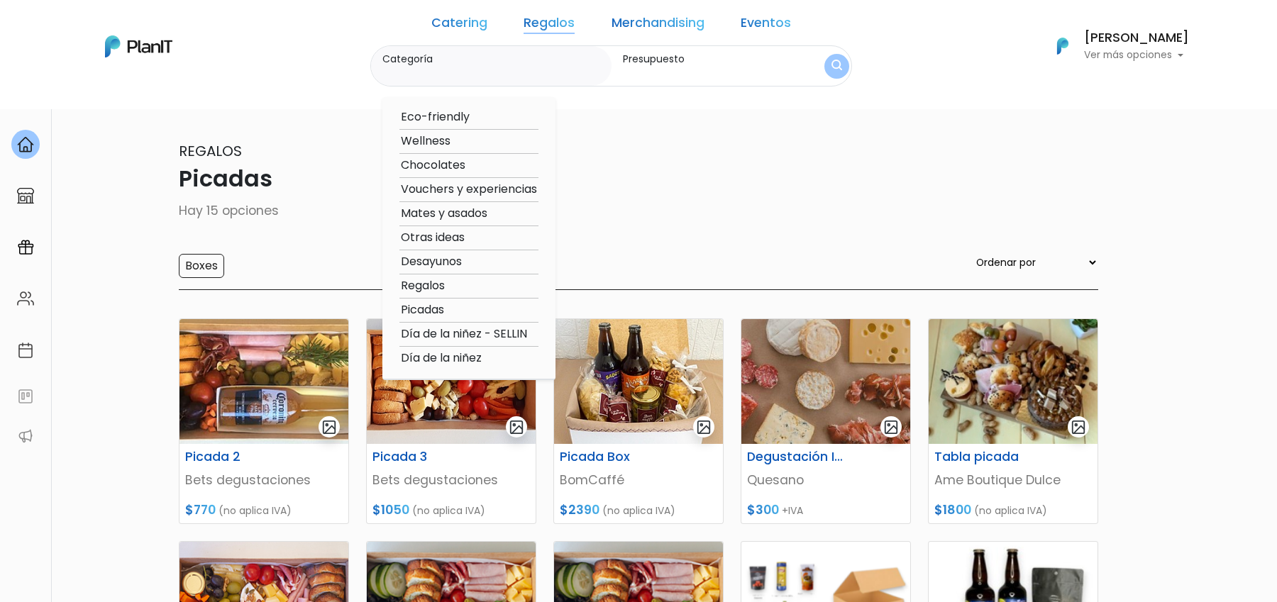
click at [474, 334] on option "Día de la niñez - SELLIN" at bounding box center [468, 335] width 139 height 18
type input "Día de la niñez - SELLIN"
type input "$0 - $4400"
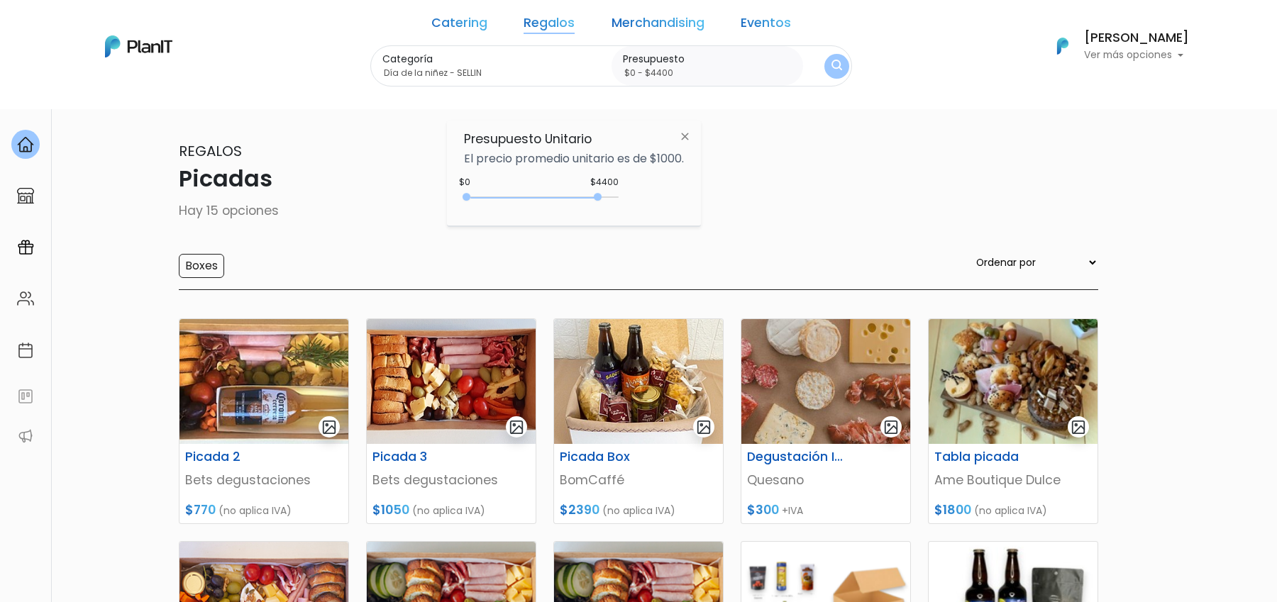
click at [557, 17] on link "Regalos" at bounding box center [548, 25] width 51 height 17
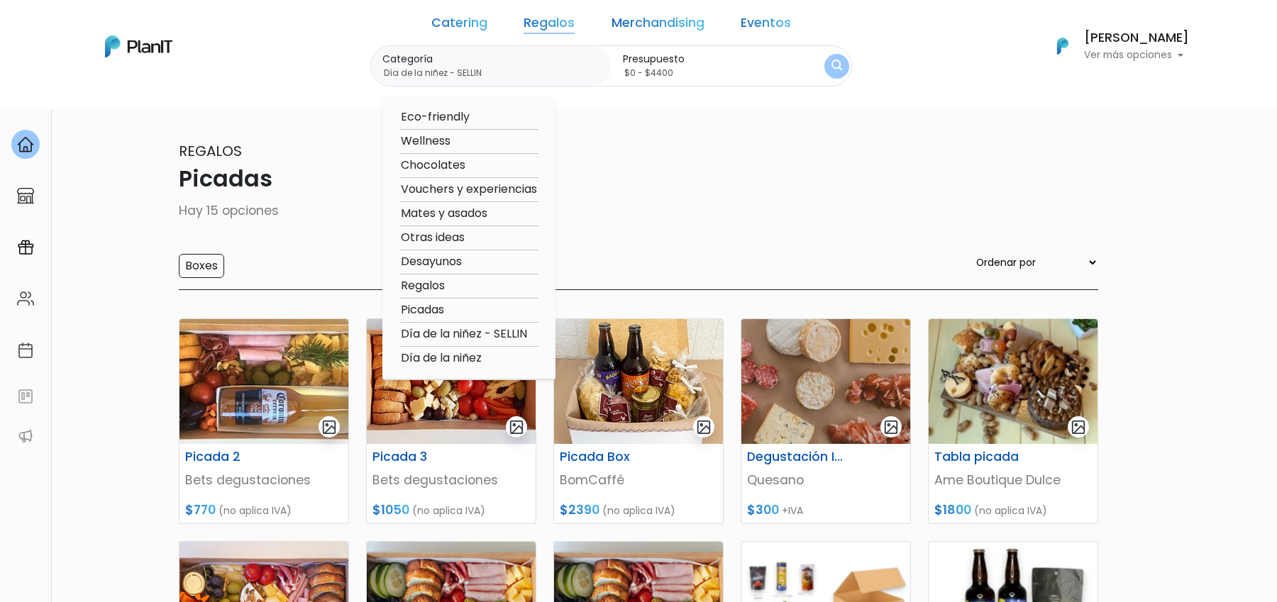
click at [499, 359] on option "Día de la niñez" at bounding box center [468, 359] width 139 height 18
type input "Día de la niñez"
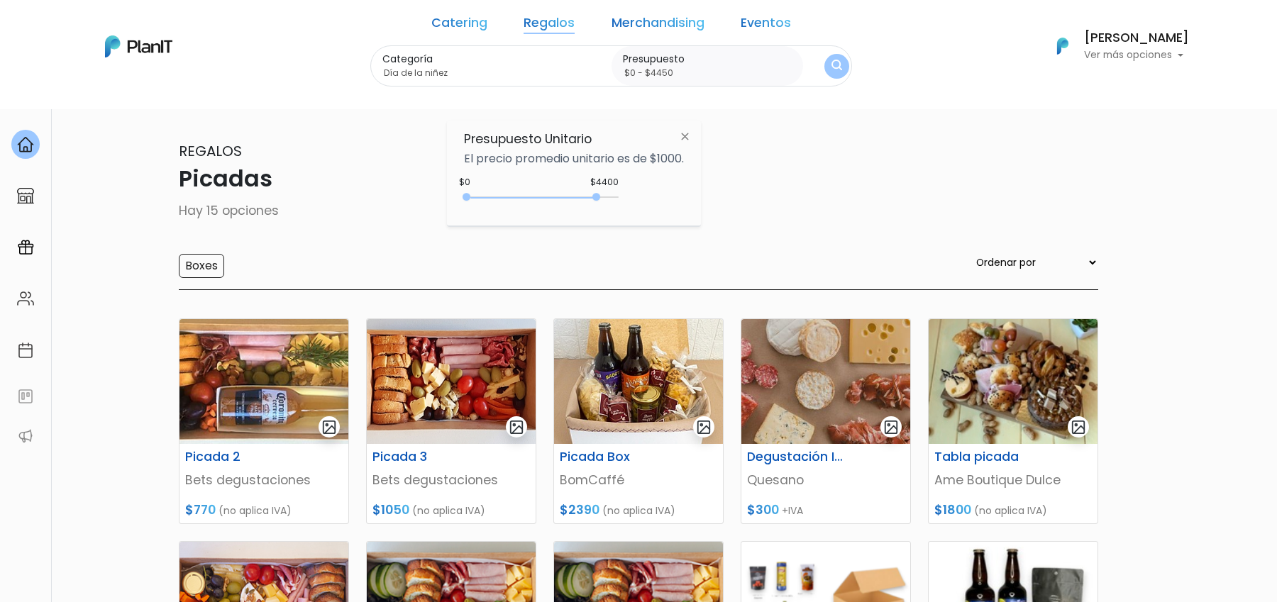
type input "$0 - $4600"
drag, startPoint x: 599, startPoint y: 196, endPoint x: 607, endPoint y: 196, distance: 8.5
click at [600, 196] on div at bounding box center [596, 197] width 8 height 8
click at [830, 70] on img "submit" at bounding box center [836, 67] width 12 height 16
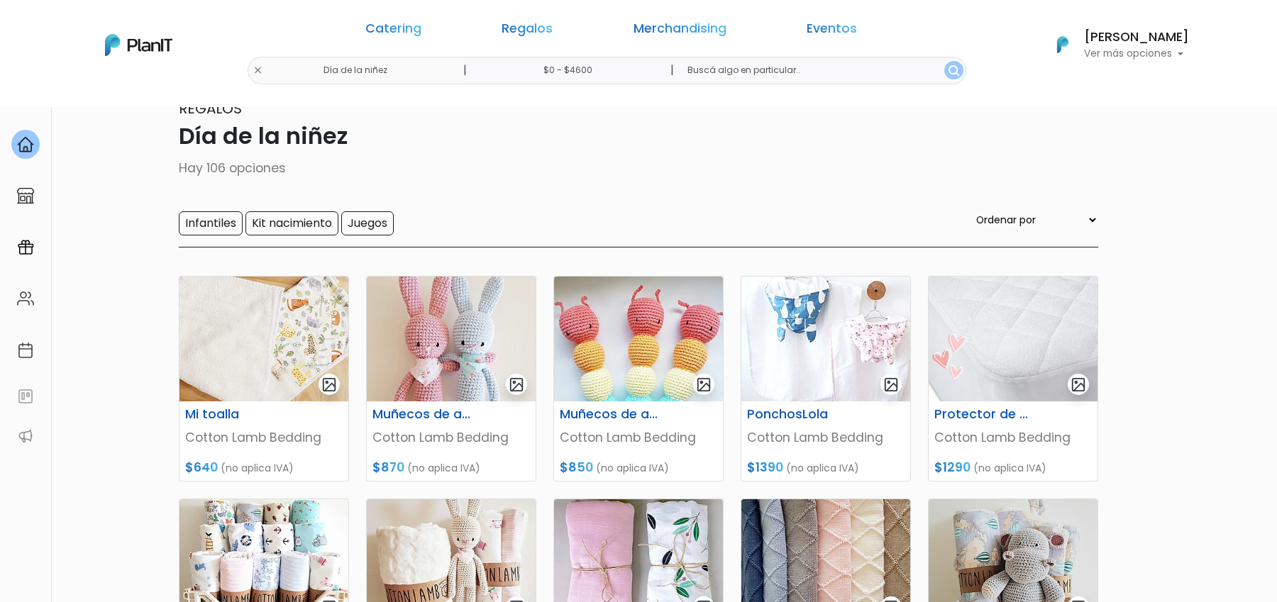
scroll to position [13, 0]
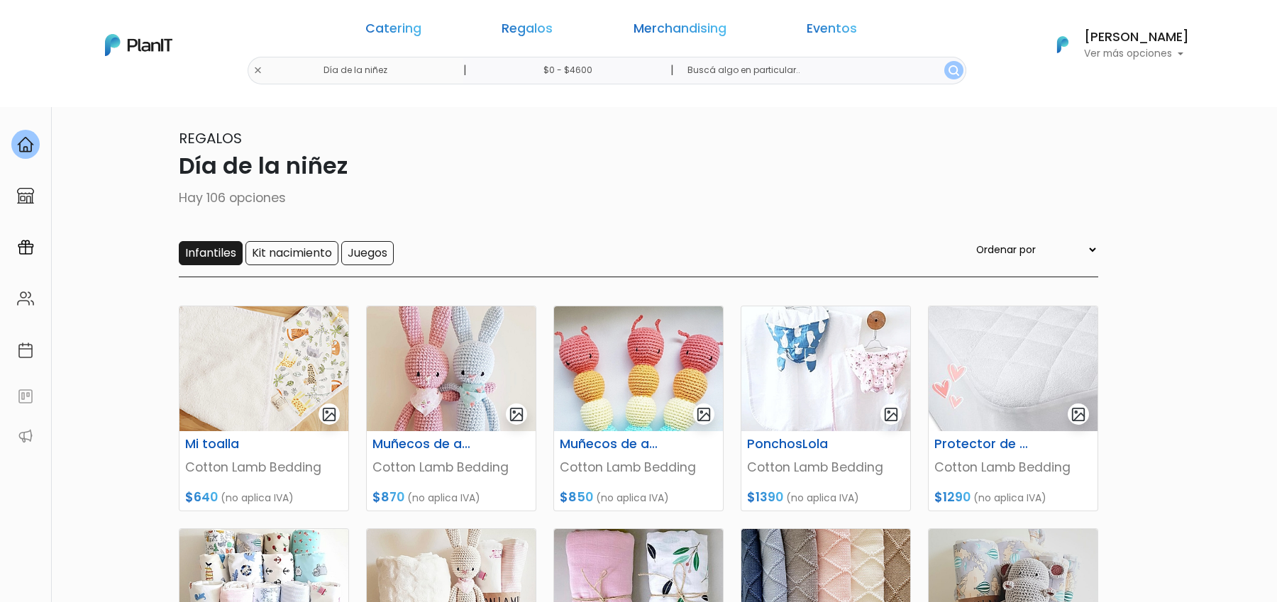
click at [221, 260] on input "Infantiles" at bounding box center [211, 253] width 64 height 24
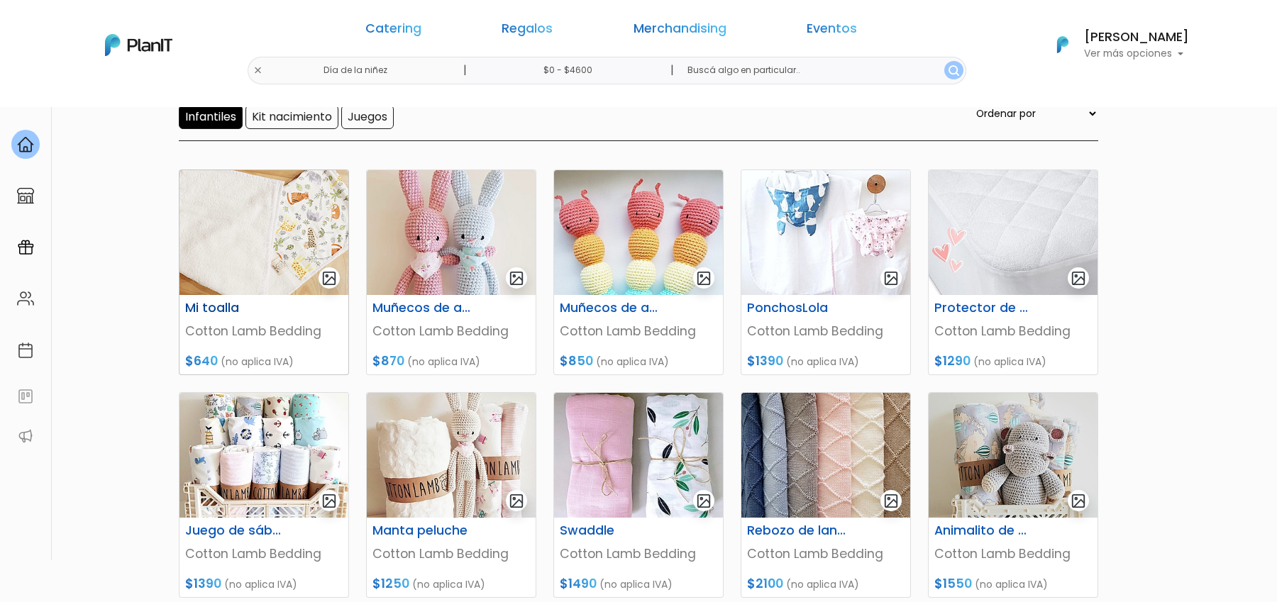
scroll to position [157, 0]
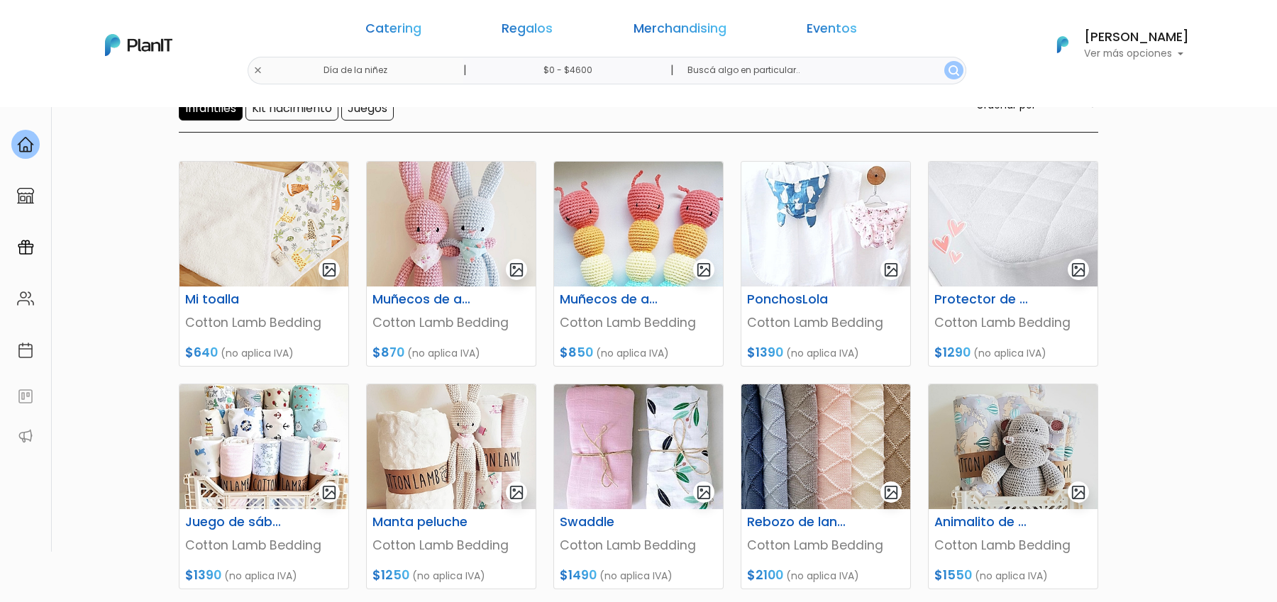
click at [212, 112] on input "Infantiles" at bounding box center [211, 108] width 64 height 24
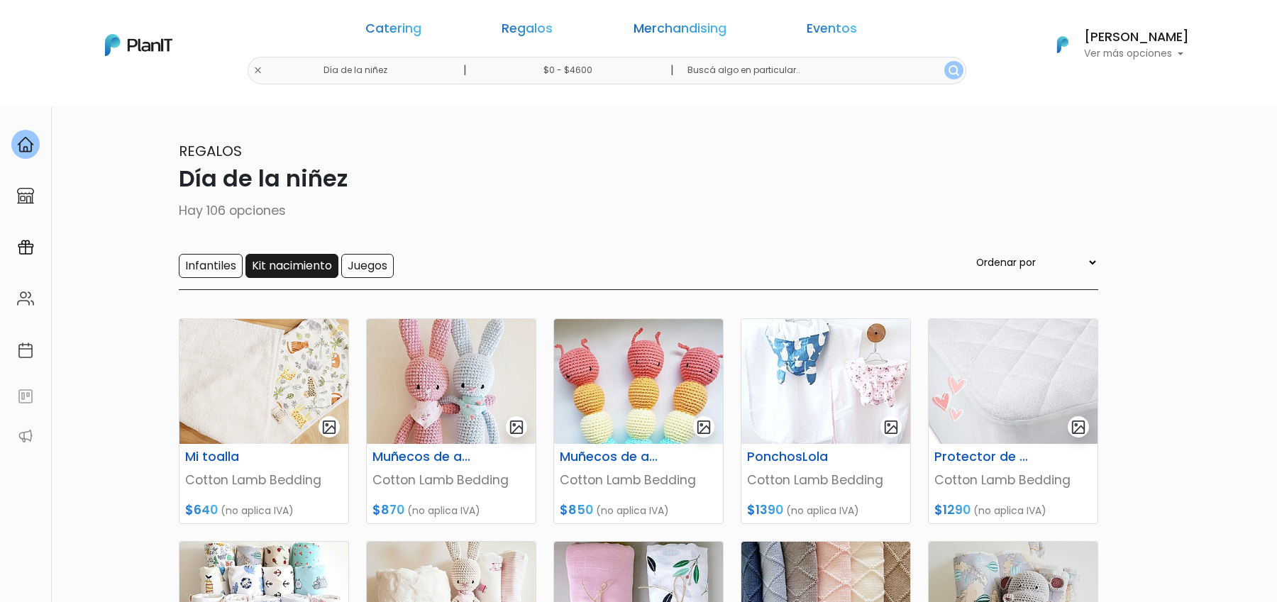
click at [286, 258] on input "Kit nacimiento" at bounding box center [291, 266] width 93 height 24
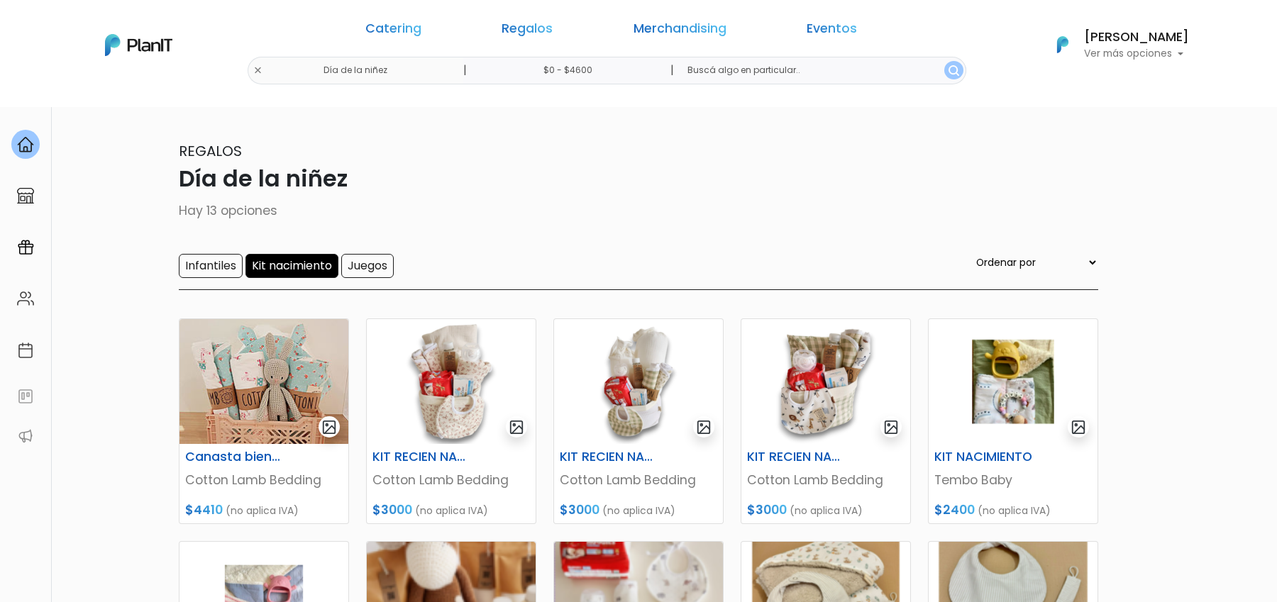
click at [285, 267] on input "Kit nacimiento" at bounding box center [291, 266] width 93 height 24
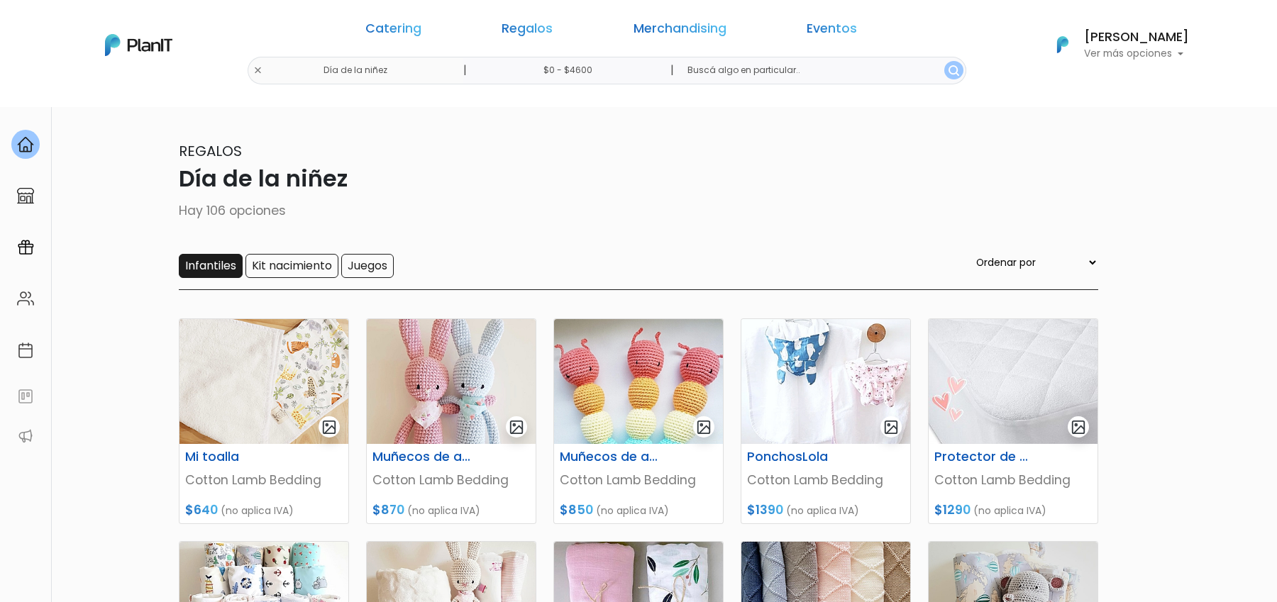
click at [214, 267] on input "Infantiles" at bounding box center [211, 266] width 64 height 24
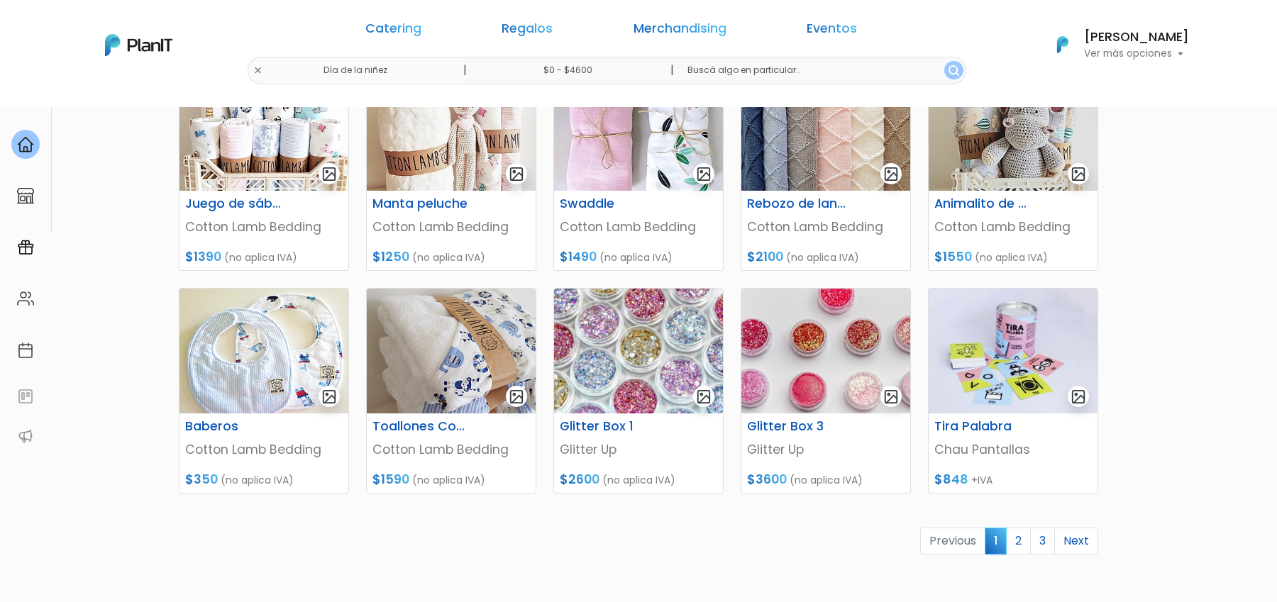
scroll to position [486, 0]
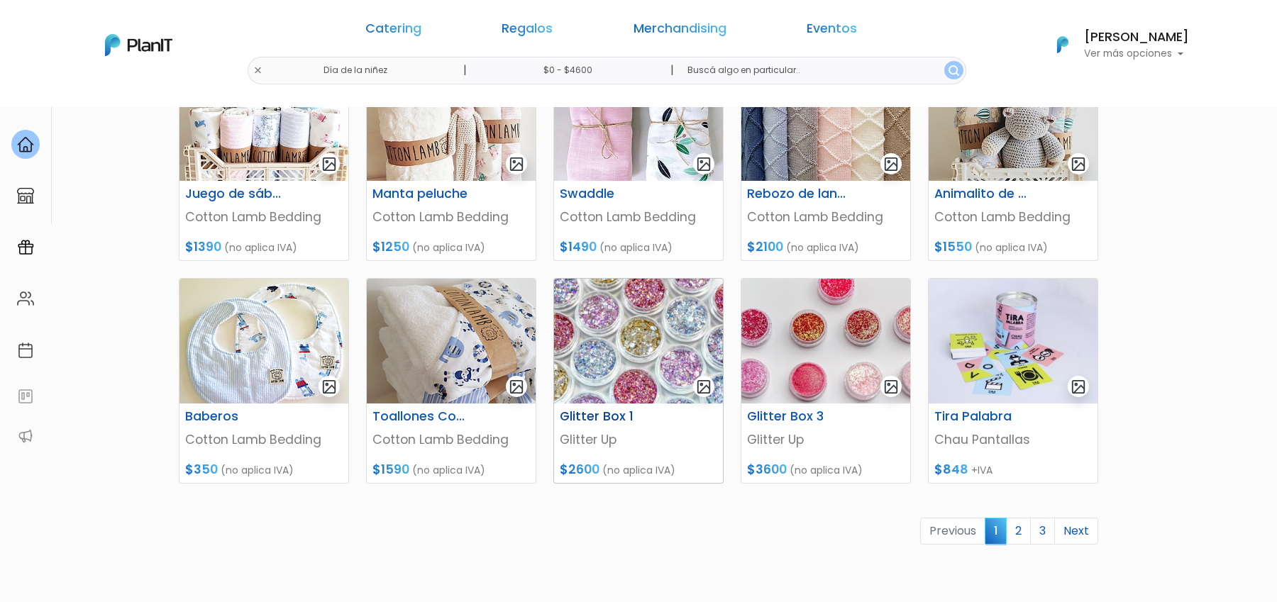
click at [688, 348] on img at bounding box center [638, 341] width 169 height 125
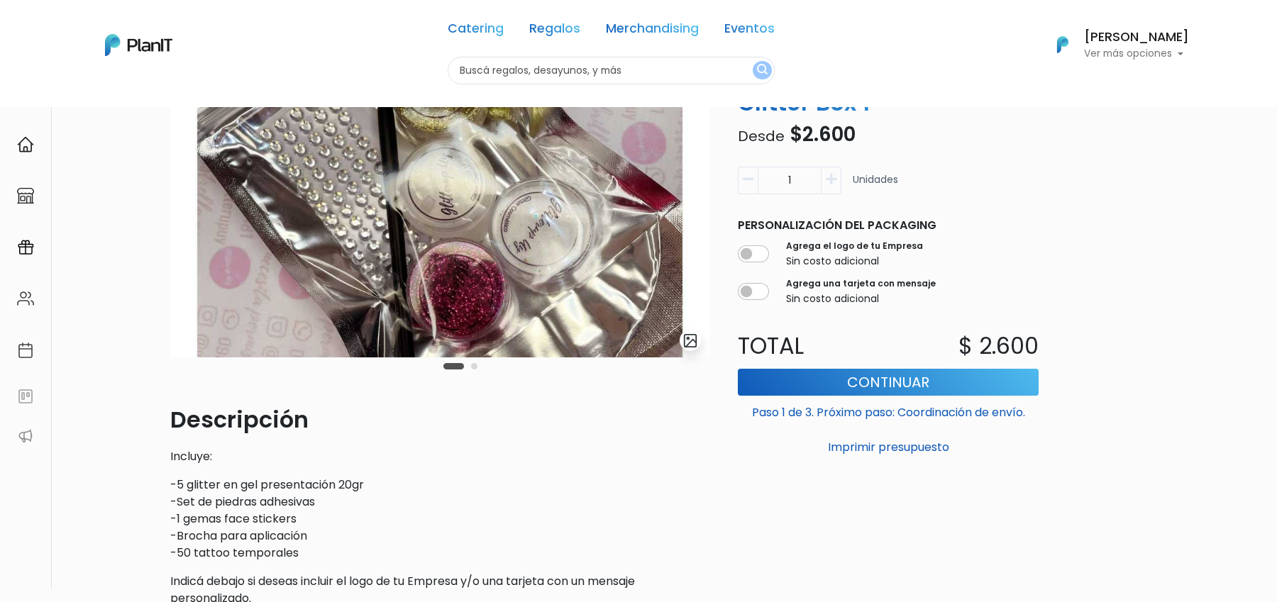
scroll to position [123, 0]
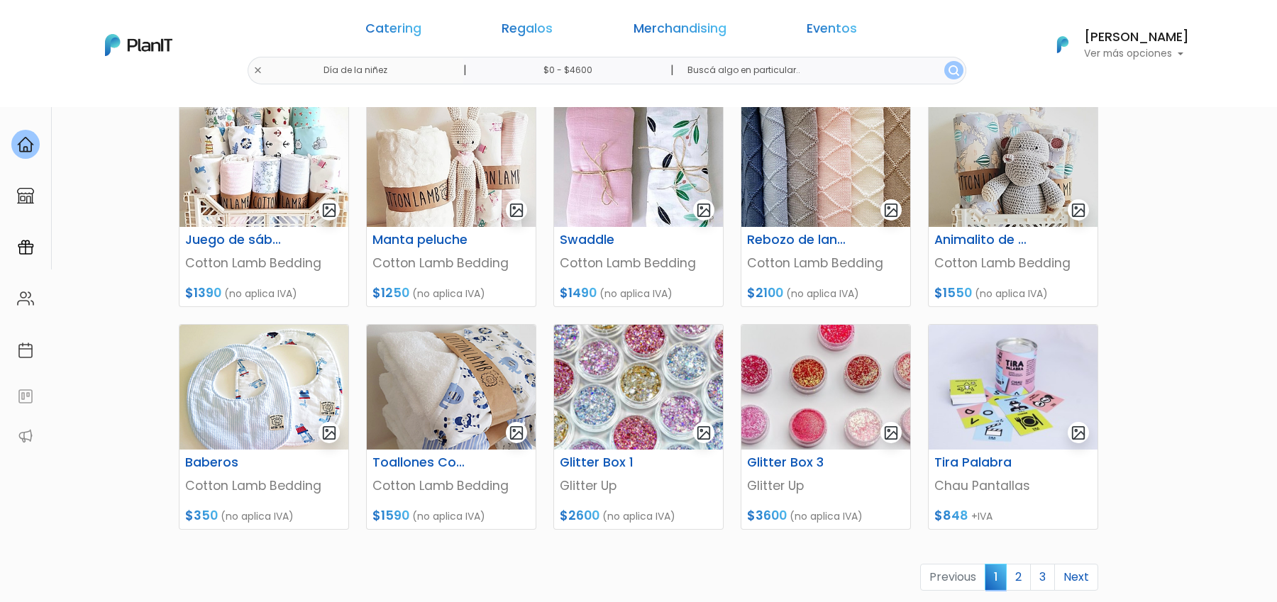
scroll to position [486, 0]
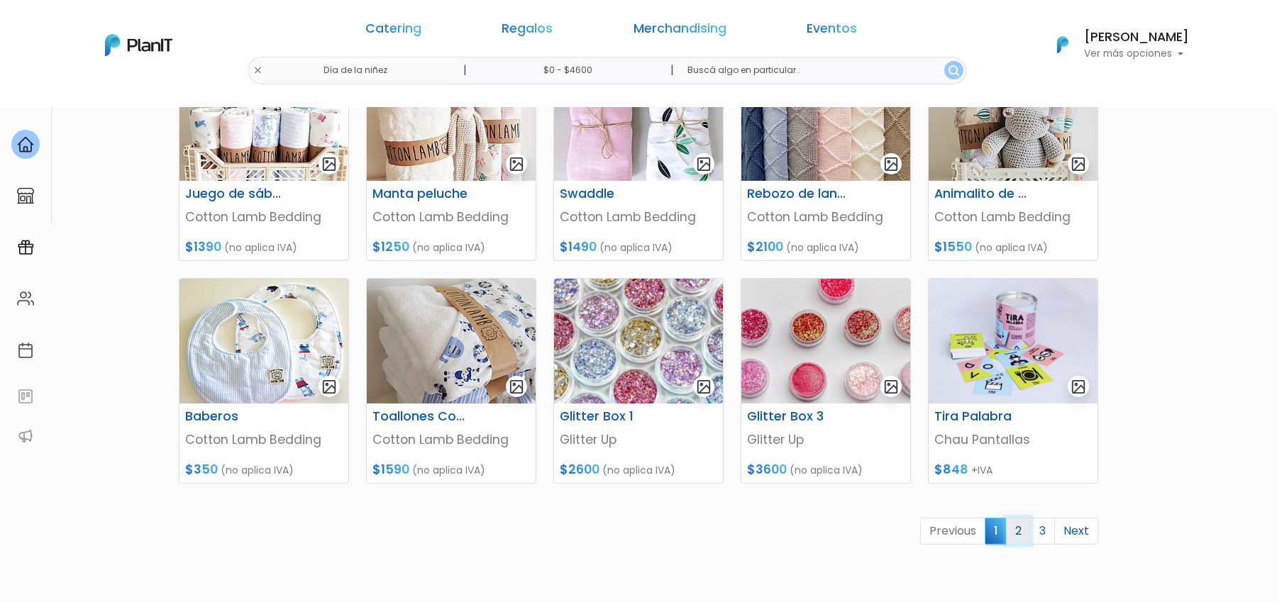
click at [1019, 528] on link "2" at bounding box center [1018, 531] width 25 height 27
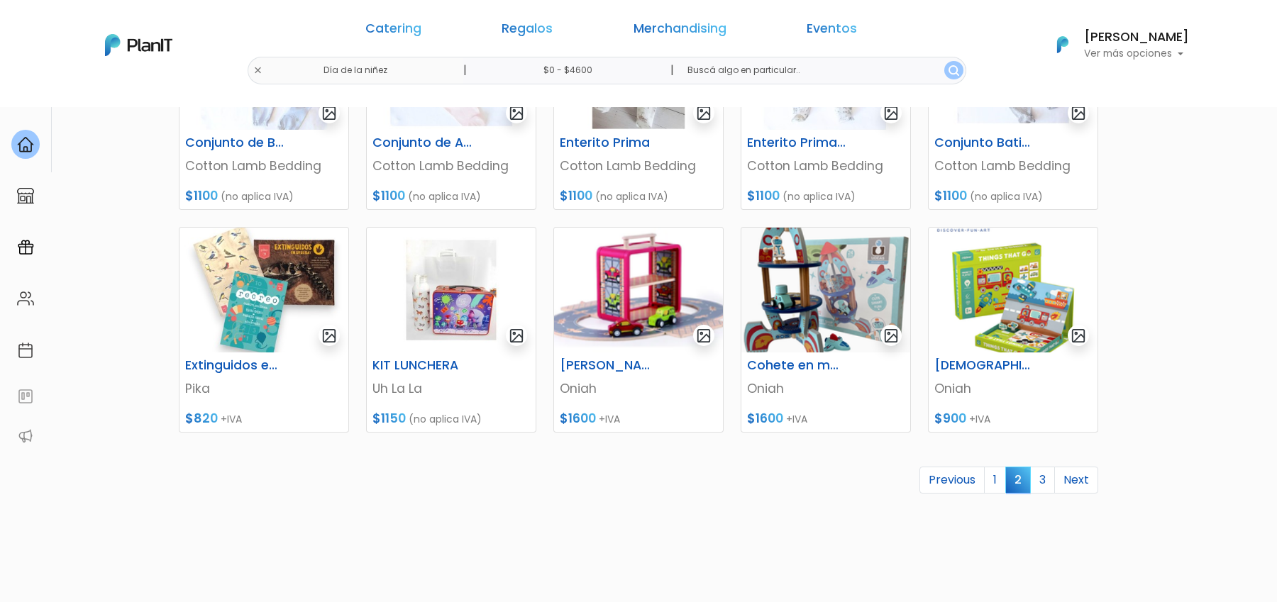
scroll to position [638, 0]
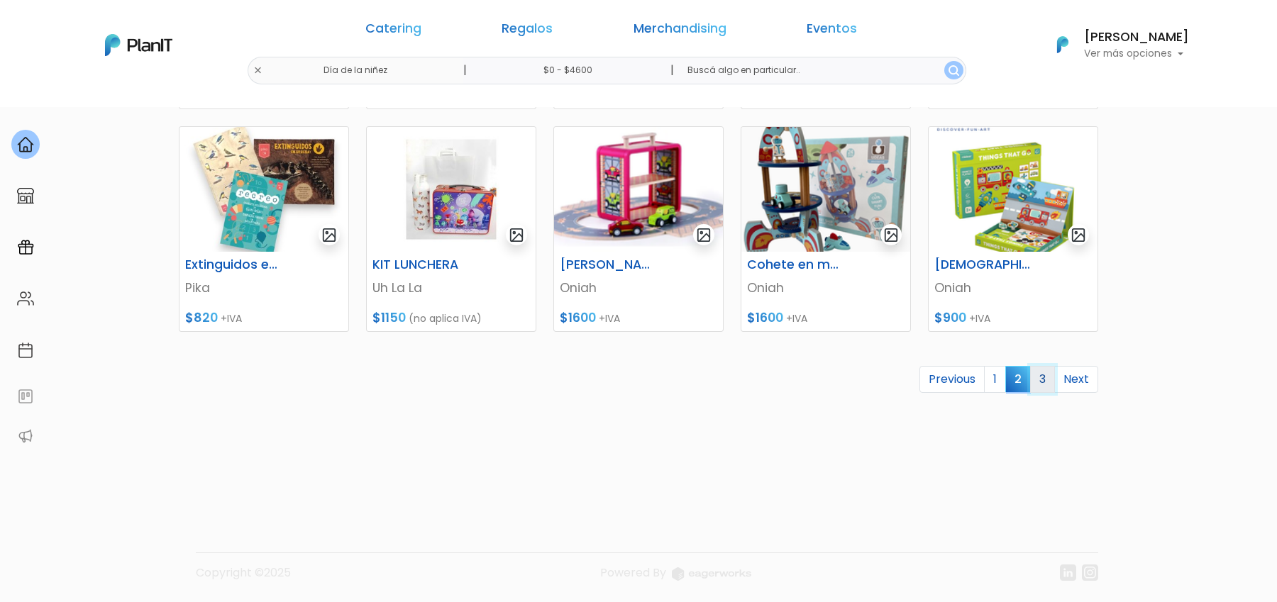
click at [1045, 389] on link "3" at bounding box center [1042, 379] width 25 height 27
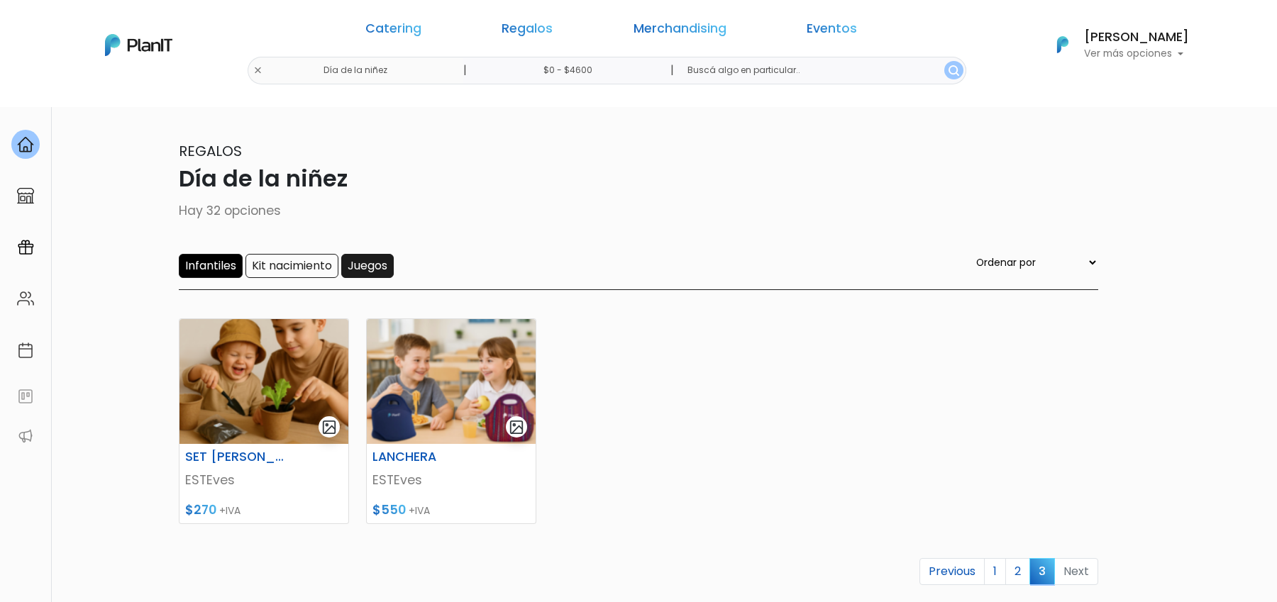
click at [362, 267] on input "Juegos" at bounding box center [367, 266] width 52 height 24
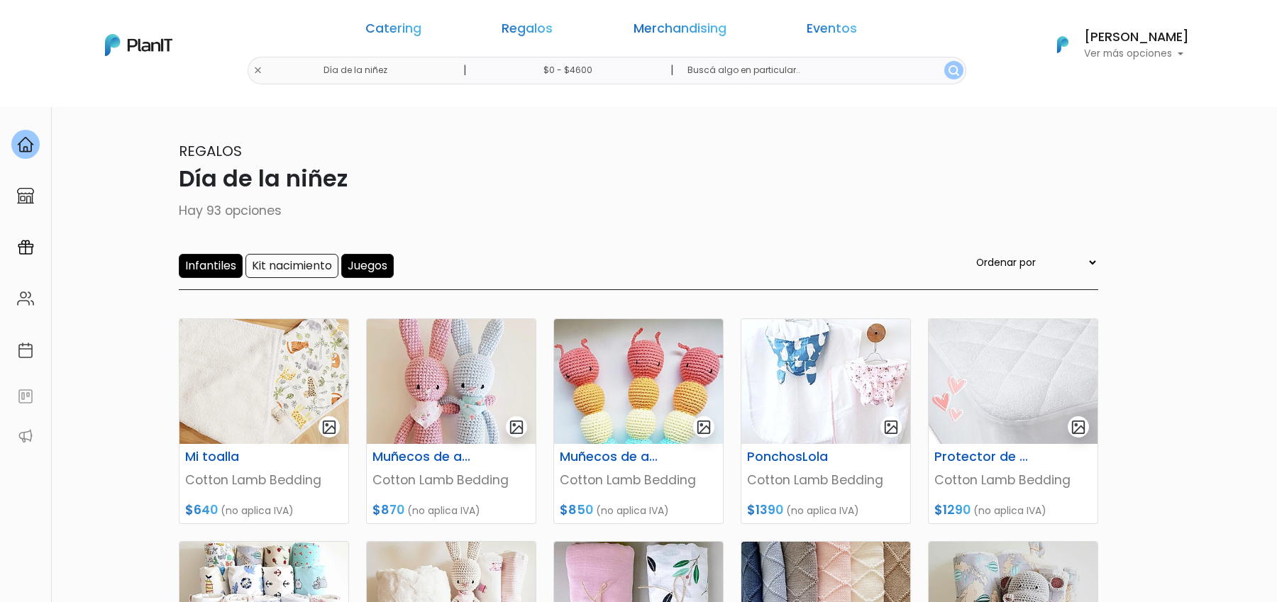
click at [213, 268] on input "Infantiles" at bounding box center [211, 266] width 64 height 24
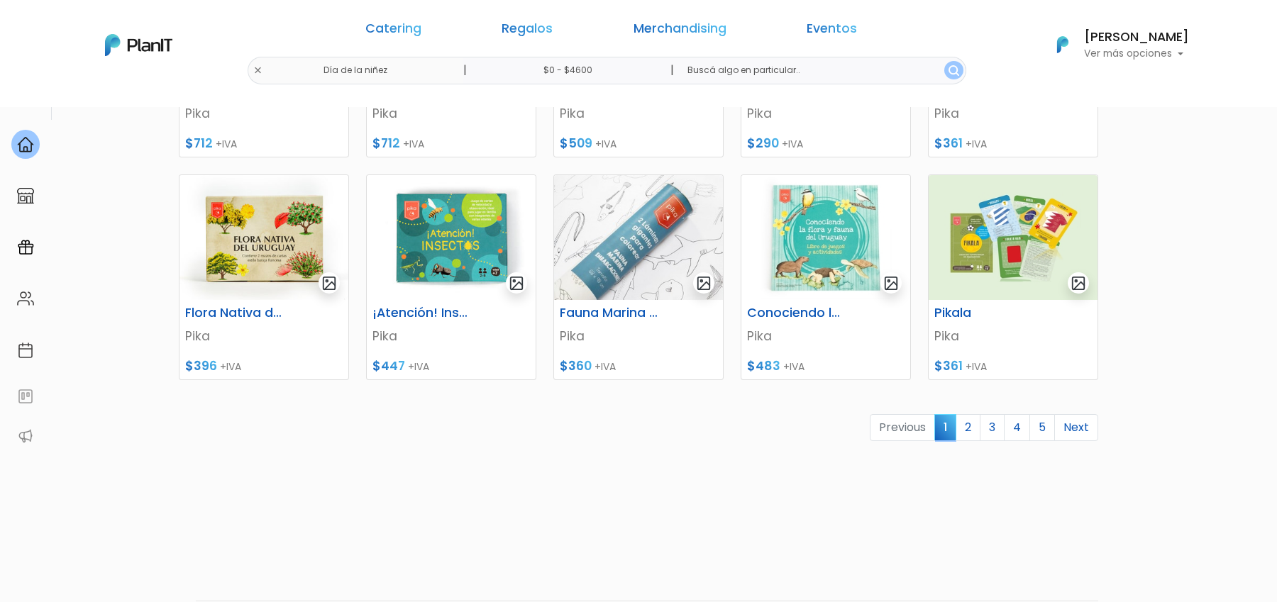
scroll to position [638, 0]
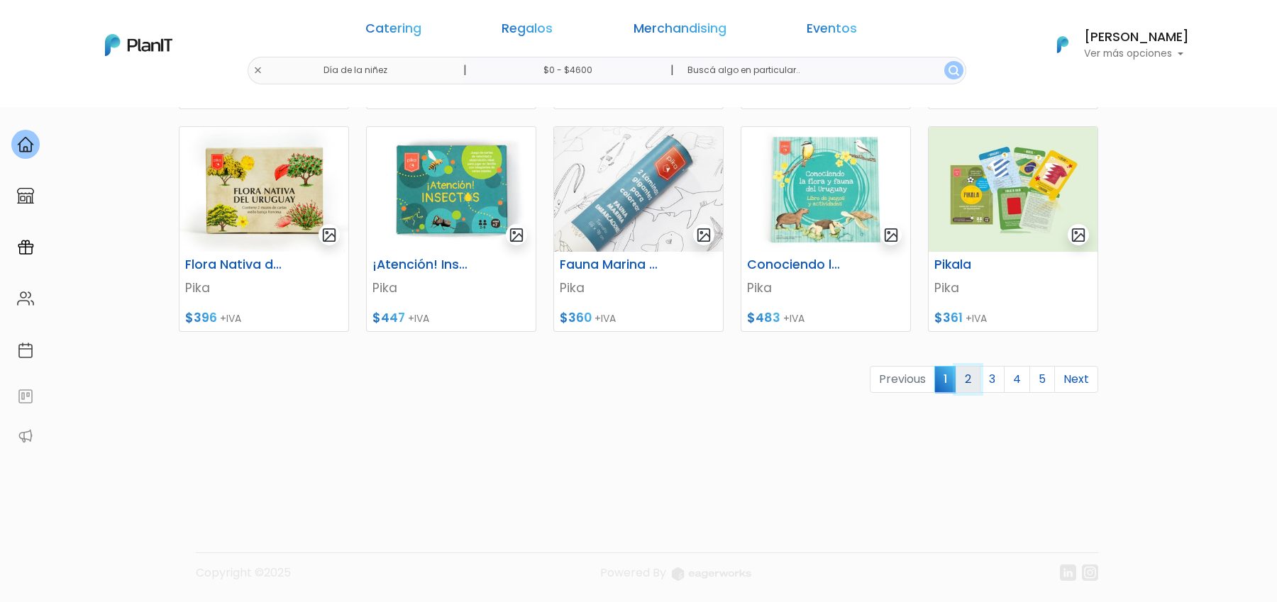
click at [967, 380] on link "2" at bounding box center [967, 379] width 25 height 27
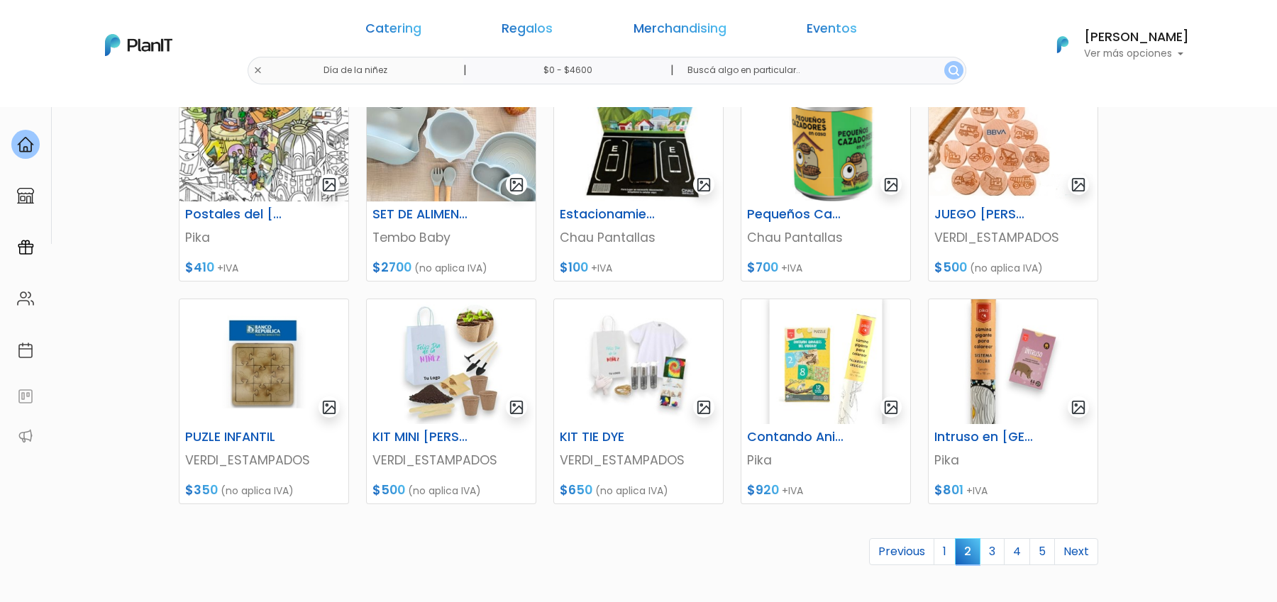
scroll to position [561, 0]
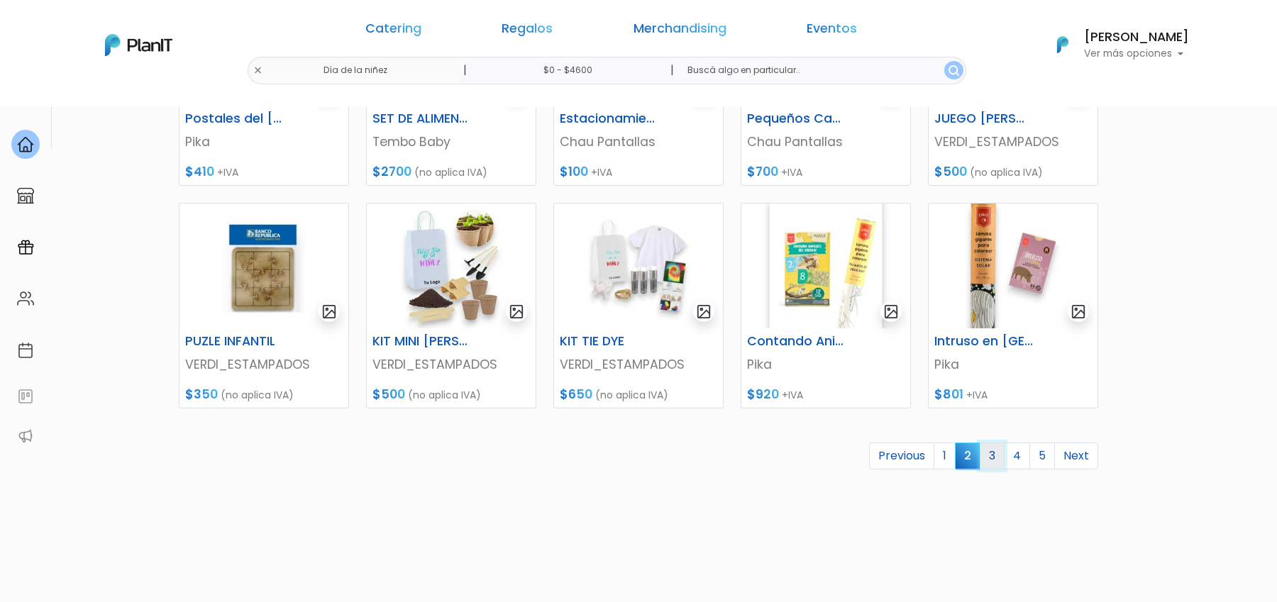
click at [1000, 454] on link "3" at bounding box center [991, 456] width 25 height 27
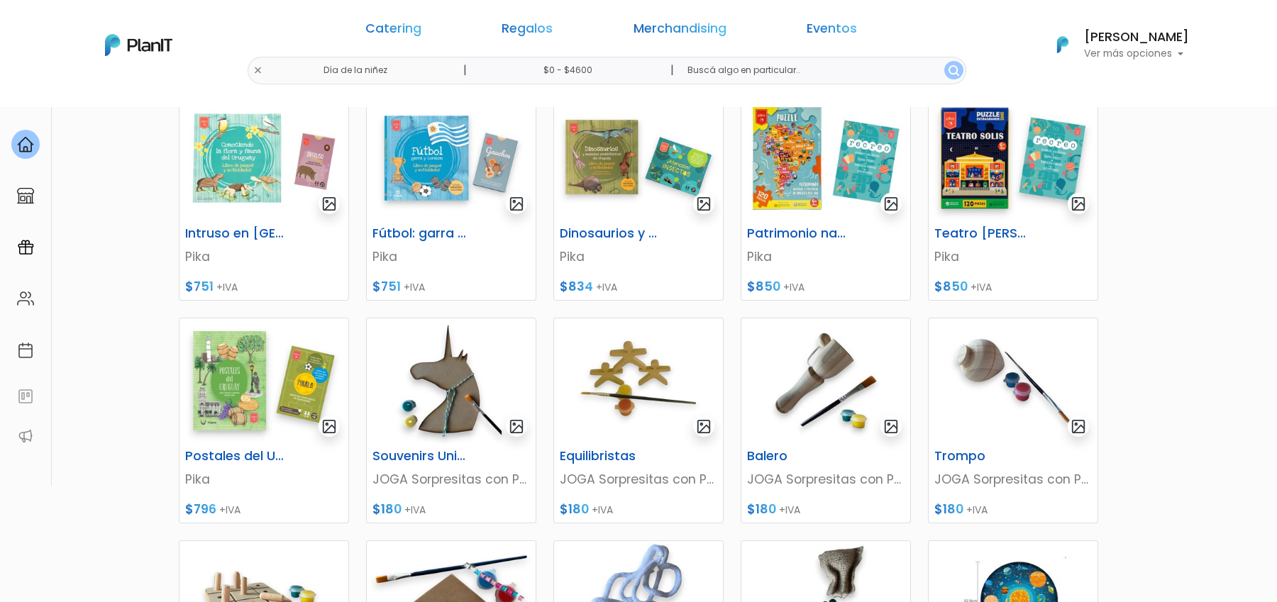
scroll to position [309, 0]
